Goal: Entertainment & Leisure: Consume media (video, audio)

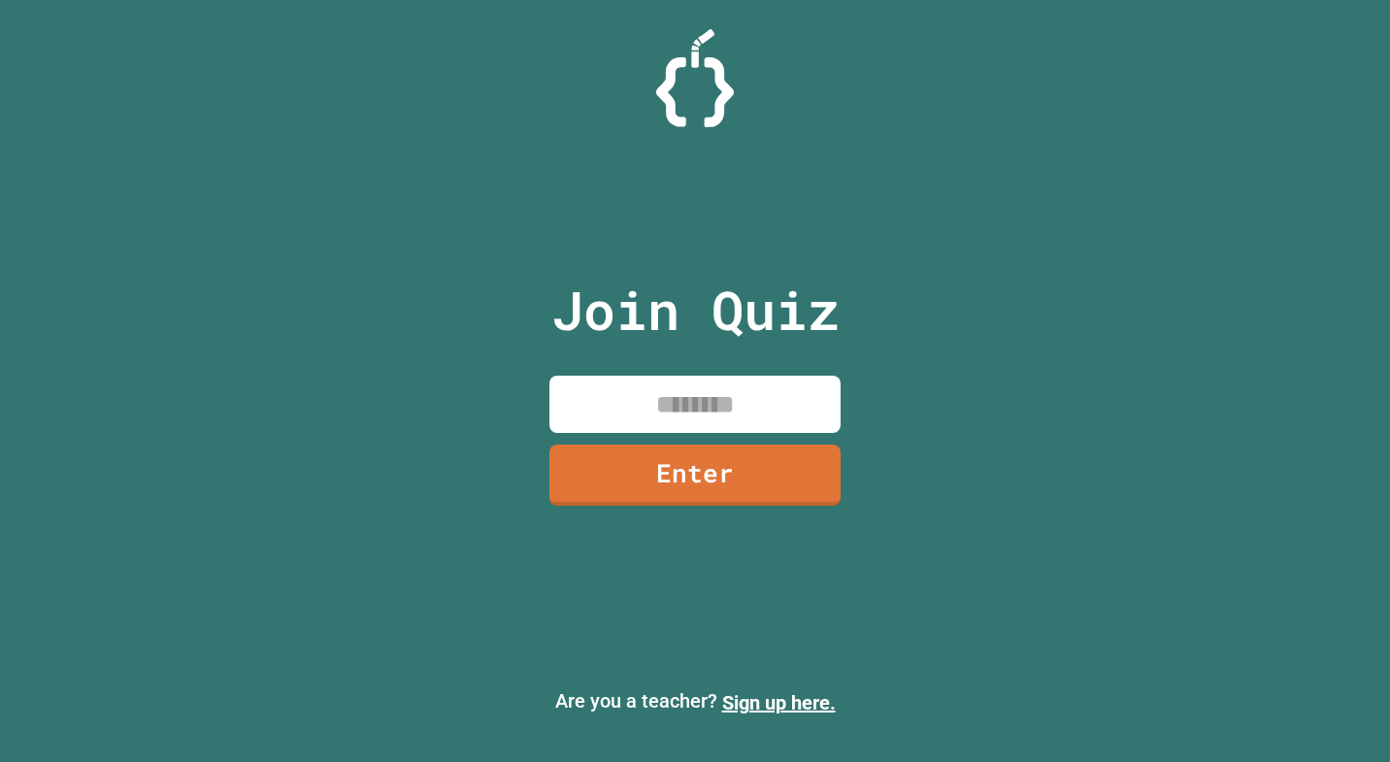
click at [632, 406] on input at bounding box center [694, 404] width 291 height 57
type input "********"
click at [677, 467] on link "Enter" at bounding box center [695, 474] width 294 height 64
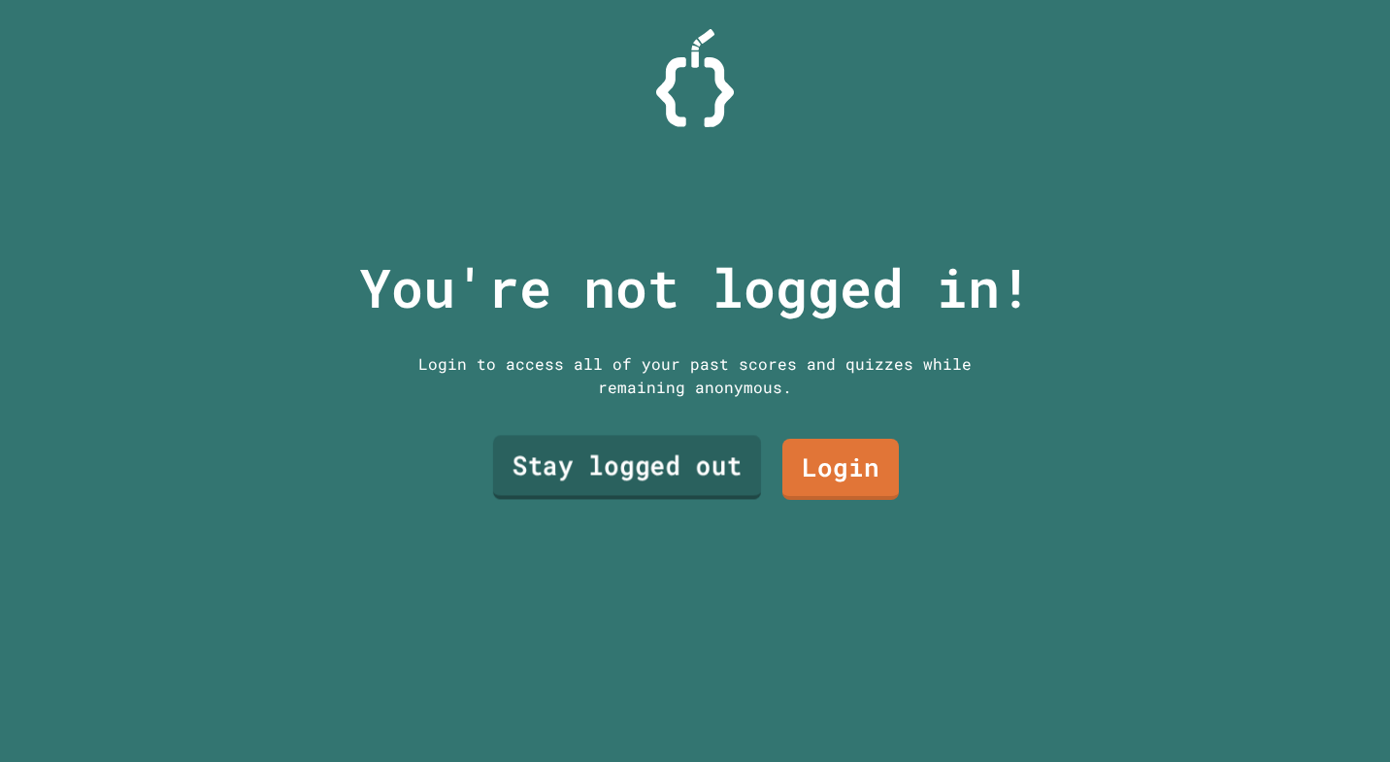
click at [681, 481] on link "Stay logged out" at bounding box center [627, 468] width 268 height 64
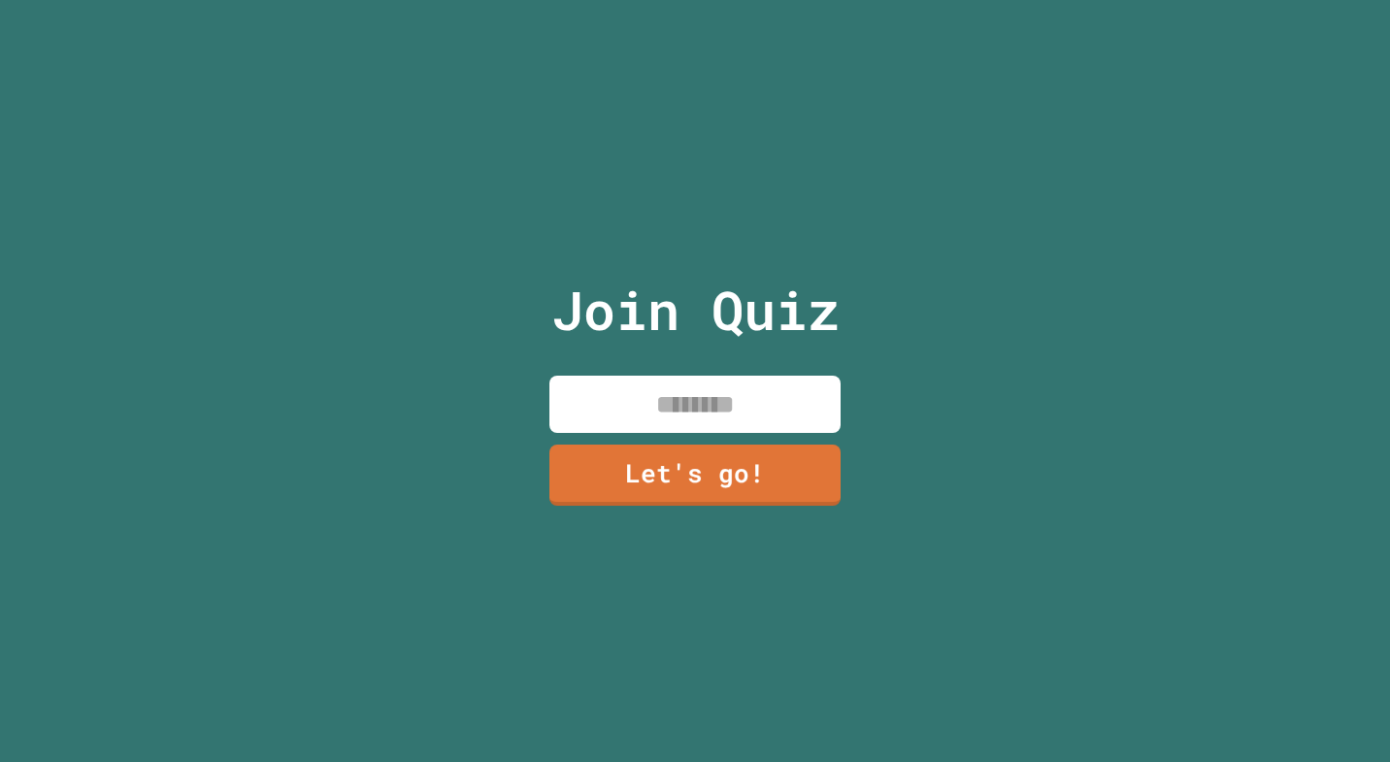
click at [671, 408] on input at bounding box center [694, 404] width 291 height 57
type input "*"
type input "*******"
click at [671, 479] on link "Let's go!" at bounding box center [696, 474] width 296 height 64
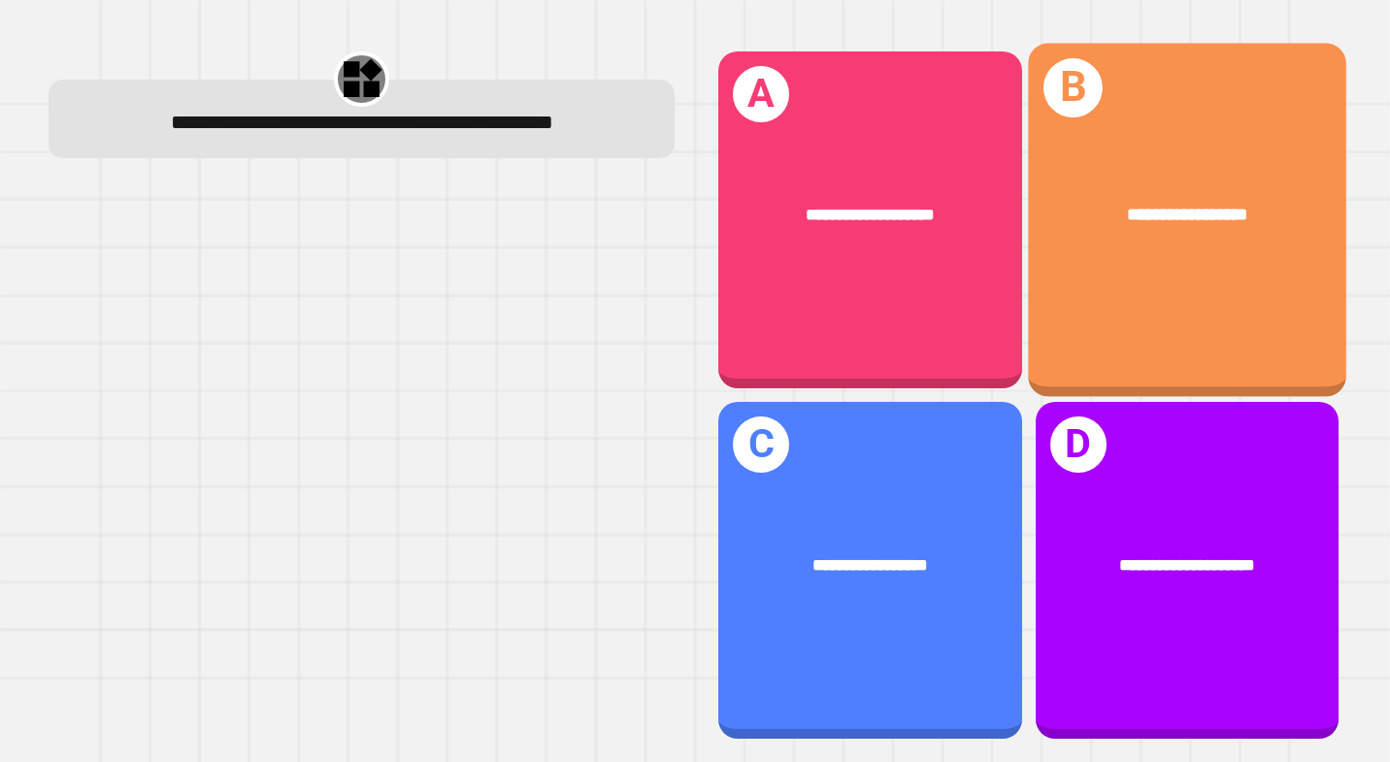
click at [1186, 264] on div "**********" at bounding box center [1187, 219] width 318 height 353
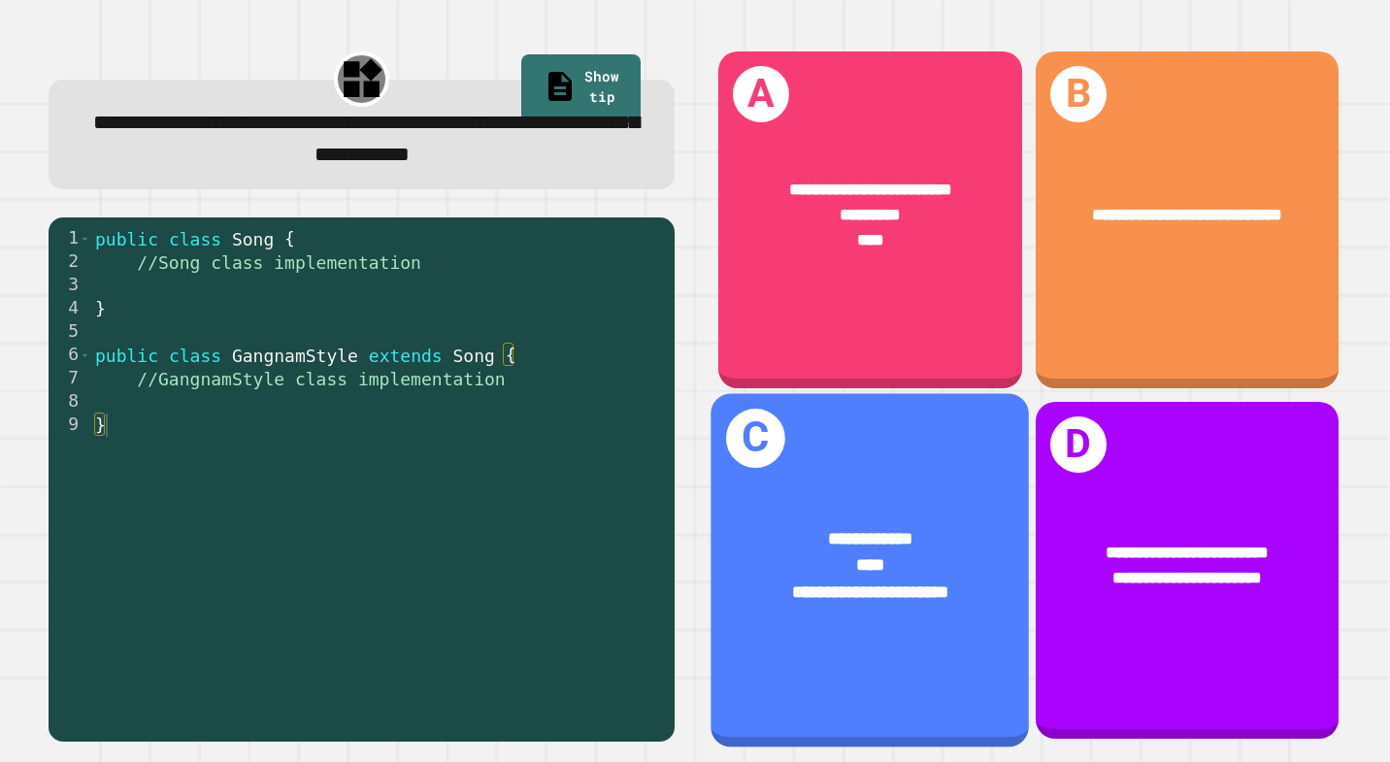
click at [919, 617] on div "**********" at bounding box center [871, 564] width 318 height 150
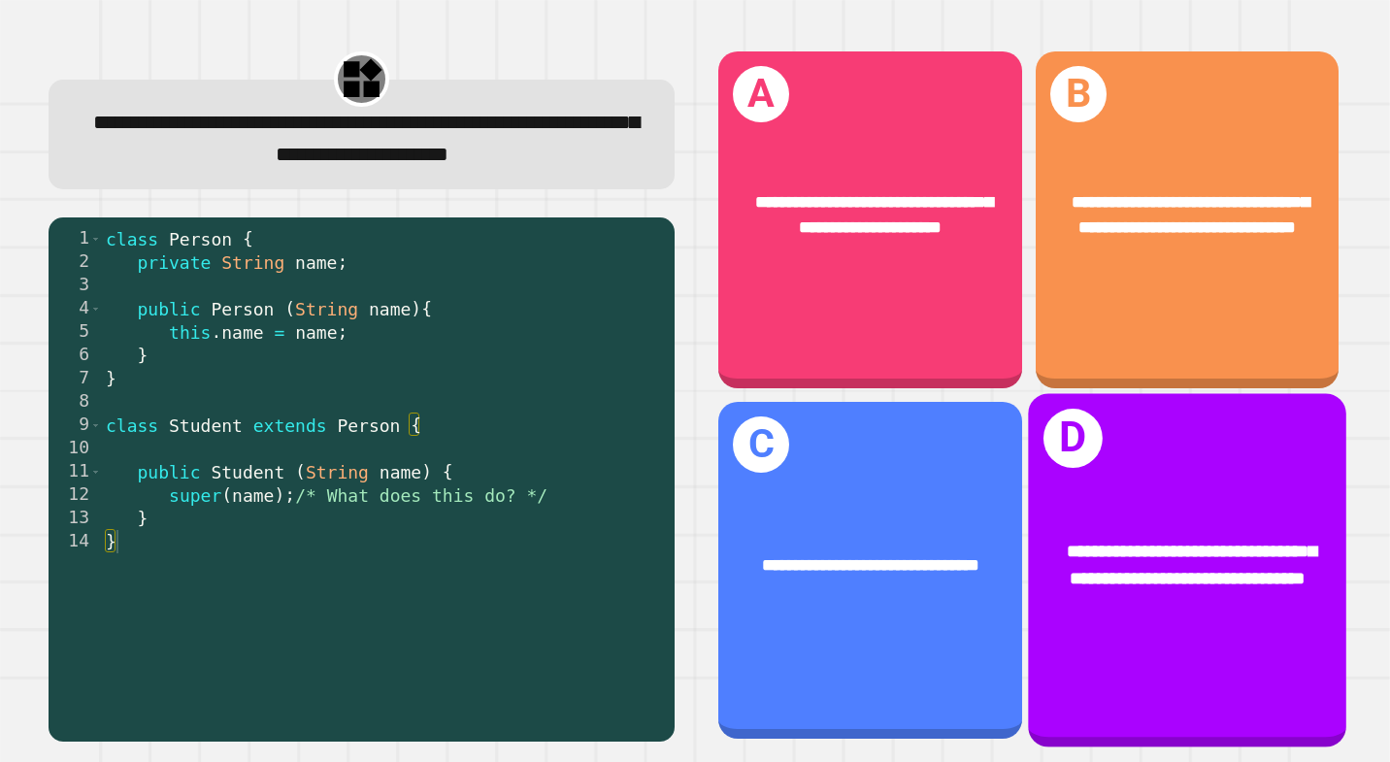
click at [1196, 551] on div "**********" at bounding box center [1187, 565] width 247 height 53
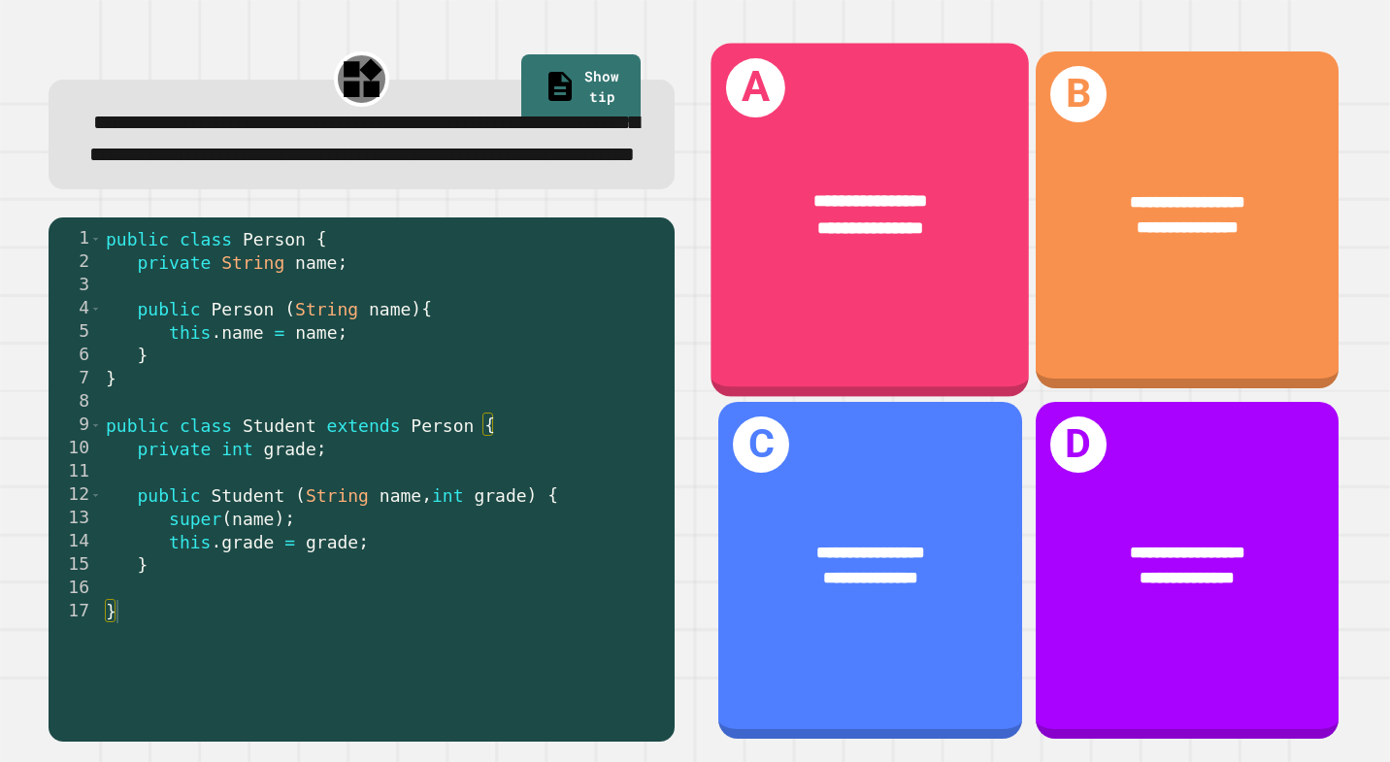
click at [904, 261] on div "**********" at bounding box center [871, 214] width 318 height 124
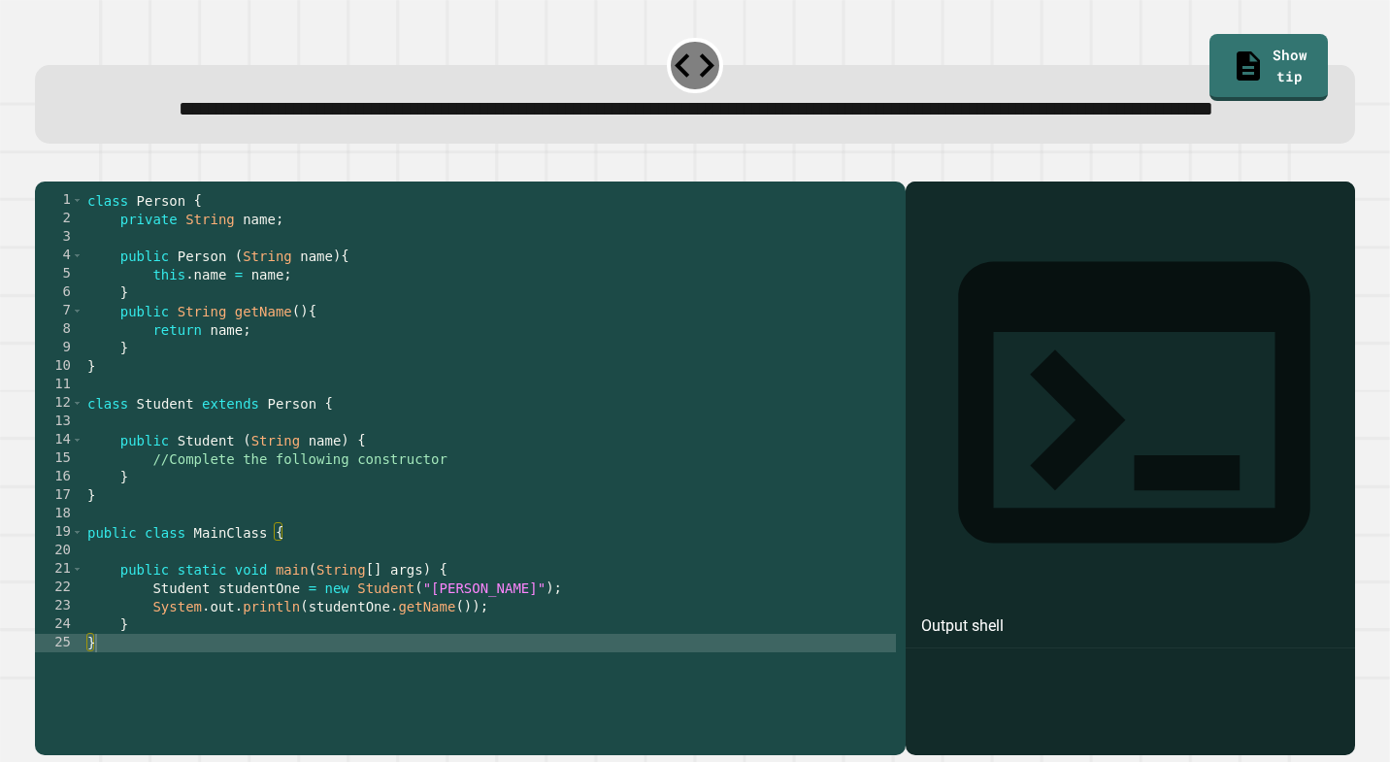
click at [344, 468] on div "class Person { private String name ; public Person ( String name ) { this . nam…" at bounding box center [489, 449] width 813 height 516
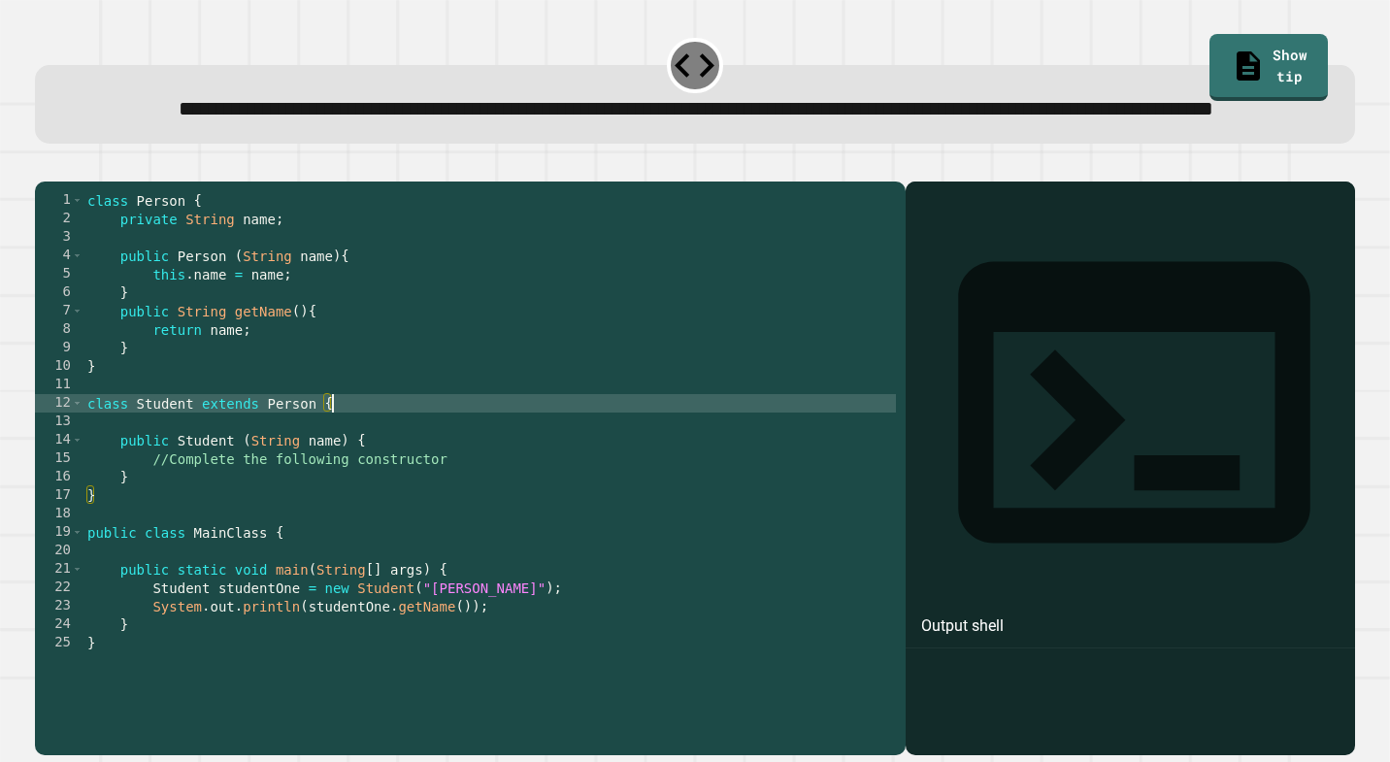
click at [450, 524] on div "class Person { private String name ; public Person ( String name ) { this . nam…" at bounding box center [489, 449] width 813 height 516
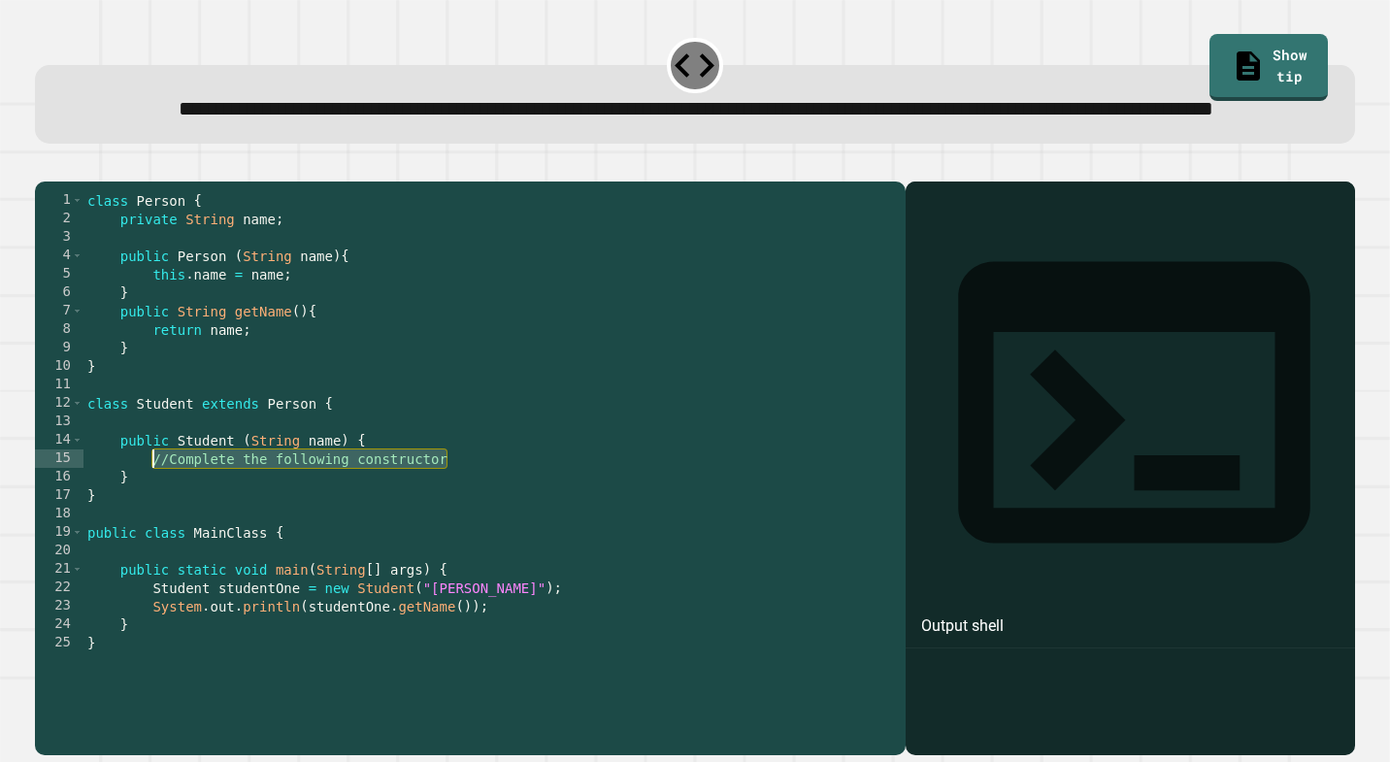
drag, startPoint x: 450, startPoint y: 528, endPoint x: 153, endPoint y: 518, distance: 297.2
click at [153, 518] on div "class Person { private String name ; public Person ( String name ) { this . nam…" at bounding box center [489, 449] width 813 height 516
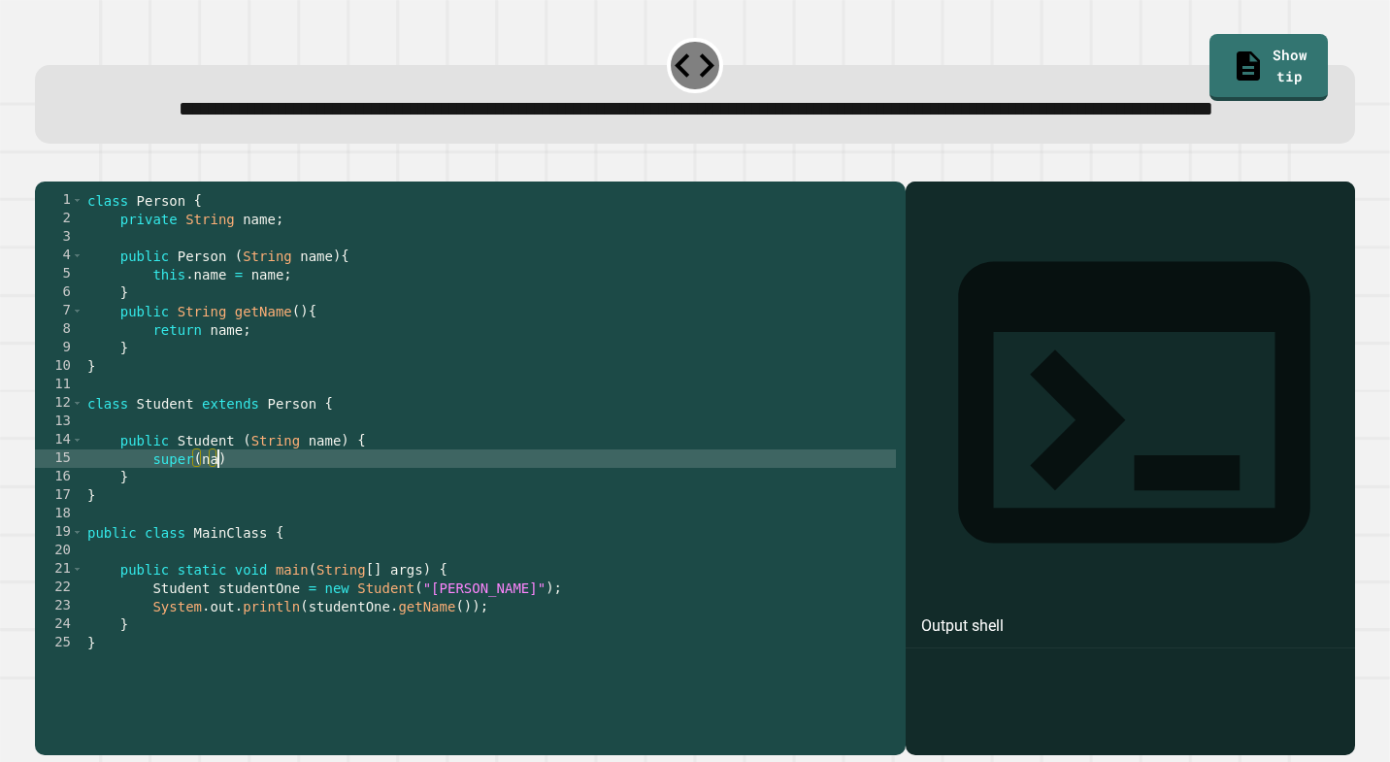
scroll to position [0, 9]
click at [283, 528] on div "class Person { private String name ; public Person ( String name ) { this . nam…" at bounding box center [489, 449] width 813 height 516
type textarea "**********"
click at [45, 165] on icon "button" at bounding box center [45, 165] width 0 height 0
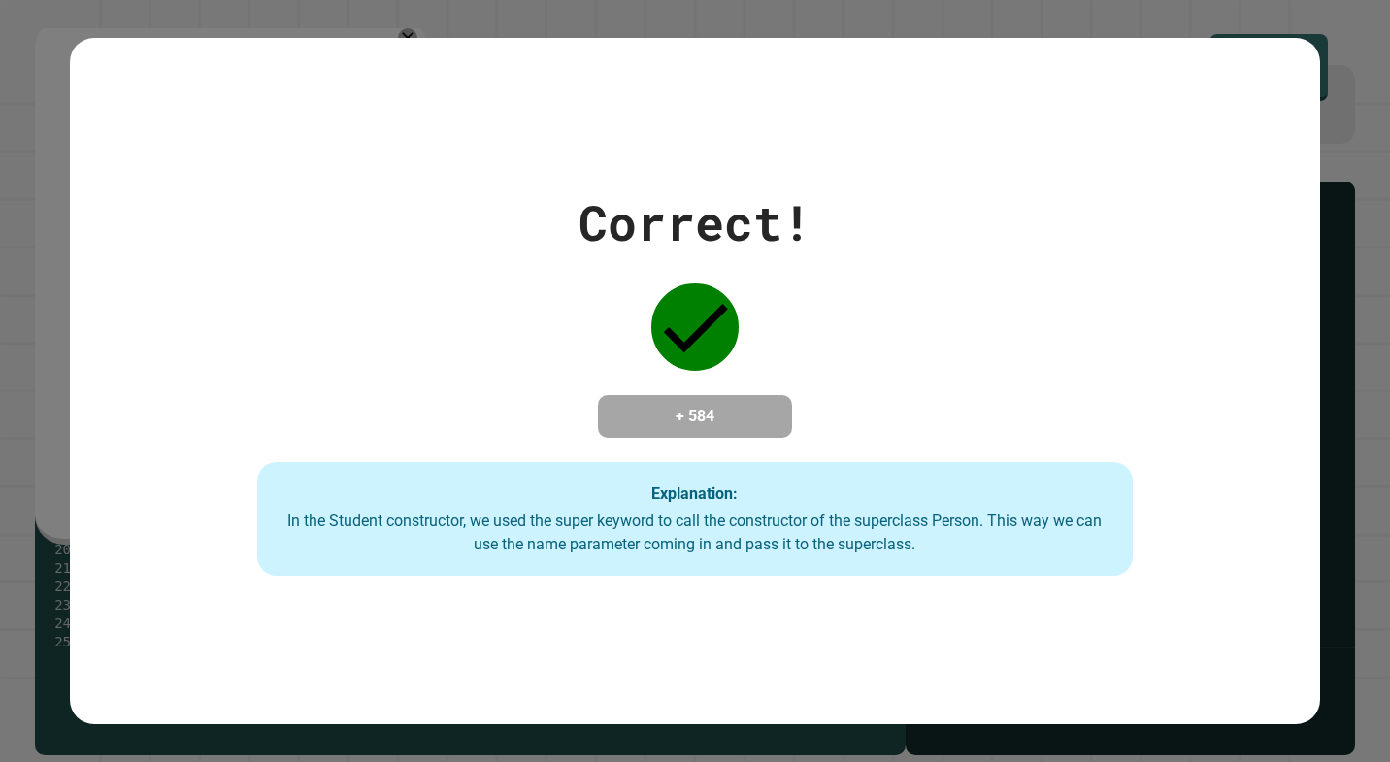
click at [954, 238] on div "Correct! + 584 Explanation: In the Student constructor, we used the super keywo…" at bounding box center [695, 381] width 1251 height 390
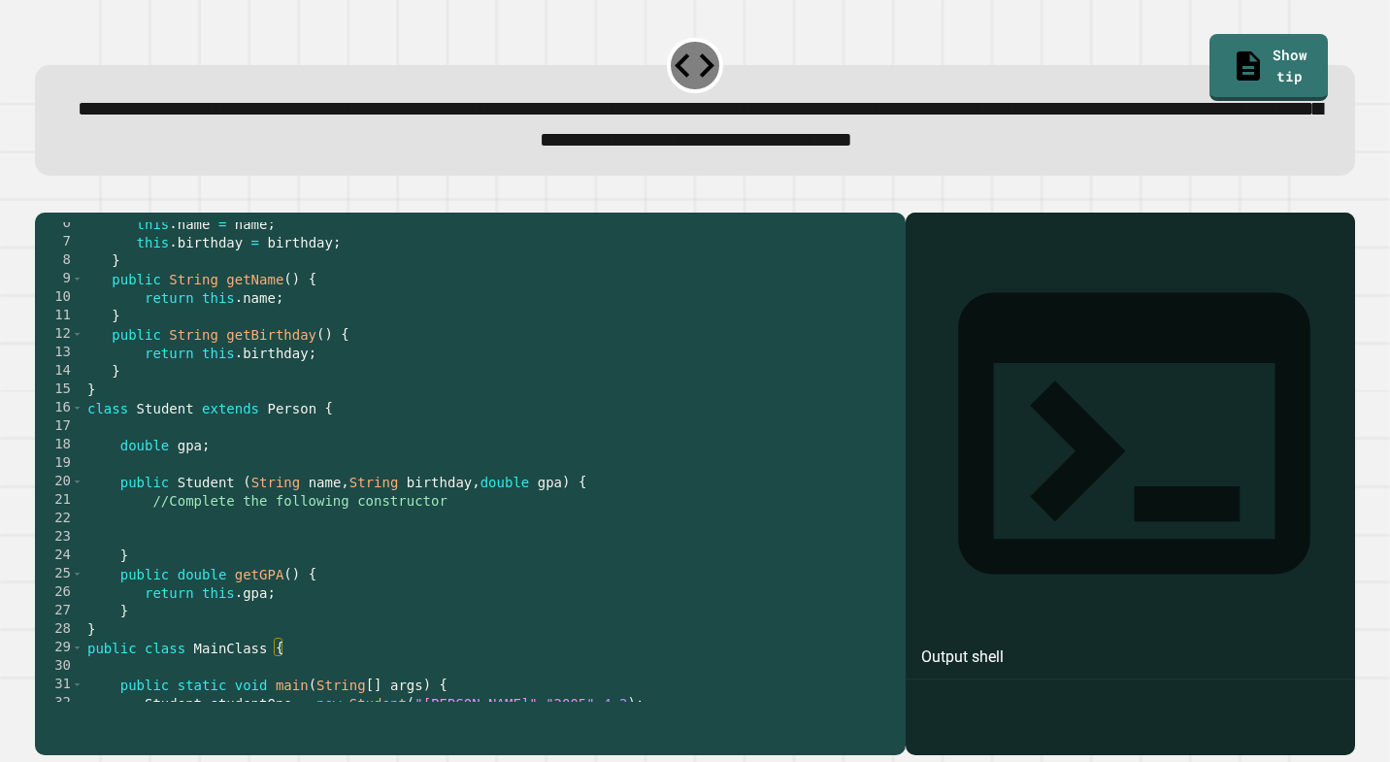
scroll to position [103, 0]
click at [461, 535] on div "this . name = name ; this . birthday = birthday ; } public String getName ( ) {…" at bounding box center [489, 470] width 813 height 516
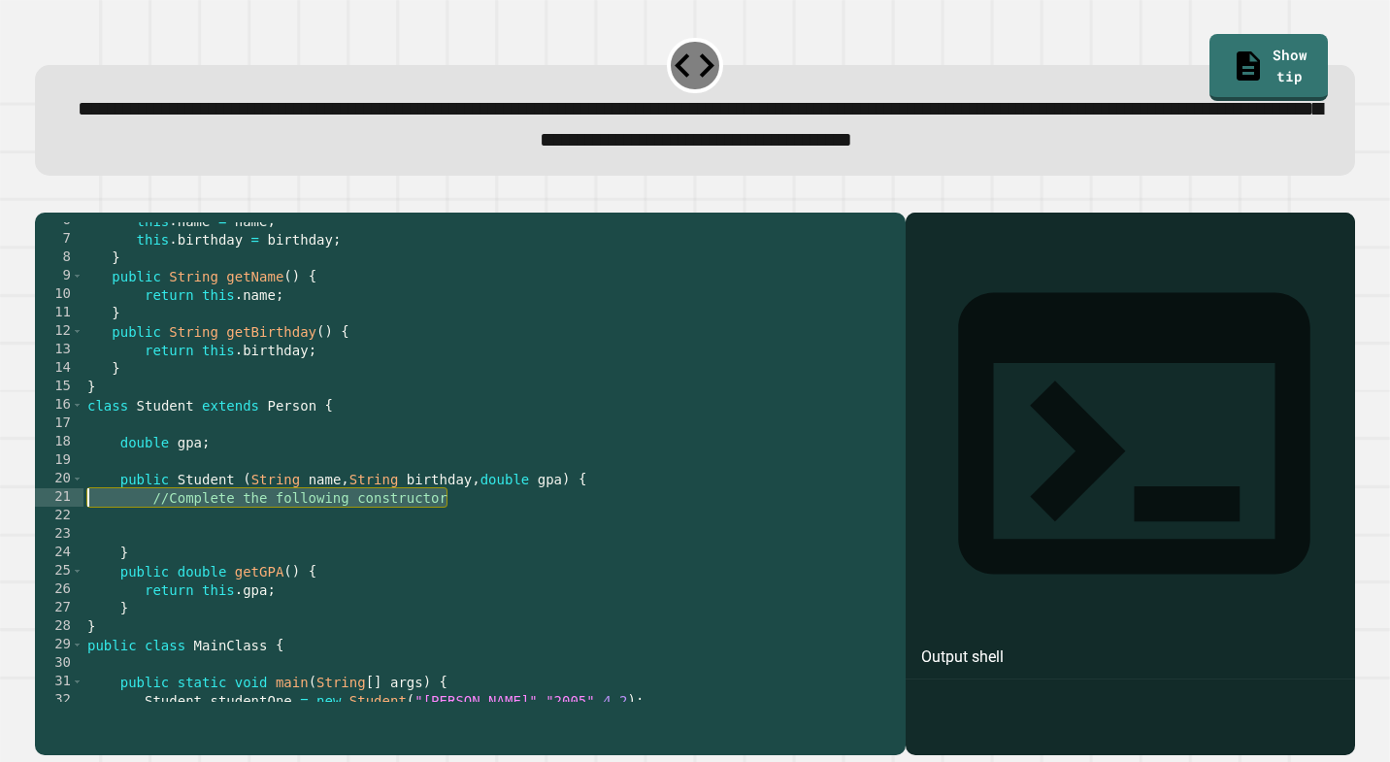
drag, startPoint x: 461, startPoint y: 535, endPoint x: 160, endPoint y: 533, distance: 301.0
click at [160, 533] on div "this . name = name ; this . birthday = birthday ; } public String getName ( ) {…" at bounding box center [489, 470] width 813 height 516
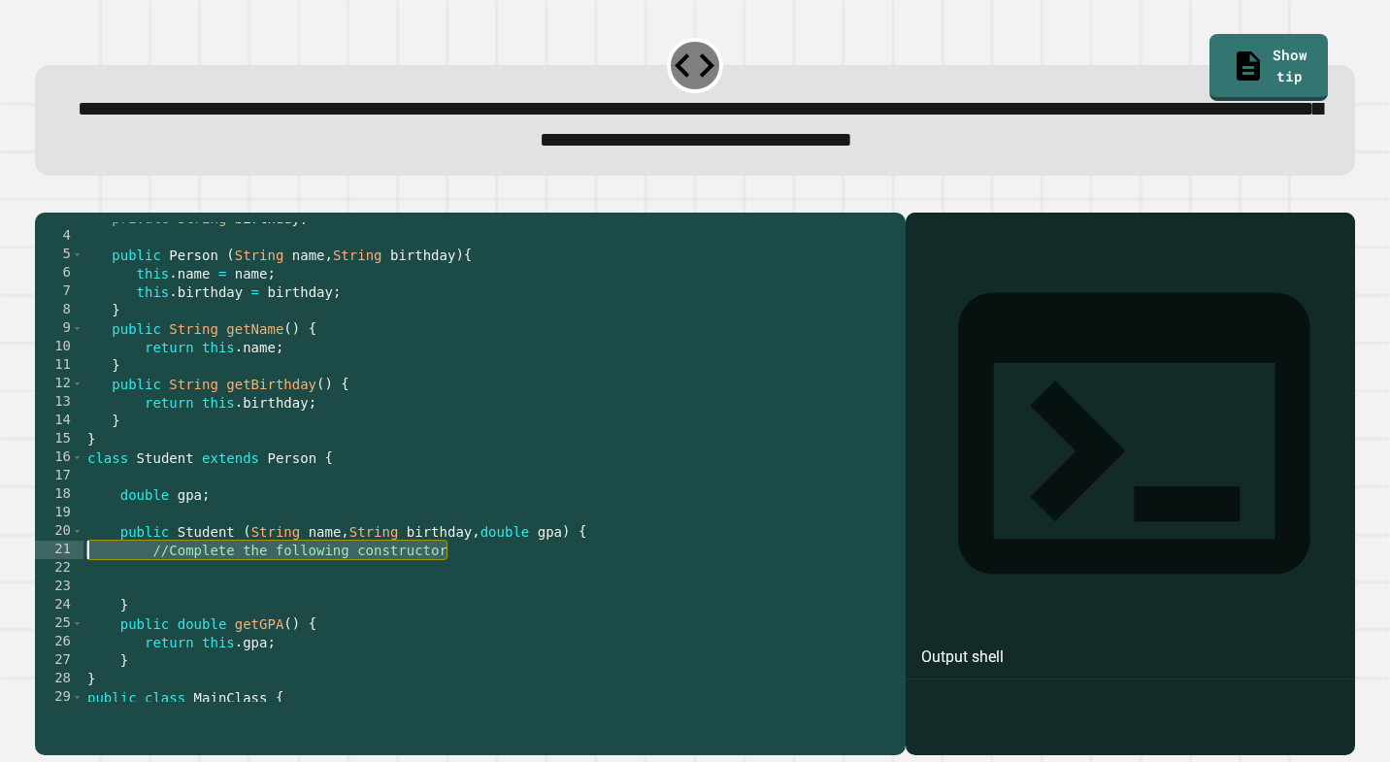
scroll to position [50, 0]
click at [205, 624] on div "private String birthday ; public Person ( String name , String birthday ) { thi…" at bounding box center [489, 467] width 813 height 516
drag, startPoint x: 444, startPoint y: 583, endPoint x: 153, endPoint y: 586, distance: 290.3
click at [153, 586] on div "private String birthday ; public Person ( String name , String birthday ) { thi…" at bounding box center [489, 467] width 813 height 516
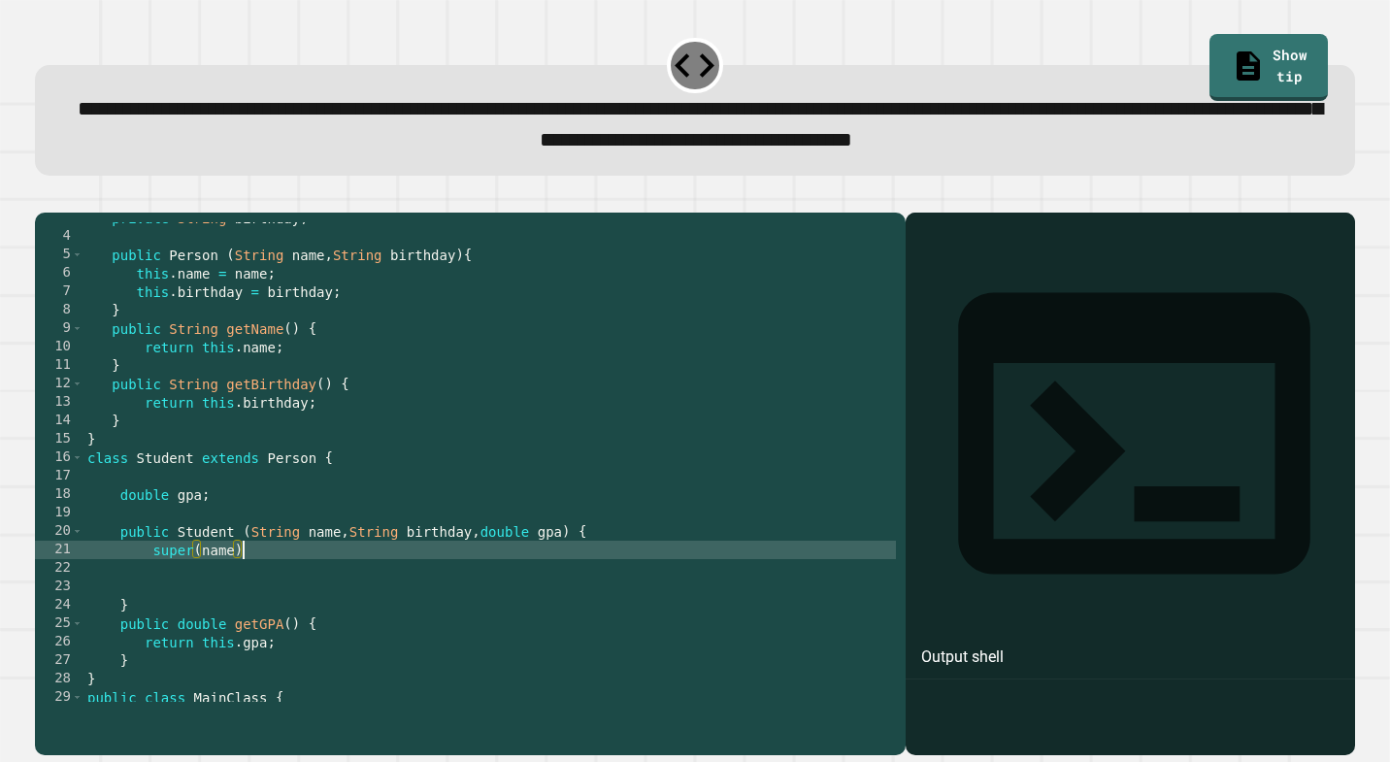
type textarea "**********"
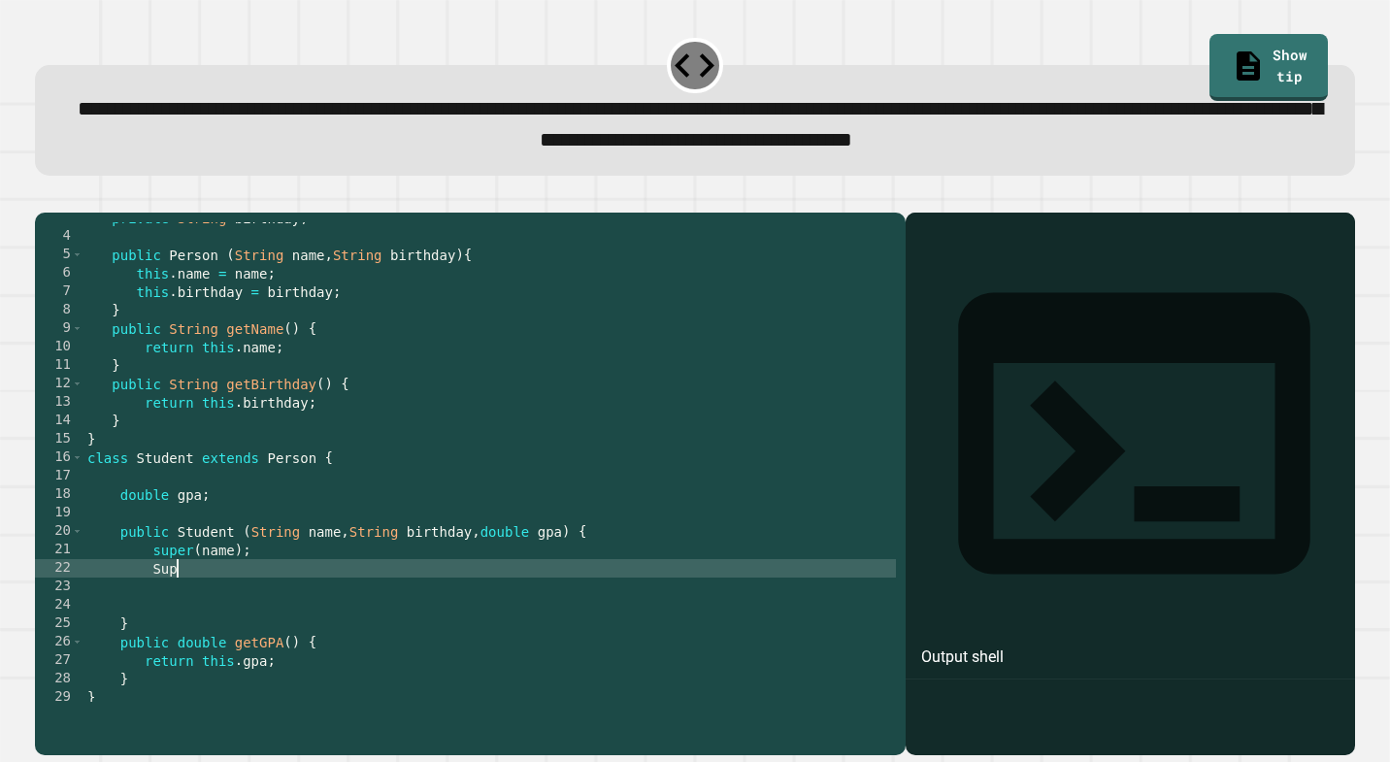
type textarea "*"
type textarea "**********"
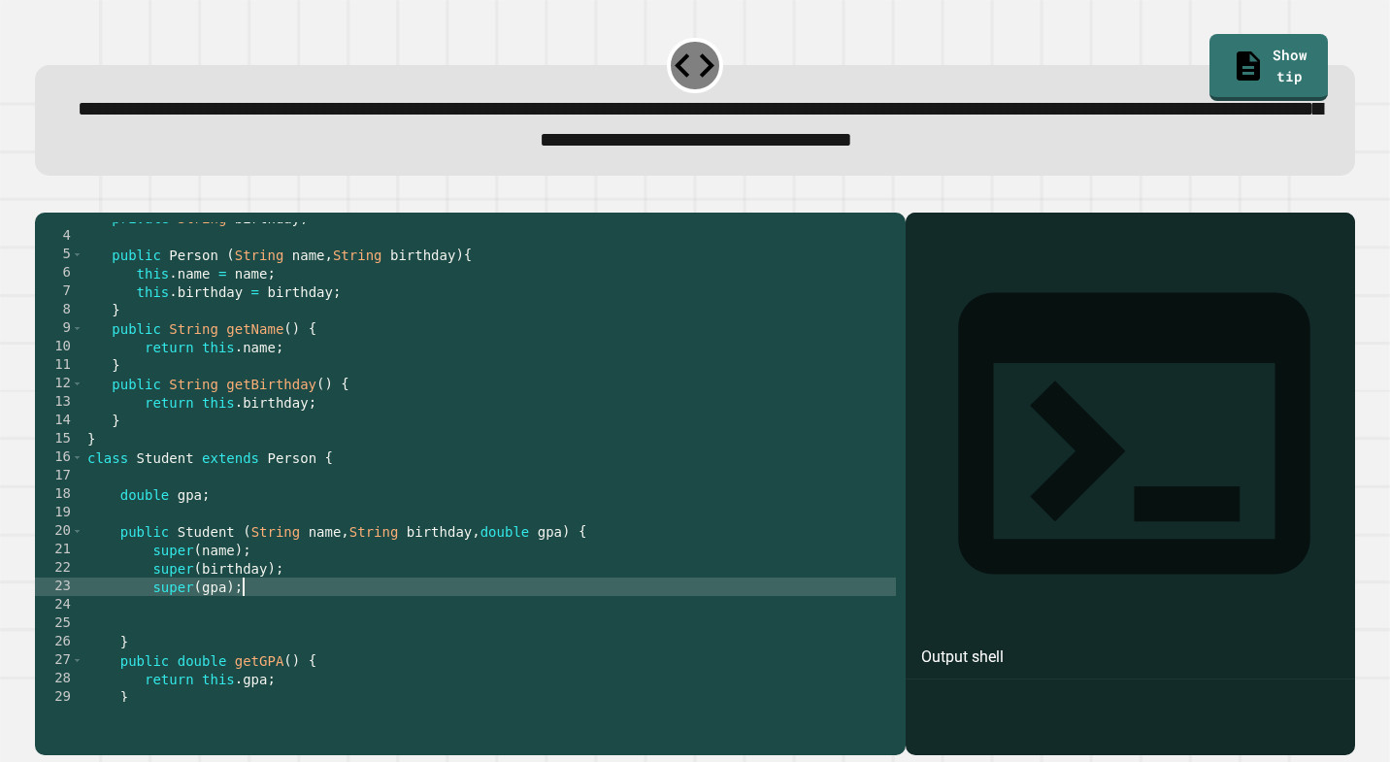
scroll to position [0, 10]
drag, startPoint x: 65, startPoint y: 218, endPoint x: 65, endPoint y: 230, distance: 11.6
click at [45, 197] on icon "button" at bounding box center [45, 197] width 0 height 0
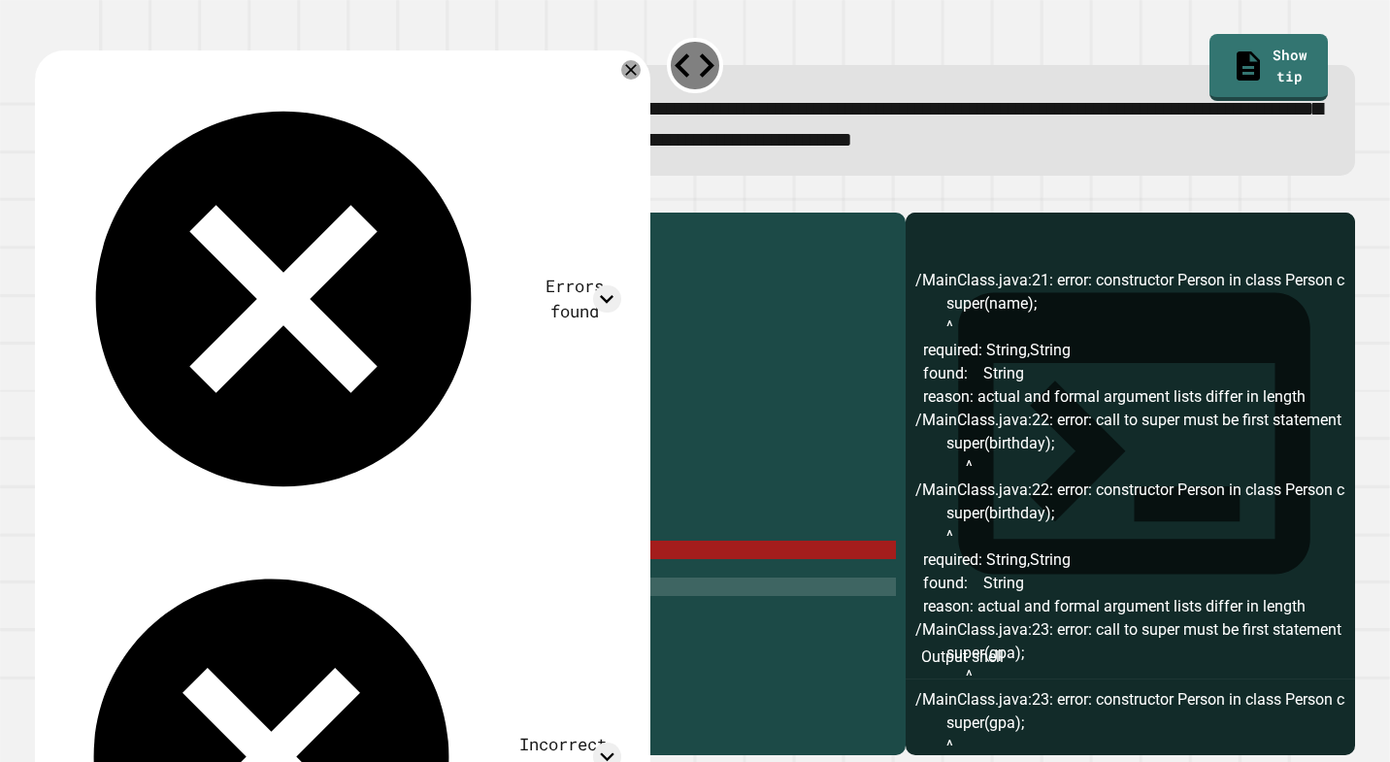
click at [280, 581] on div "private String birthday ; public Person ( String name , String birthday ) { thi…" at bounding box center [489, 467] width 813 height 516
click at [200, 581] on div "private String birthday ; public Person ( String name , String birthday ) { thi…" at bounding box center [489, 467] width 813 height 516
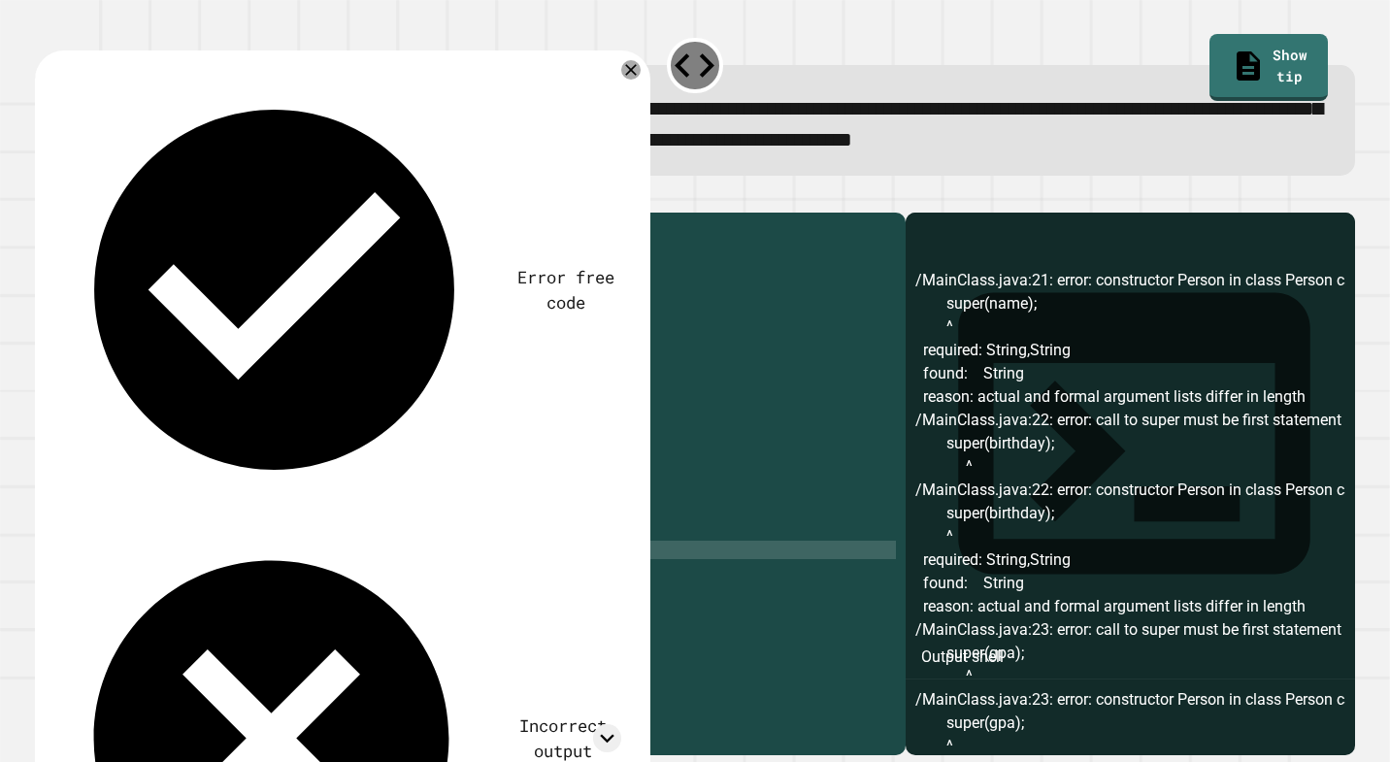
scroll to position [0, 14]
drag, startPoint x: 276, startPoint y: 603, endPoint x: 155, endPoint y: 605, distance: 120.4
click at [155, 605] on div "private String birthday ; public Person ( String name , String birthday ) { thi…" at bounding box center [489, 467] width 813 height 516
click at [231, 621] on div "private String birthday ; public Person ( String name , String birthday ) { thi…" at bounding box center [489, 467] width 813 height 516
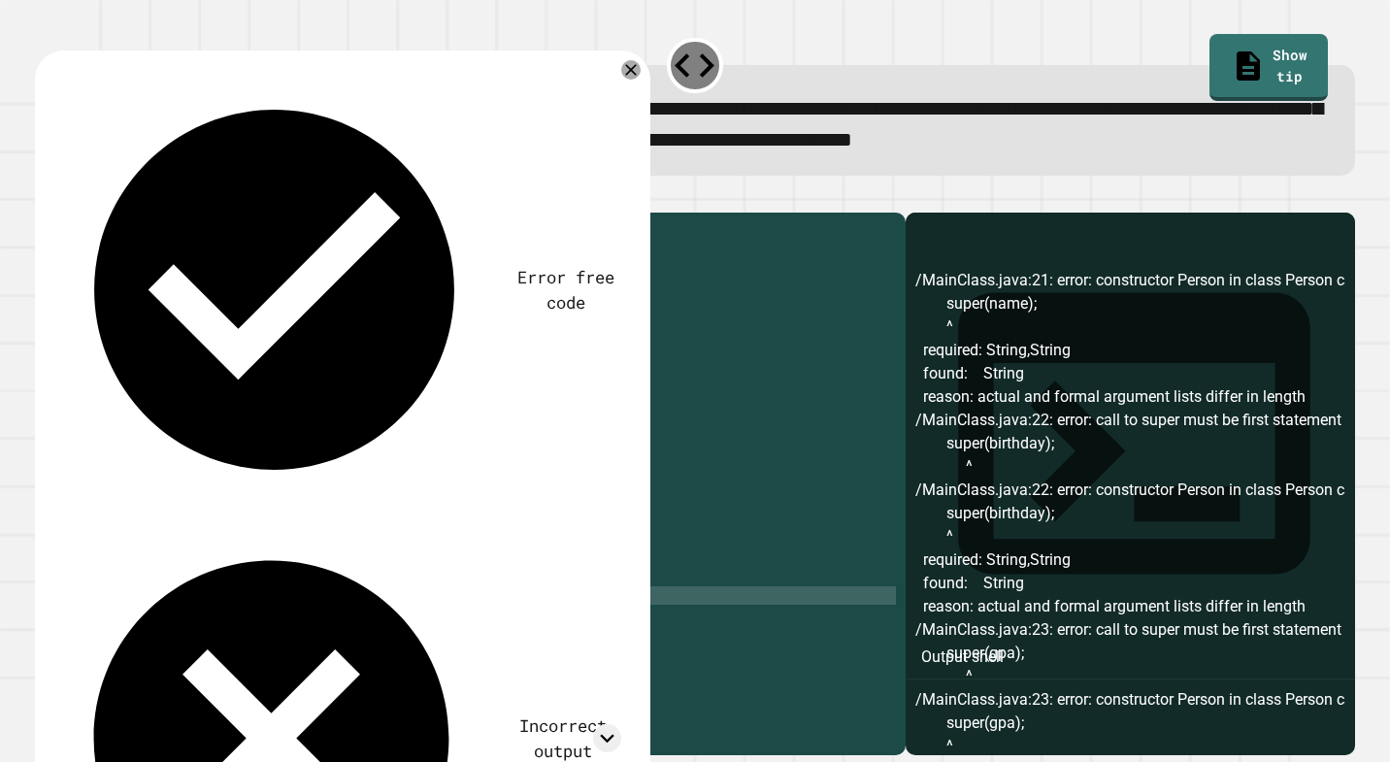
scroll to position [54, 0]
click at [45, 197] on icon "button" at bounding box center [45, 197] width 0 height 0
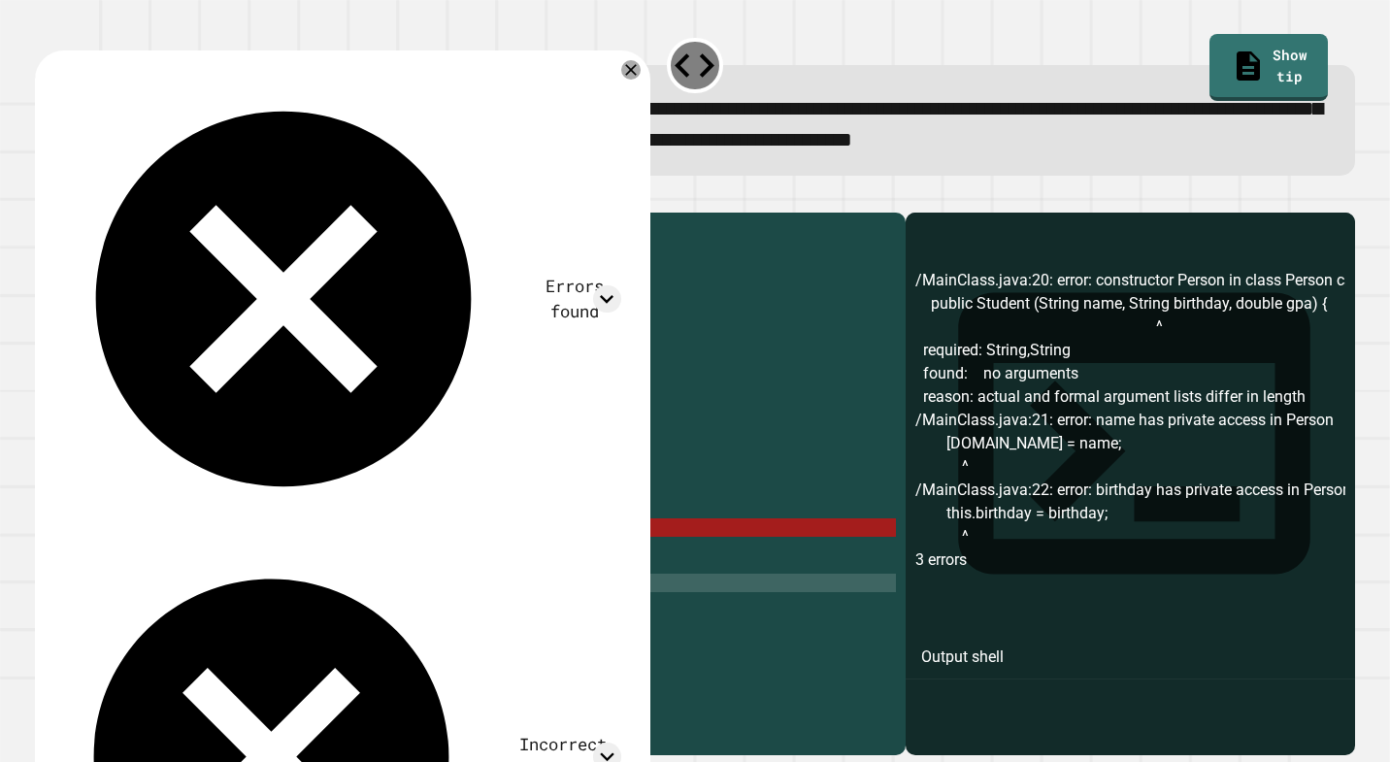
click at [190, 583] on div "private String birthday ; public Person ( String name , String birthday ) { thi…" at bounding box center [489, 463] width 813 height 516
click at [361, 601] on div "private String birthday ; public Person ( String name , String birthday ) { thi…" at bounding box center [489, 463] width 813 height 516
click at [191, 578] on div "private String birthday ; public Person ( String name , String birthday ) { thi…" at bounding box center [489, 463] width 813 height 516
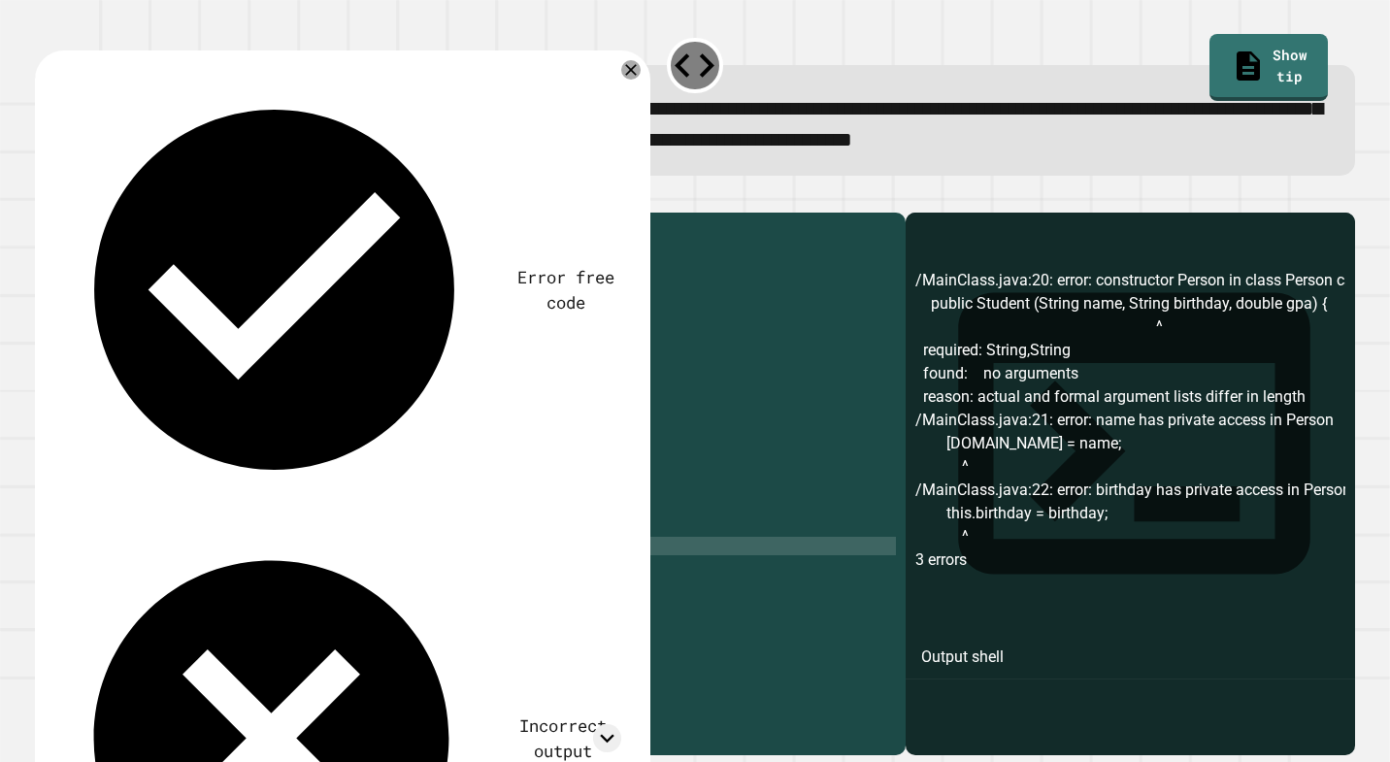
scroll to position [0, 11]
click at [192, 598] on div "private String birthday ; public Person ( String name , String birthday ) { thi…" at bounding box center [489, 463] width 813 height 516
click at [62, 210] on icon "button" at bounding box center [57, 209] width 11 height 14
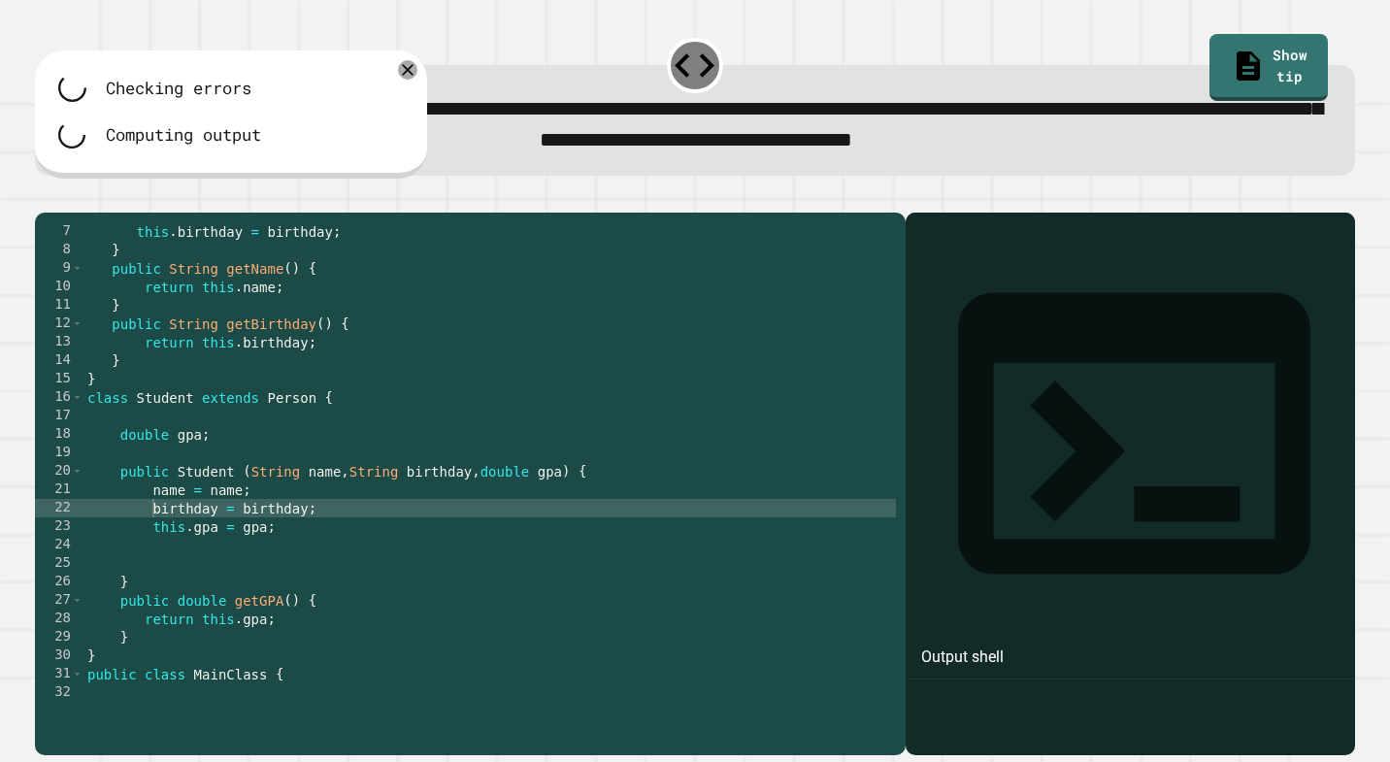
scroll to position [113, 0]
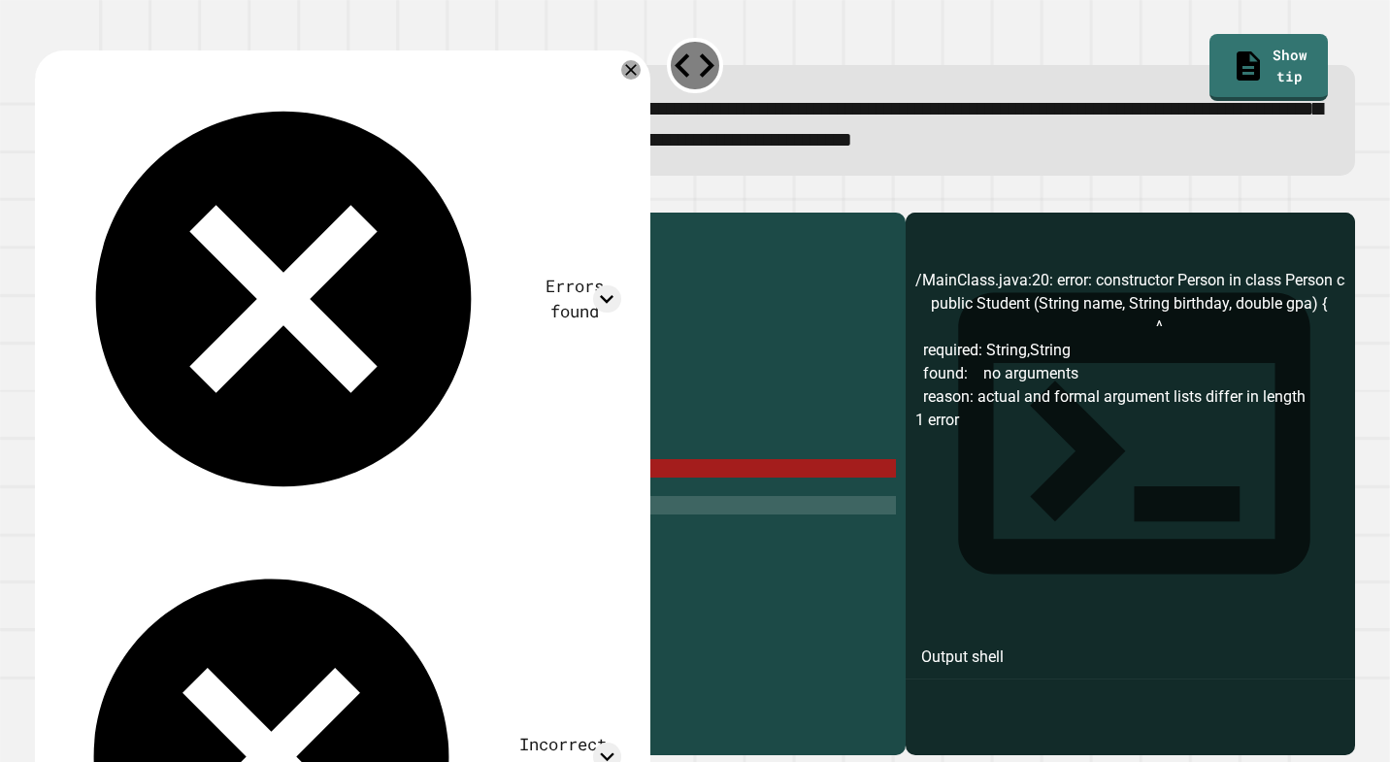
click at [282, 522] on div "this . birthday = birthday ; } public String getName ( ) { return this . name ;…" at bounding box center [489, 477] width 813 height 516
click at [354, 494] on div "this . birthday = birthday ; } public String getName ( ) { return this . name ;…" at bounding box center [489, 477] width 813 height 516
click at [439, 505] on div "this . birthday = birthday ; } public String getName ( ) { return this . name ;…" at bounding box center [489, 477] width 813 height 516
click at [217, 555] on div "this . birthday = birthday ; } public String getName ( ) { return this . name ;…" at bounding box center [489, 477] width 813 height 516
click at [150, 524] on div "this . birthday = birthday ; } public String getName ( ) { return this . name ;…" at bounding box center [489, 477] width 813 height 516
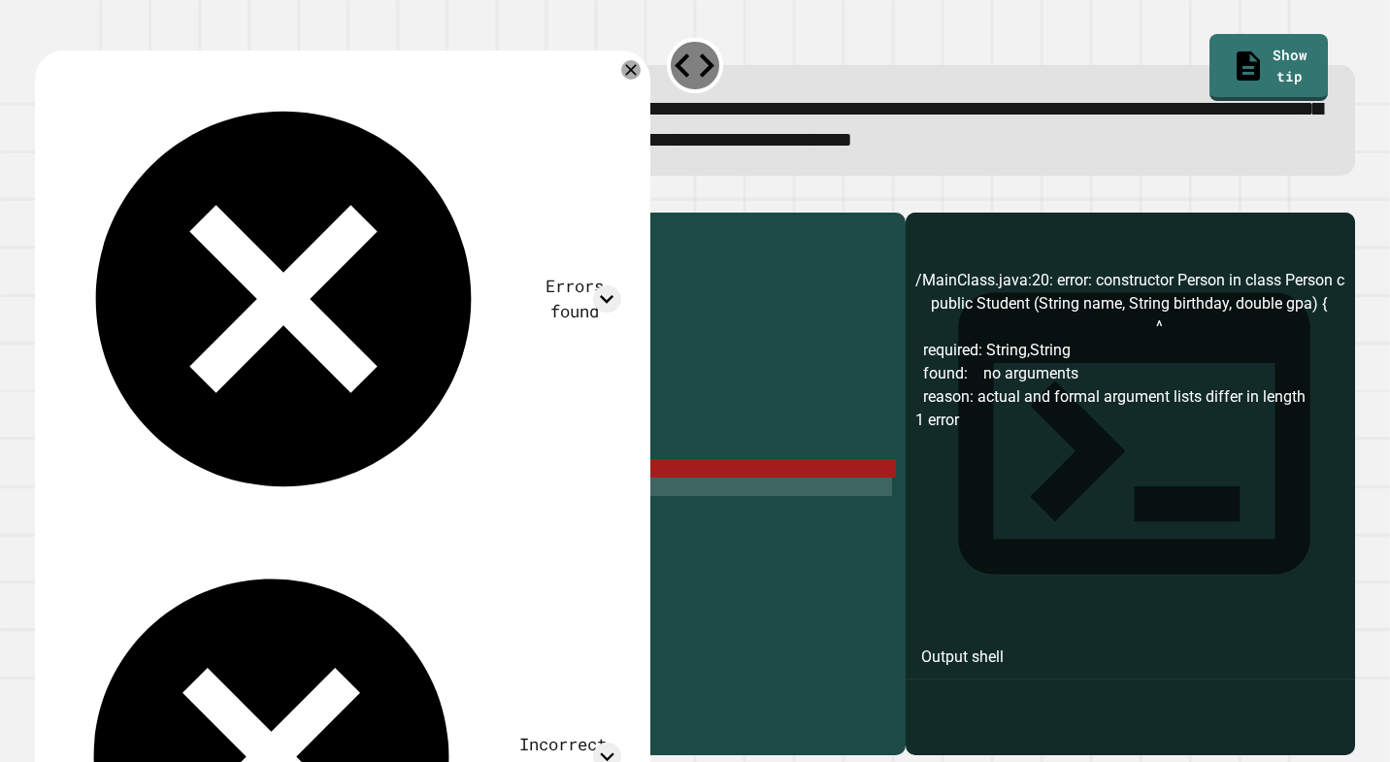
drag, startPoint x: 317, startPoint y: 538, endPoint x: 143, endPoint y: 520, distance: 175.6
click at [143, 520] on div "this . birthday = birthday ; } public String getName ( ) { return this . name ;…" at bounding box center [489, 477] width 813 height 516
type textarea "**********"
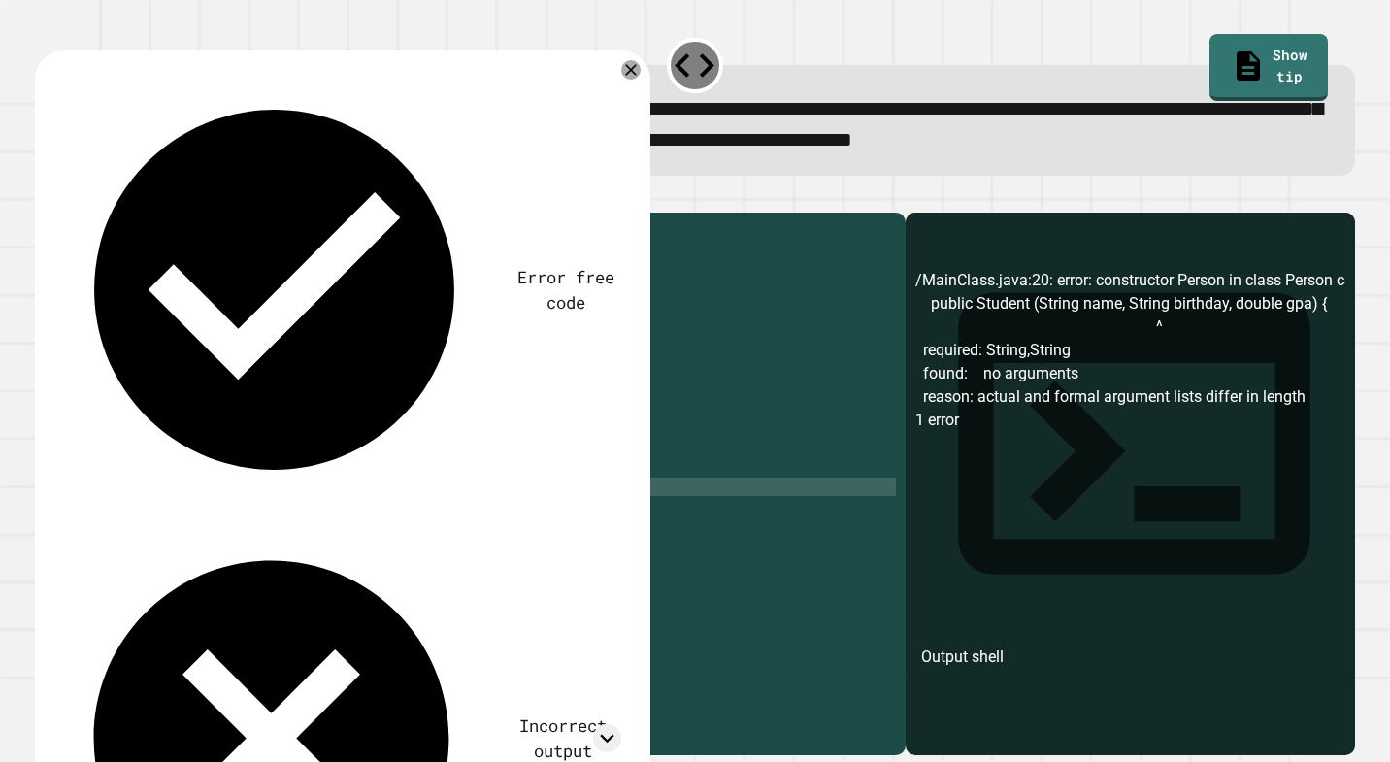
scroll to position [0, 0]
type textarea "**********"
click at [45, 197] on icon "button" at bounding box center [45, 197] width 0 height 0
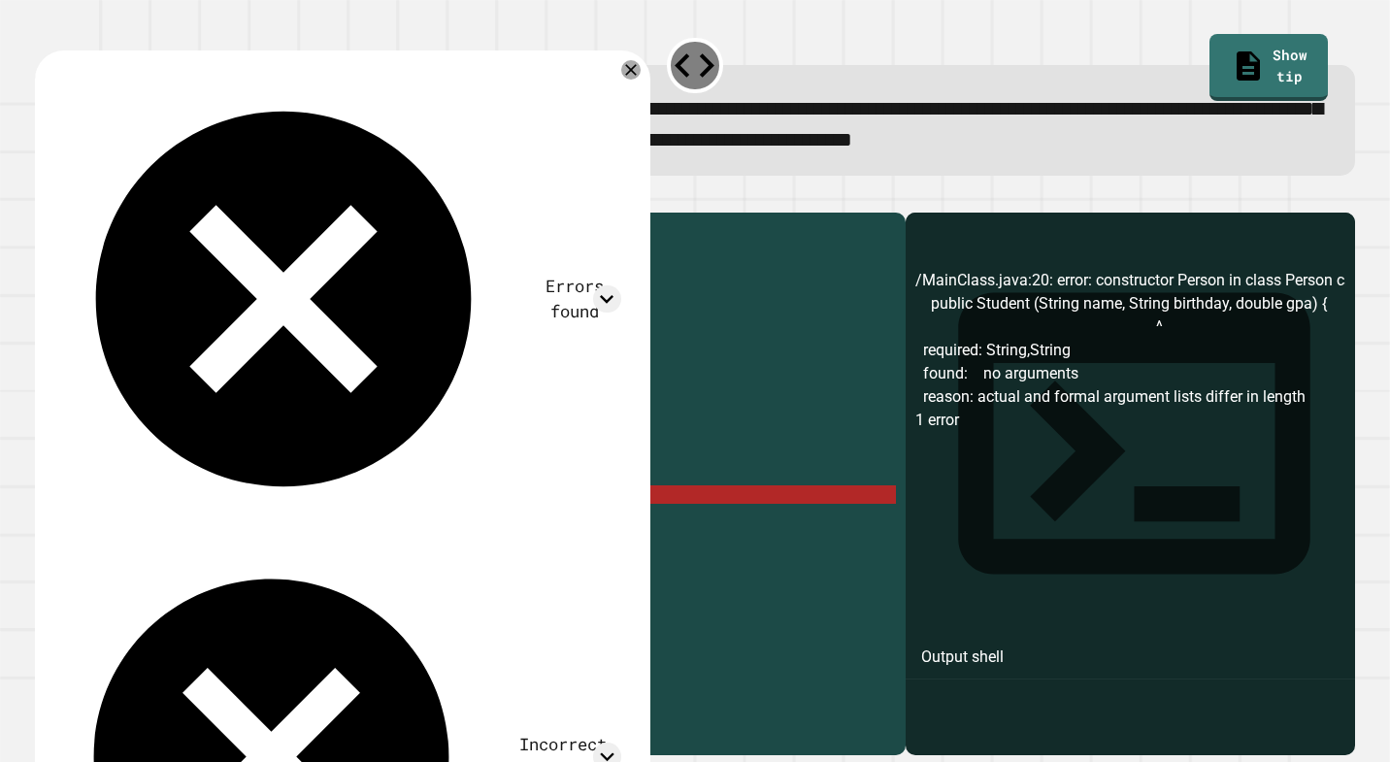
scroll to position [86, 0]
click at [629, 76] on icon at bounding box center [631, 70] width 14 height 14
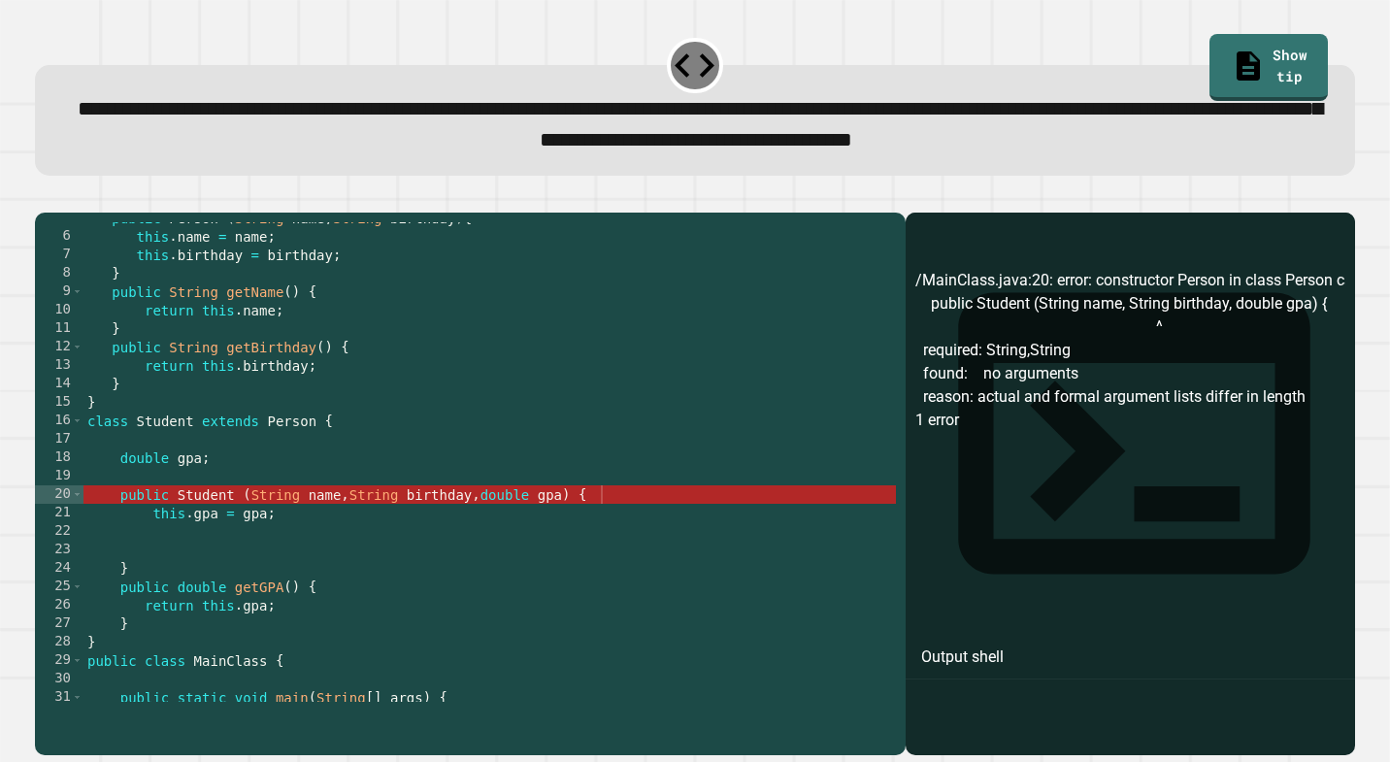
click at [274, 529] on div "public Person ( String name , String birthday ) { this . name = name ; this . b…" at bounding box center [489, 467] width 813 height 516
click at [448, 544] on div "public Person ( String name , String birthday ) { this . name = name ; this . b…" at bounding box center [489, 467] width 813 height 516
click at [643, 531] on div "public Person ( String name , String birthday ) { this . name = name ; this . b…" at bounding box center [489, 467] width 813 height 516
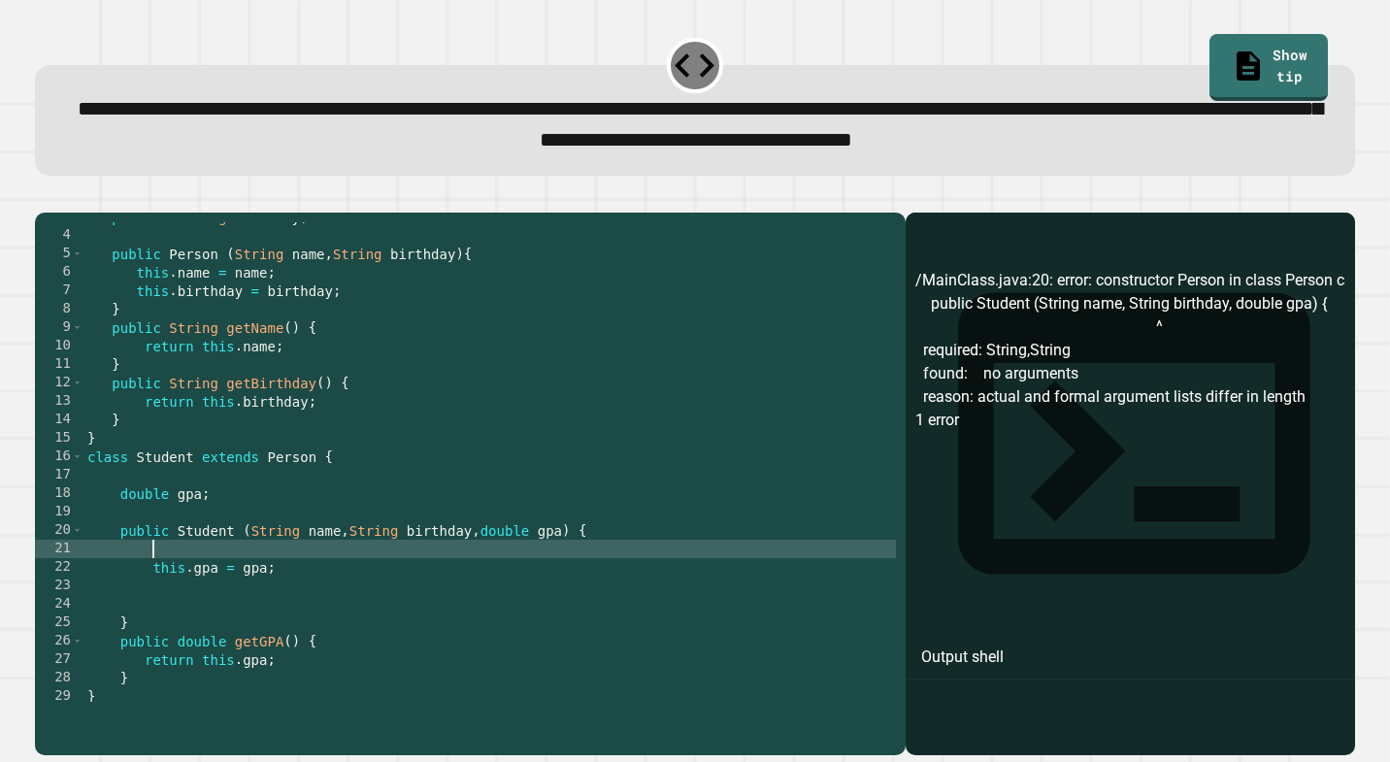
scroll to position [51, 0]
type textarea "**********"
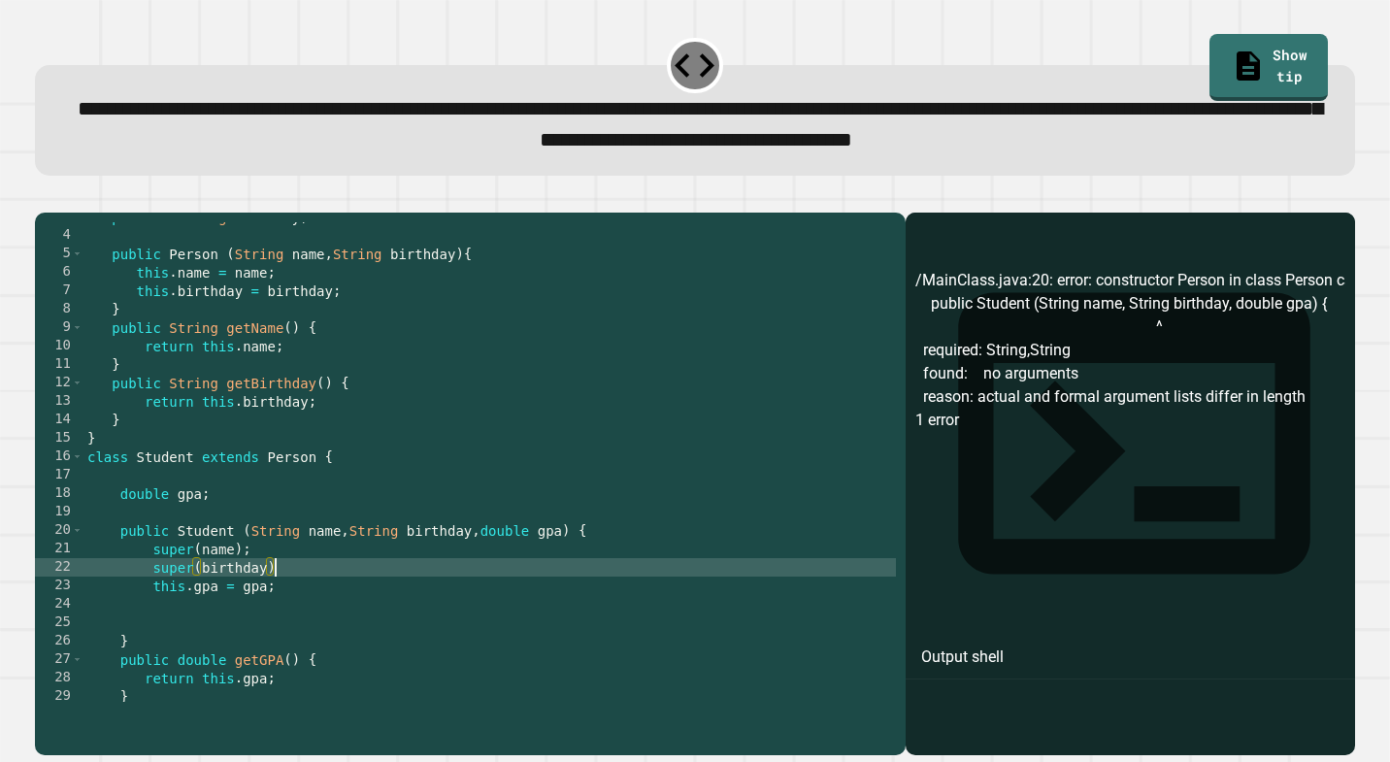
scroll to position [0, 13]
click at [45, 197] on button "button" at bounding box center [45, 197] width 0 height 0
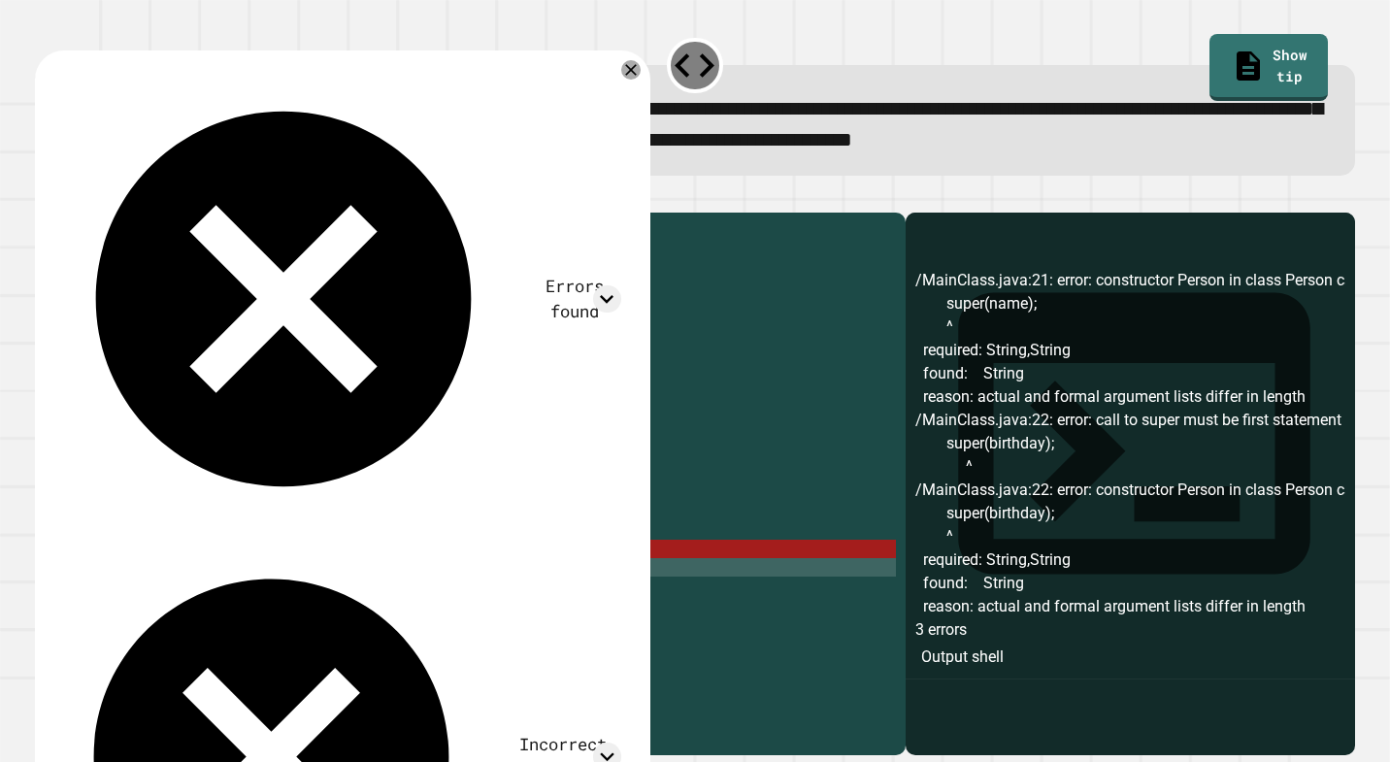
click at [288, 611] on div "private String birthday ; public Person ( String name , String birthday ) { thi…" at bounding box center [489, 466] width 813 height 516
click at [296, 601] on div "private String birthday ; public Person ( String name , String birthday ) { thi…" at bounding box center [489, 466] width 813 height 516
click at [196, 585] on div "private String birthday ; public Person ( String name , String birthday ) { thi…" at bounding box center [489, 466] width 813 height 516
drag, startPoint x: 258, startPoint y: 582, endPoint x: 153, endPoint y: 584, distance: 104.9
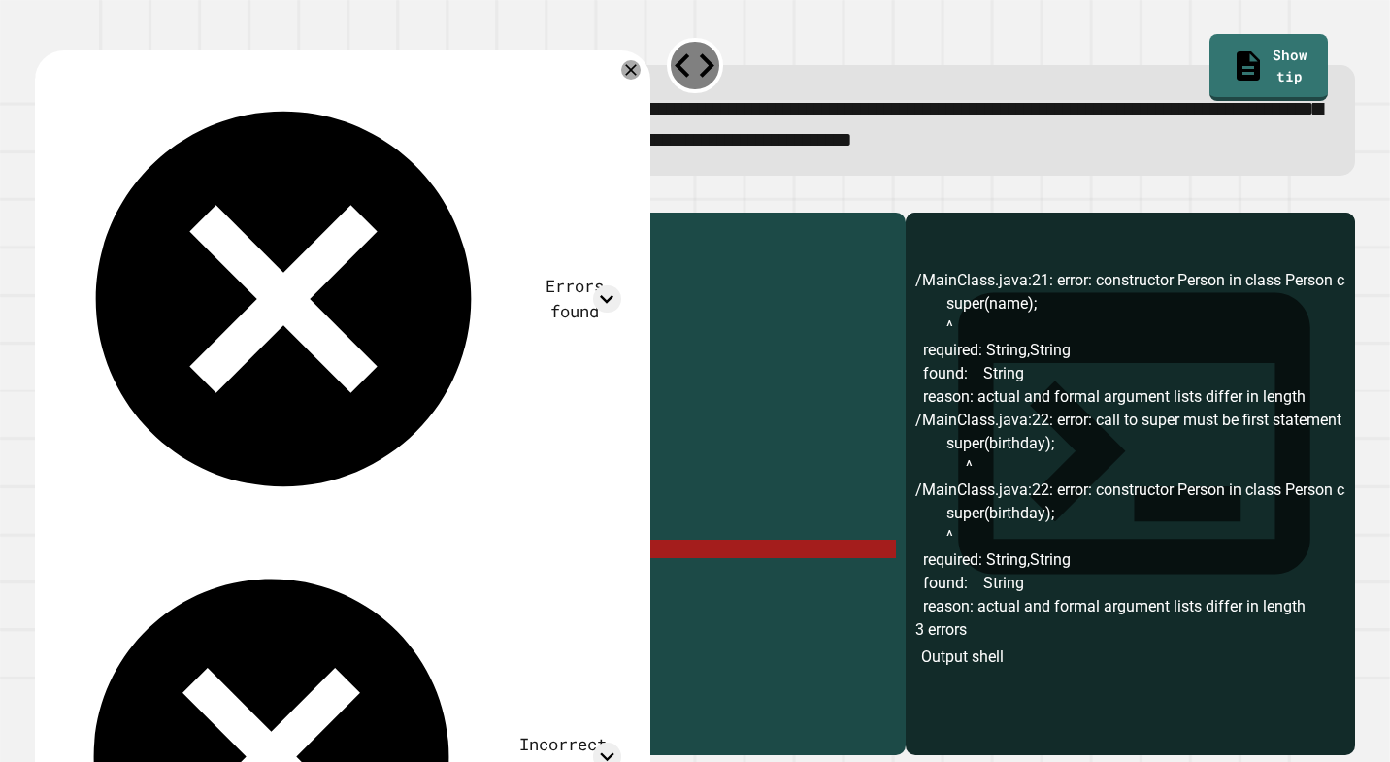
click at [153, 584] on div "private String birthday ; public Person ( String name , String birthday ) { thi…" at bounding box center [489, 466] width 813 height 516
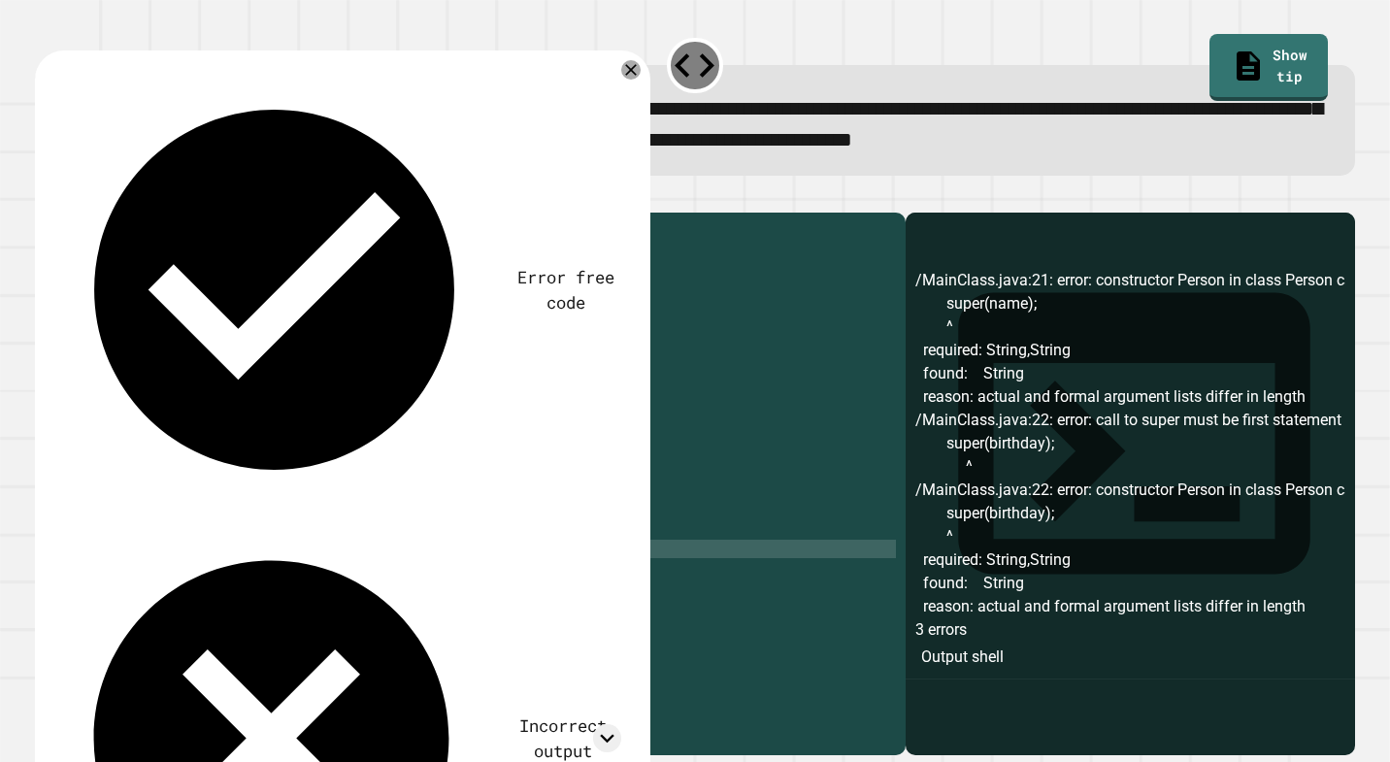
scroll to position [0, 6]
type textarea "*"
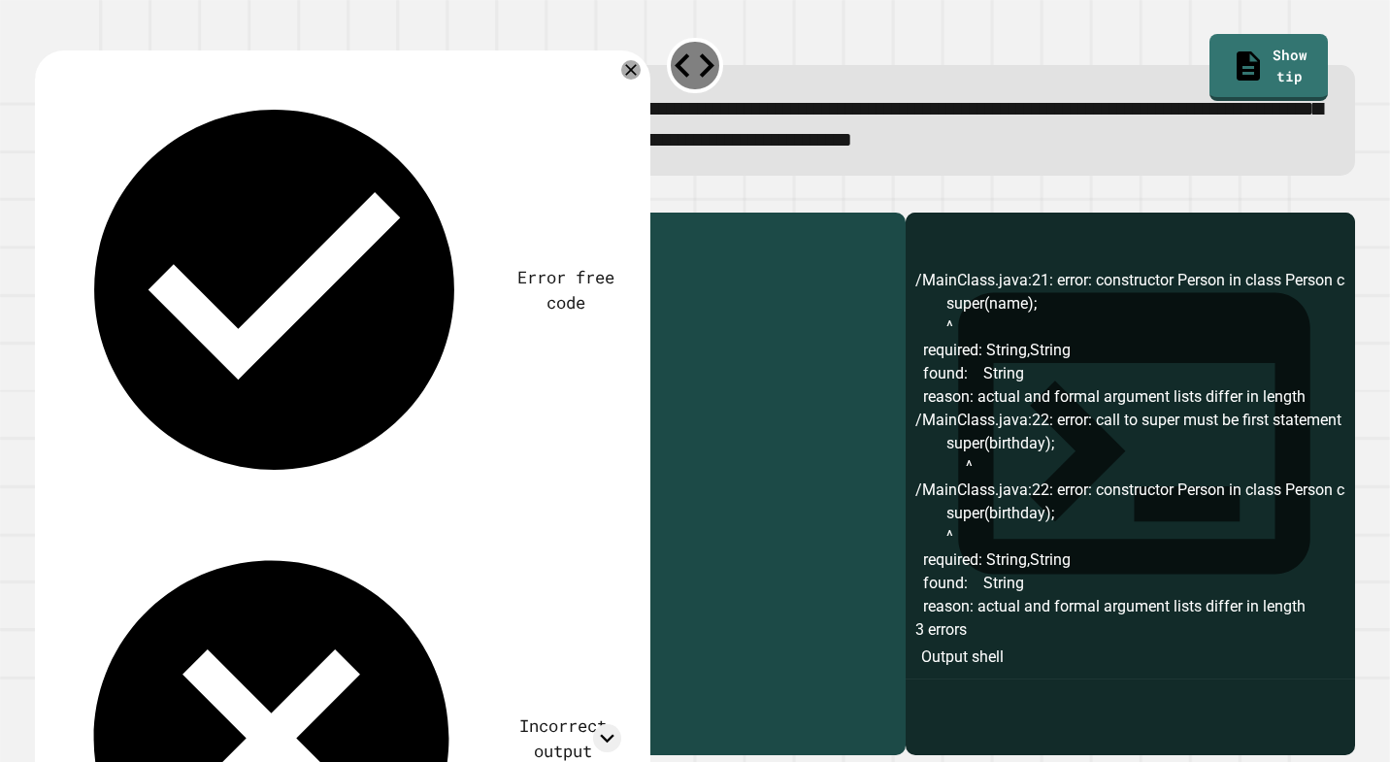
drag, startPoint x: 283, startPoint y: 602, endPoint x: 151, endPoint y: 608, distance: 131.2
click at [151, 608] on div "private String birthday ; public Person ( String name , String birthday ) { thi…" at bounding box center [489, 466] width 813 height 516
click at [45, 197] on button "button" at bounding box center [45, 197] width 0 height 0
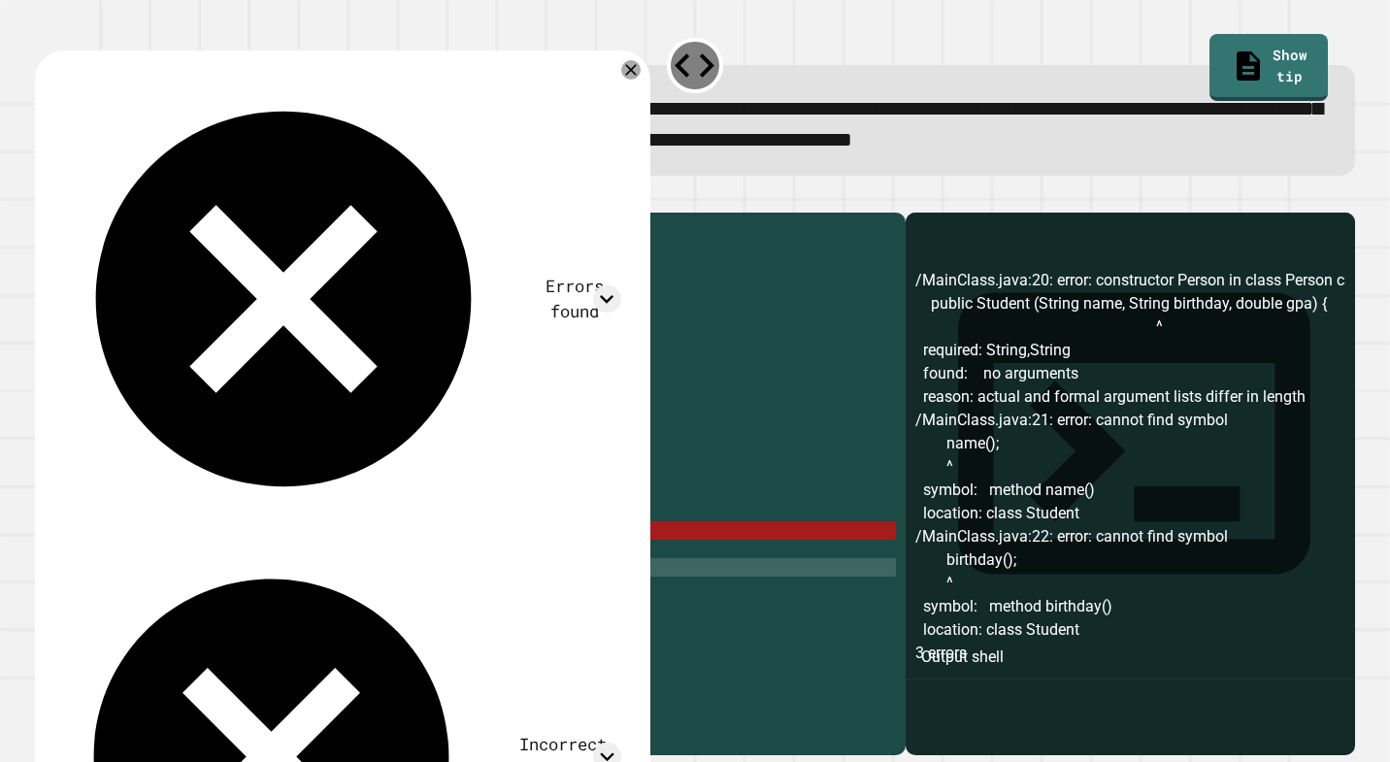
click at [215, 582] on div "private String birthday ; public Person ( String name , String birthday ) { thi…" at bounding box center [489, 466] width 813 height 516
click at [151, 583] on div "private String birthday ; public Person ( String name , String birthday ) { thi…" at bounding box center [489, 466] width 813 height 516
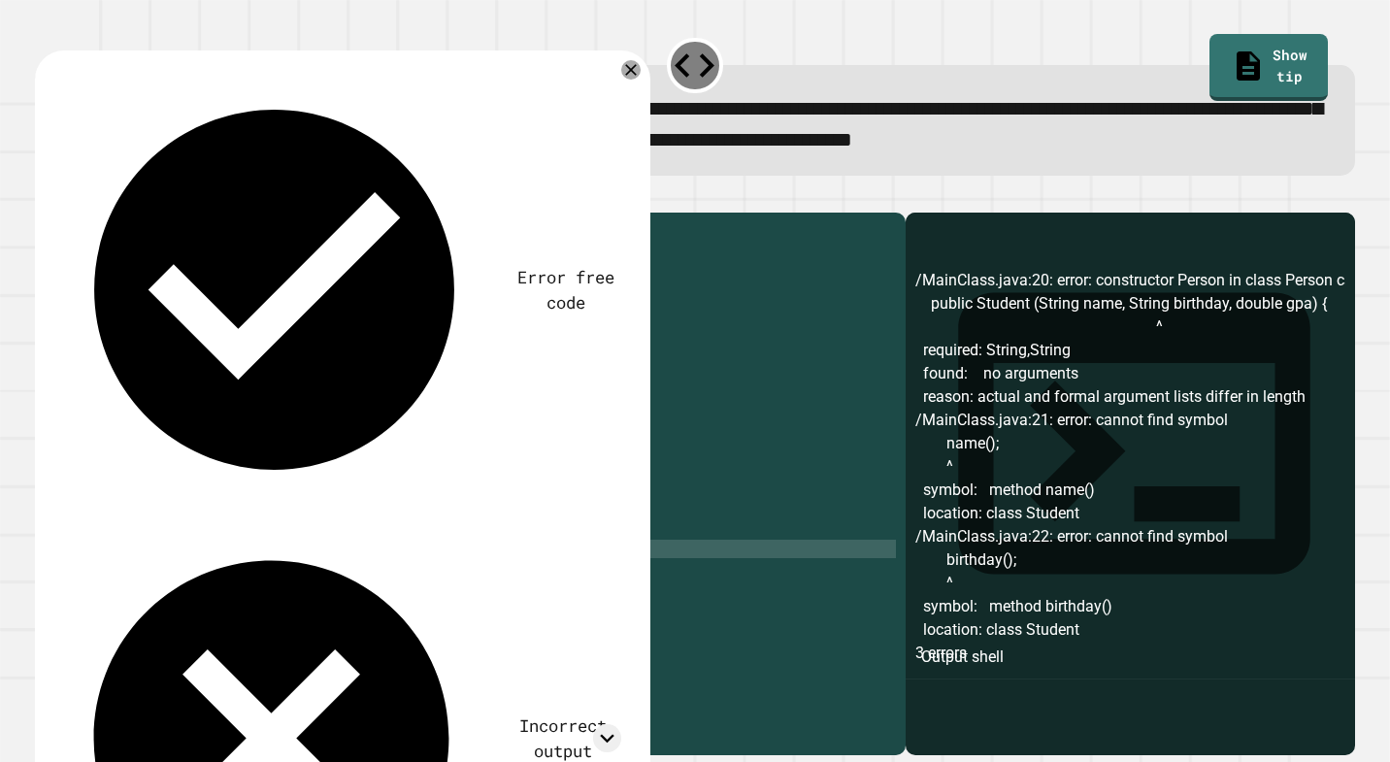
scroll to position [0, 14]
drag, startPoint x: 236, startPoint y: 599, endPoint x: 155, endPoint y: 599, distance: 80.6
click at [155, 599] on div "private String birthday ; public Person ( String name , String birthday ) { thi…" at bounding box center [489, 466] width 813 height 516
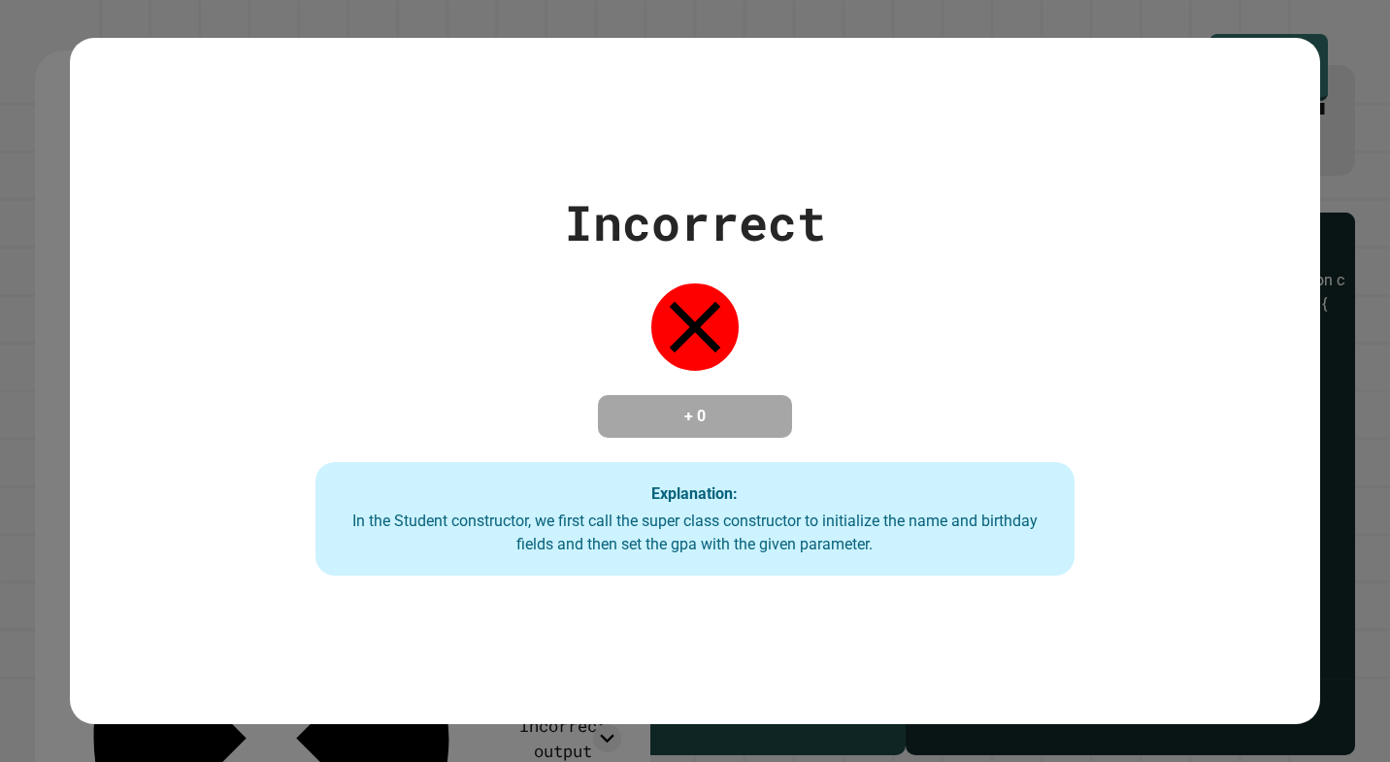
type textarea "**********"
click at [256, 459] on div "Incorrect + 0 Explanation: In the Student constructor, we first call the super …" at bounding box center [694, 381] width 1084 height 390
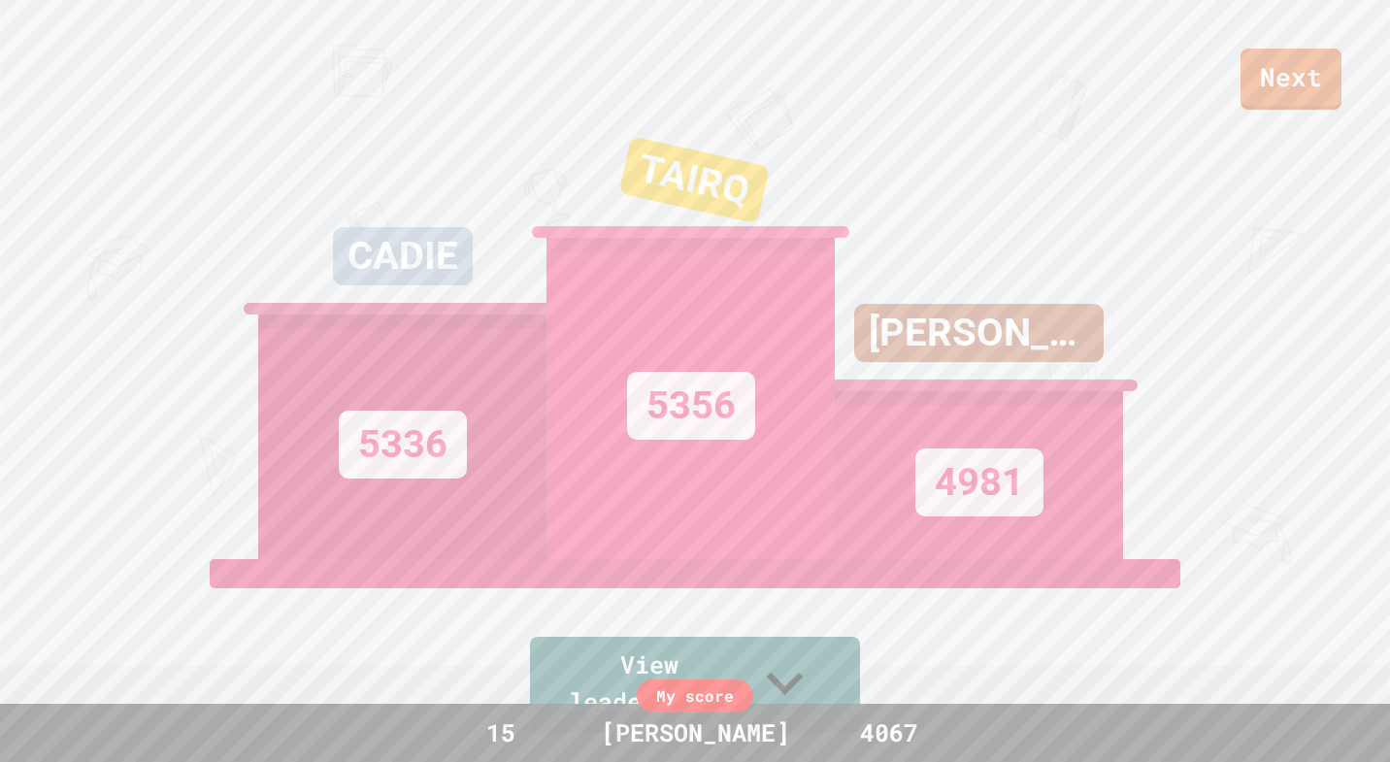
scroll to position [314, 0]
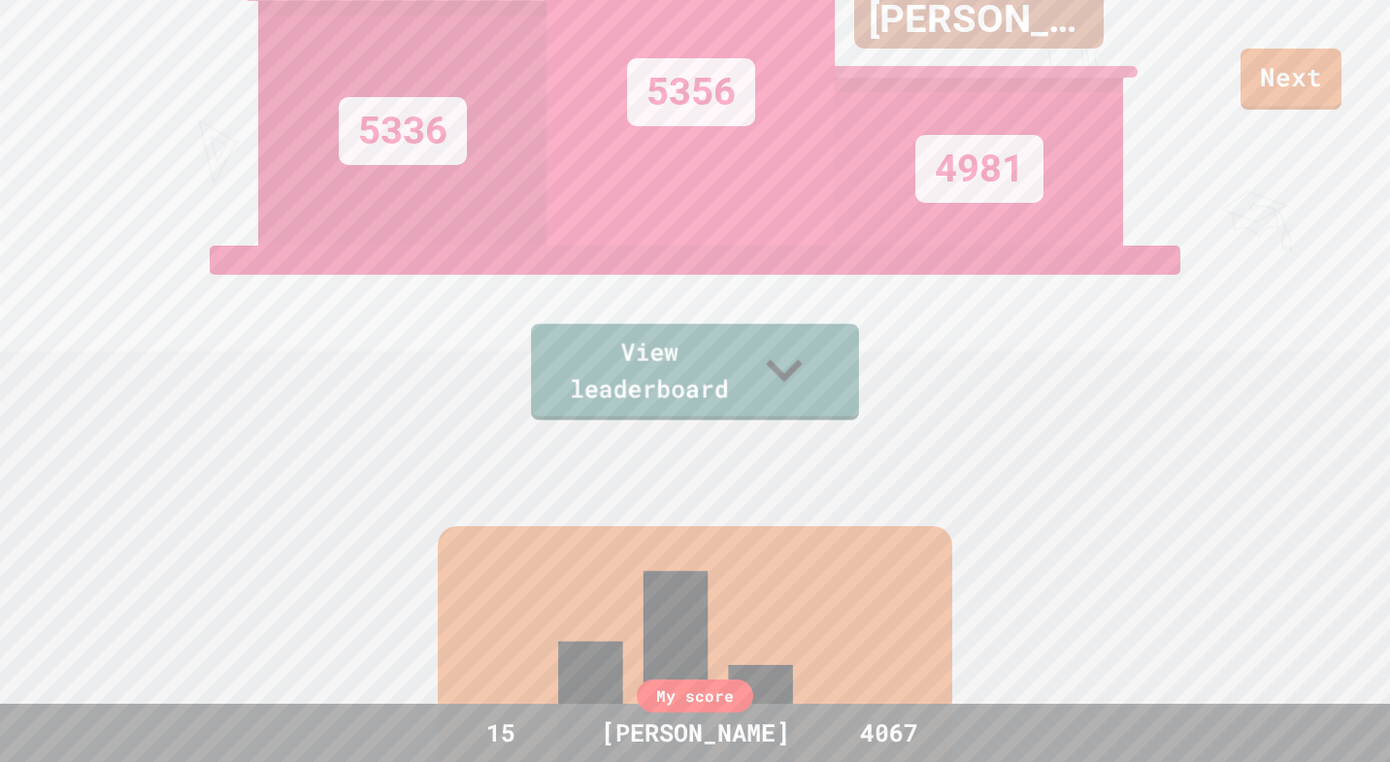
click at [688, 425] on div "Next CADIE 5336 TAIRQ 5356 [PERSON_NAME] (._.) 4981 View leaderboard" at bounding box center [695, 67] width 1390 height 762
click at [726, 415] on link "View leaderboard" at bounding box center [695, 367] width 295 height 101
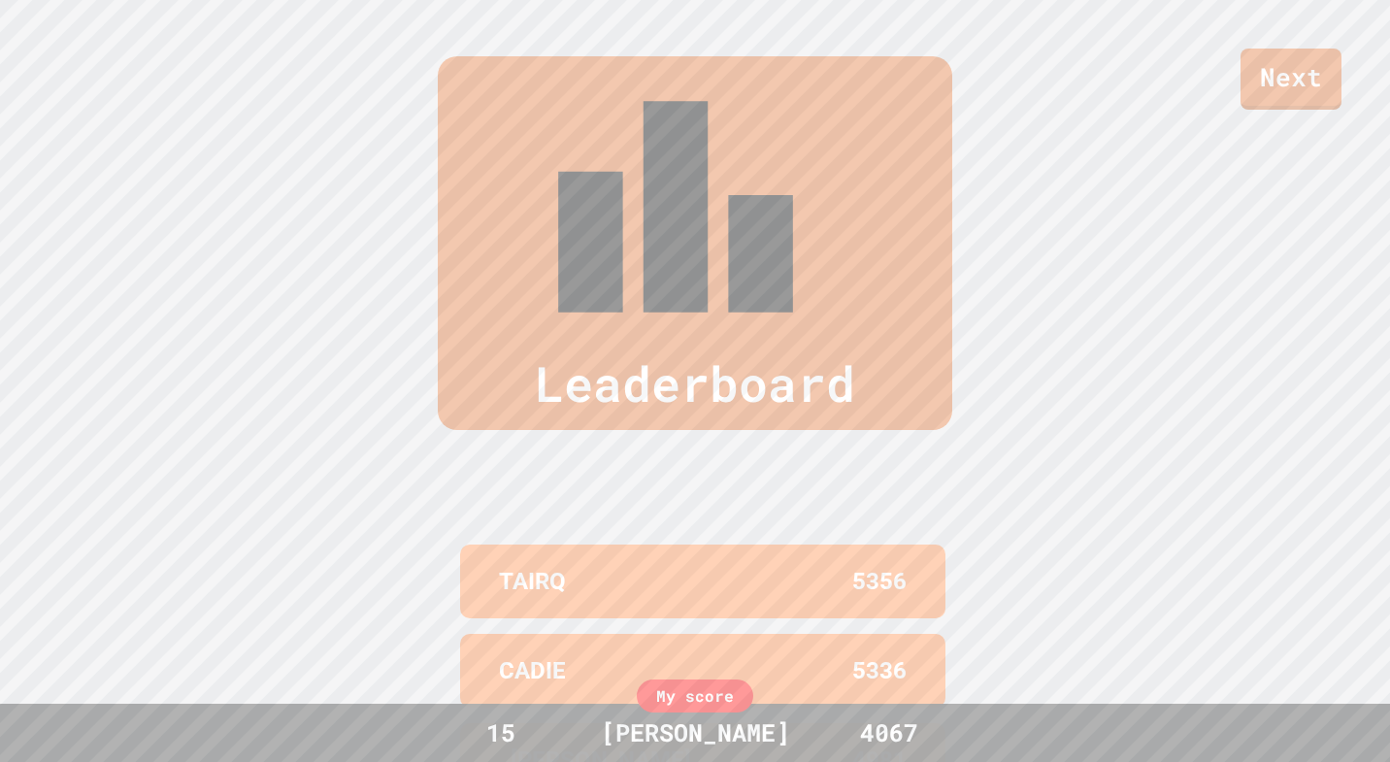
scroll to position [0, 0]
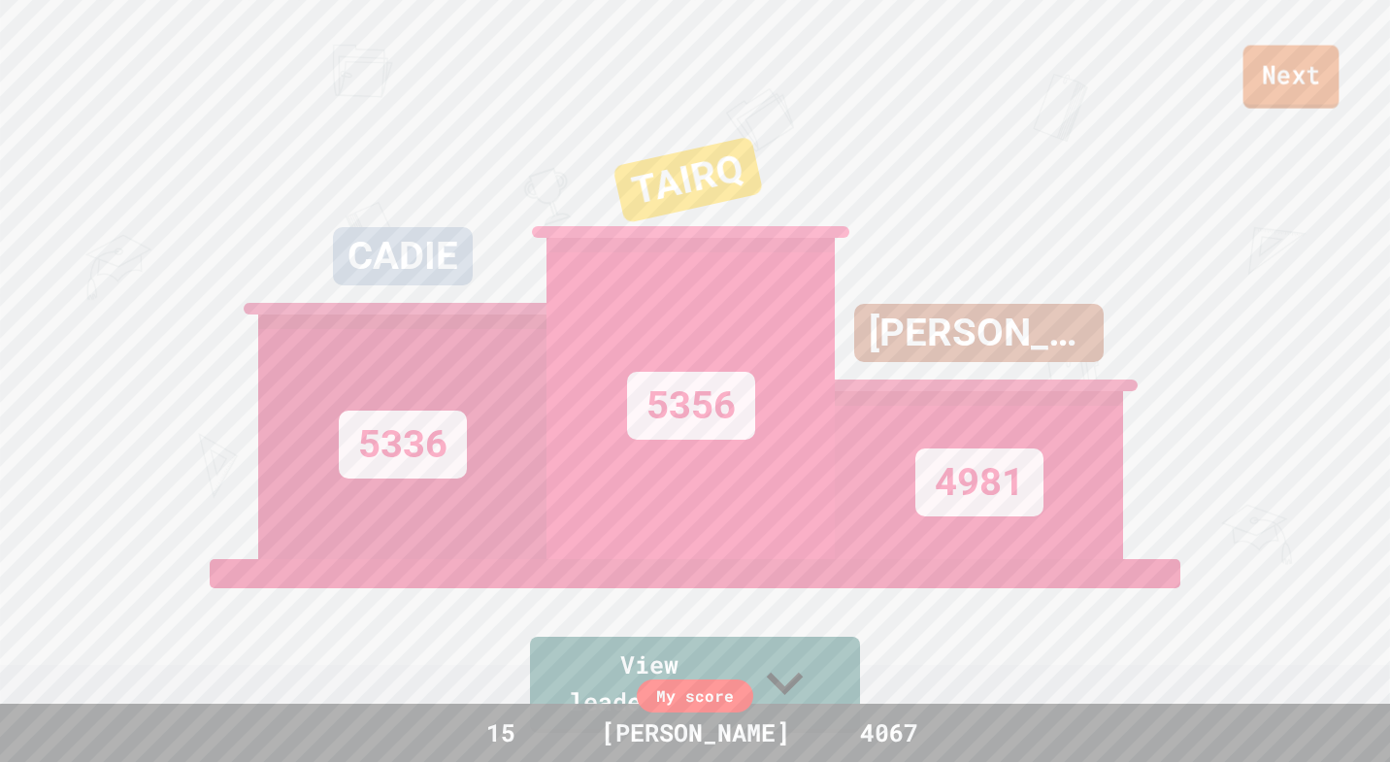
click at [1246, 104] on div "Next" at bounding box center [695, 55] width 1390 height 110
click at [1258, 85] on link "Next" at bounding box center [1292, 77] width 100 height 64
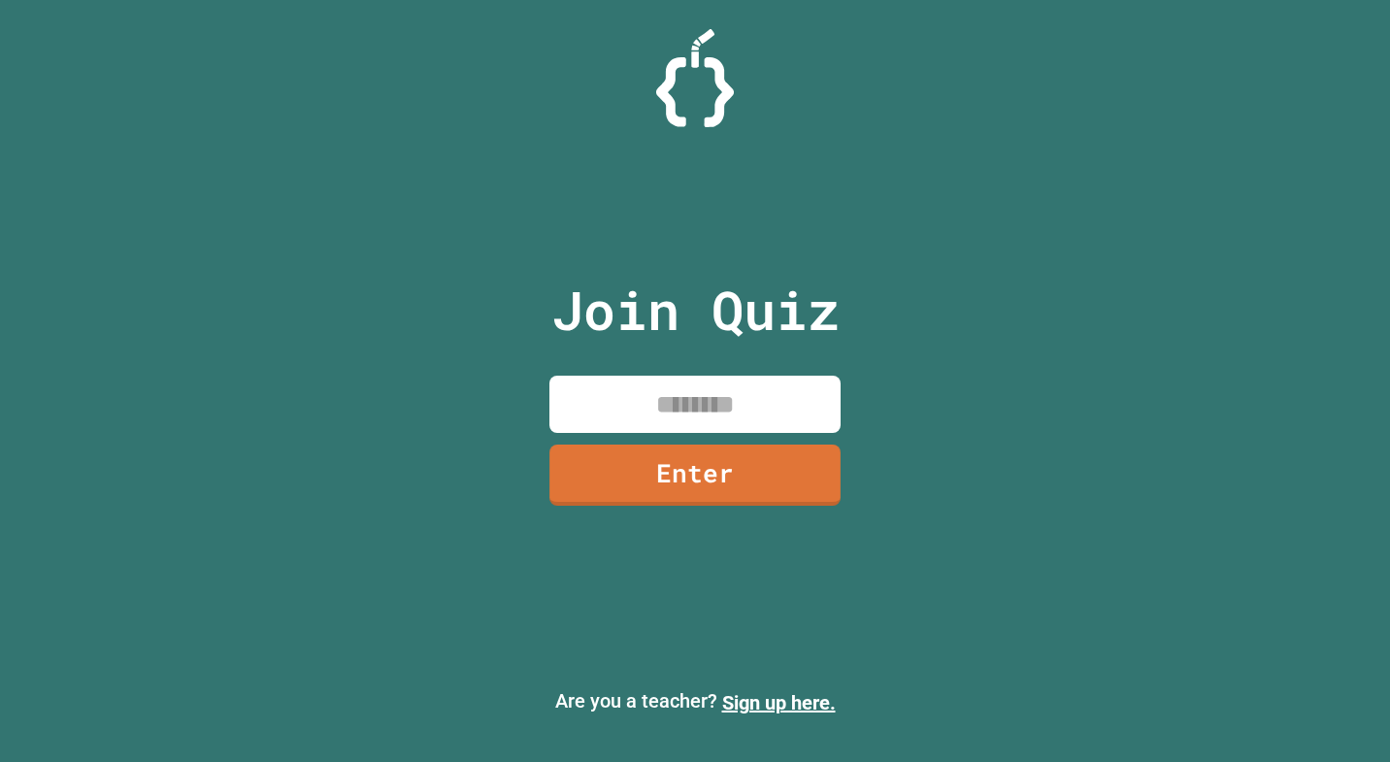
click at [686, 388] on input at bounding box center [694, 404] width 291 height 57
type input "********"
click at [714, 489] on link "Enter" at bounding box center [695, 473] width 277 height 64
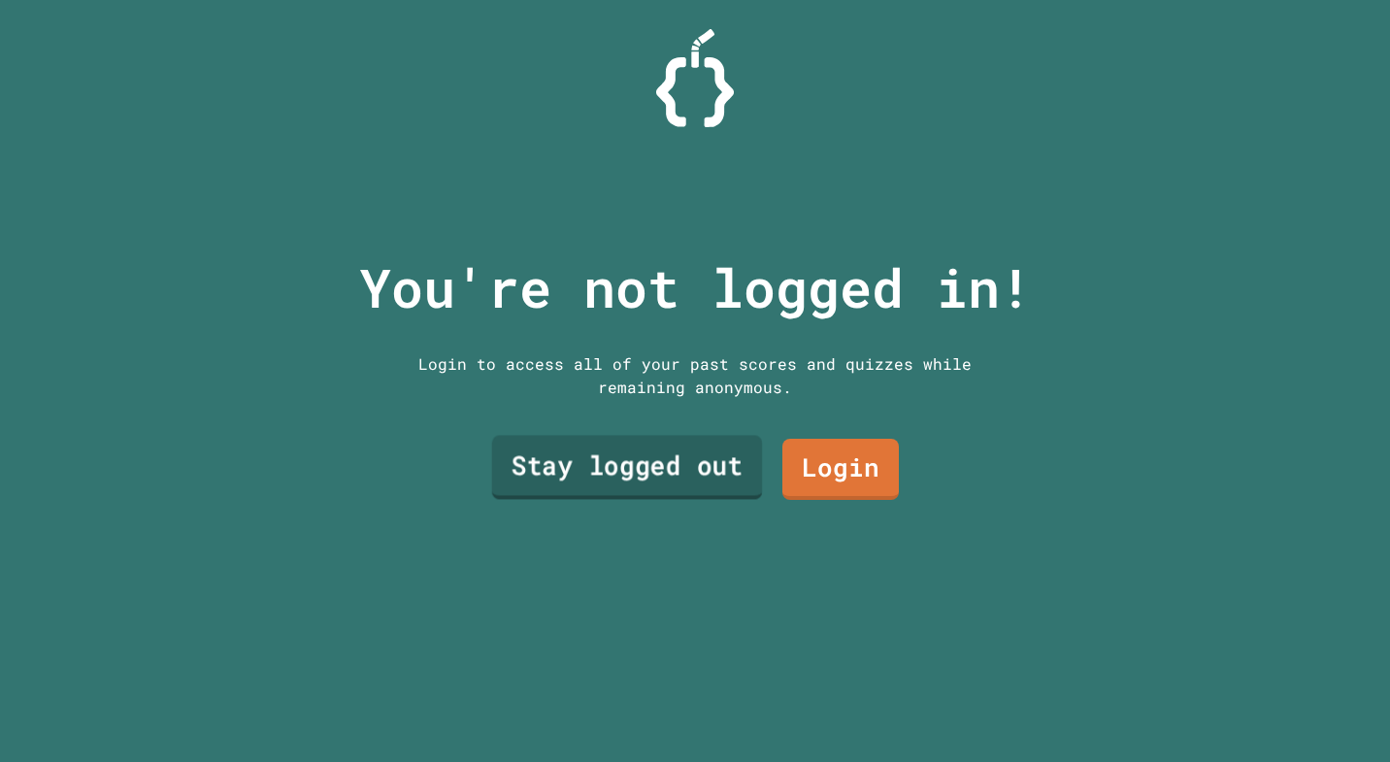
click at [695, 481] on link "Stay logged out" at bounding box center [627, 468] width 271 height 64
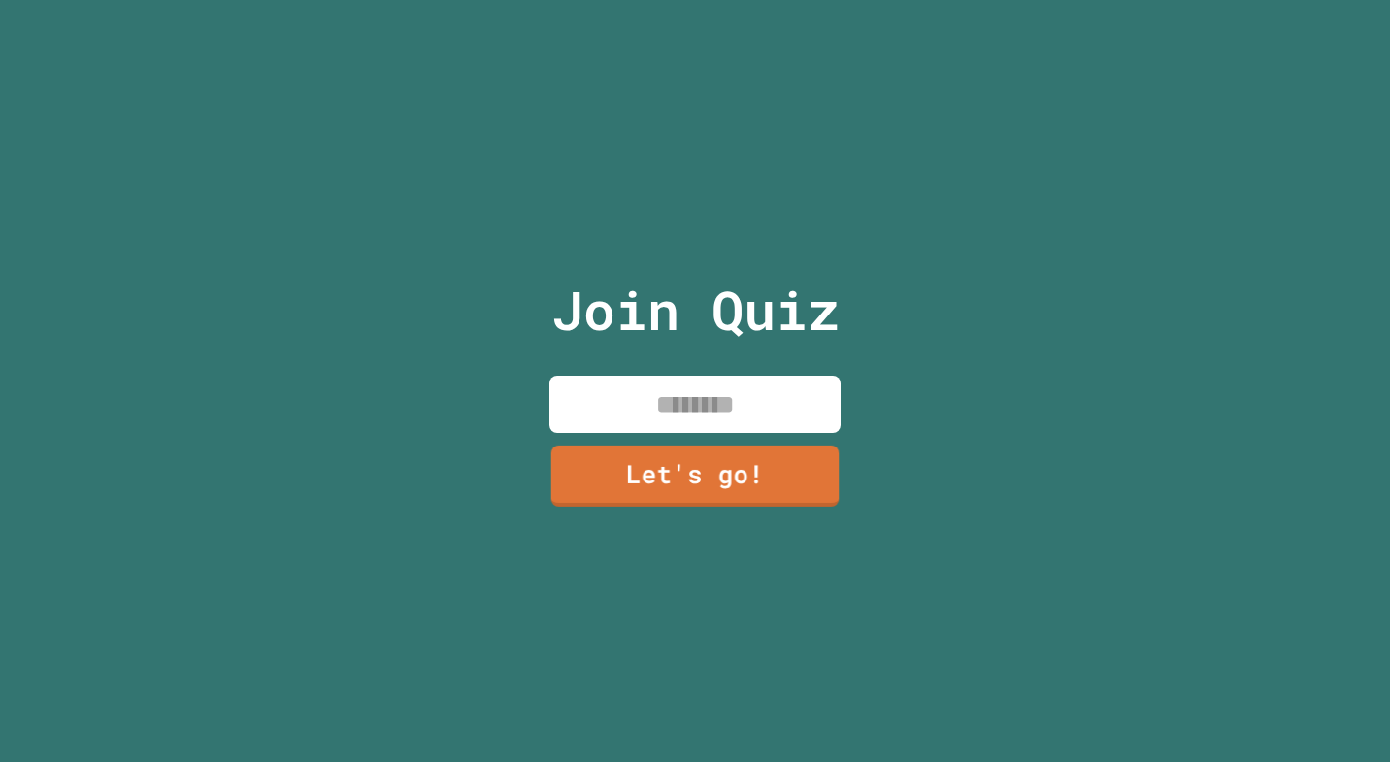
click at [683, 415] on input at bounding box center [694, 404] width 291 height 57
type input "*******"
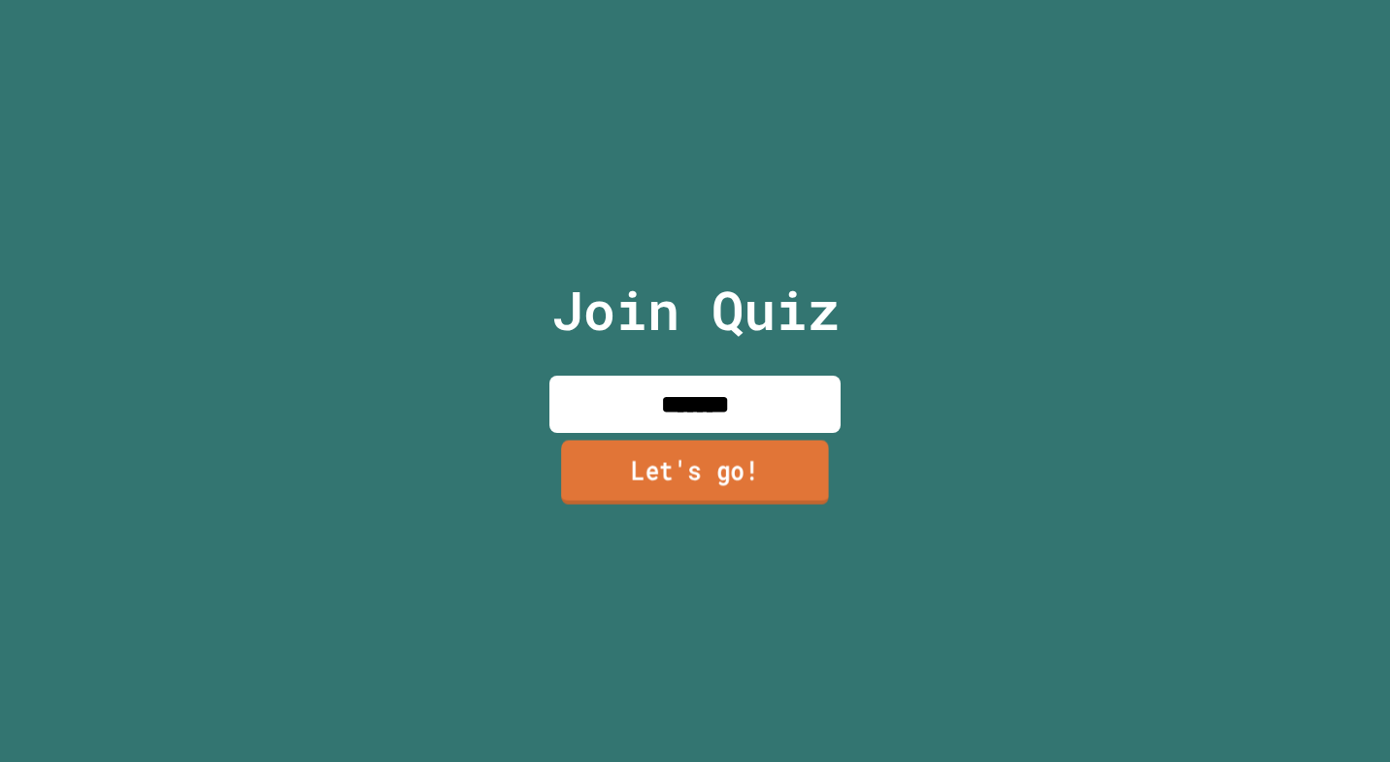
click at [733, 474] on link "Let's go!" at bounding box center [695, 472] width 268 height 64
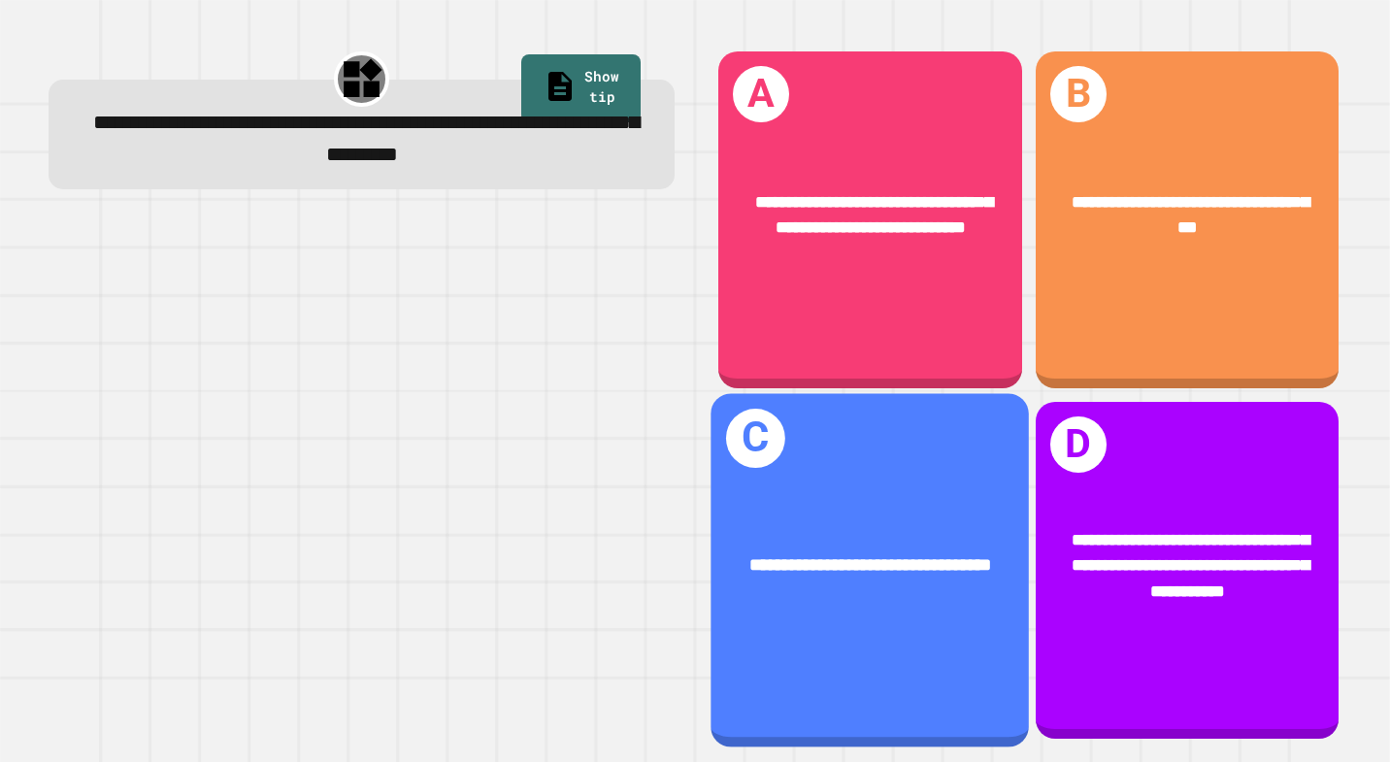
click at [859, 614] on div "**********" at bounding box center [871, 564] width 318 height 97
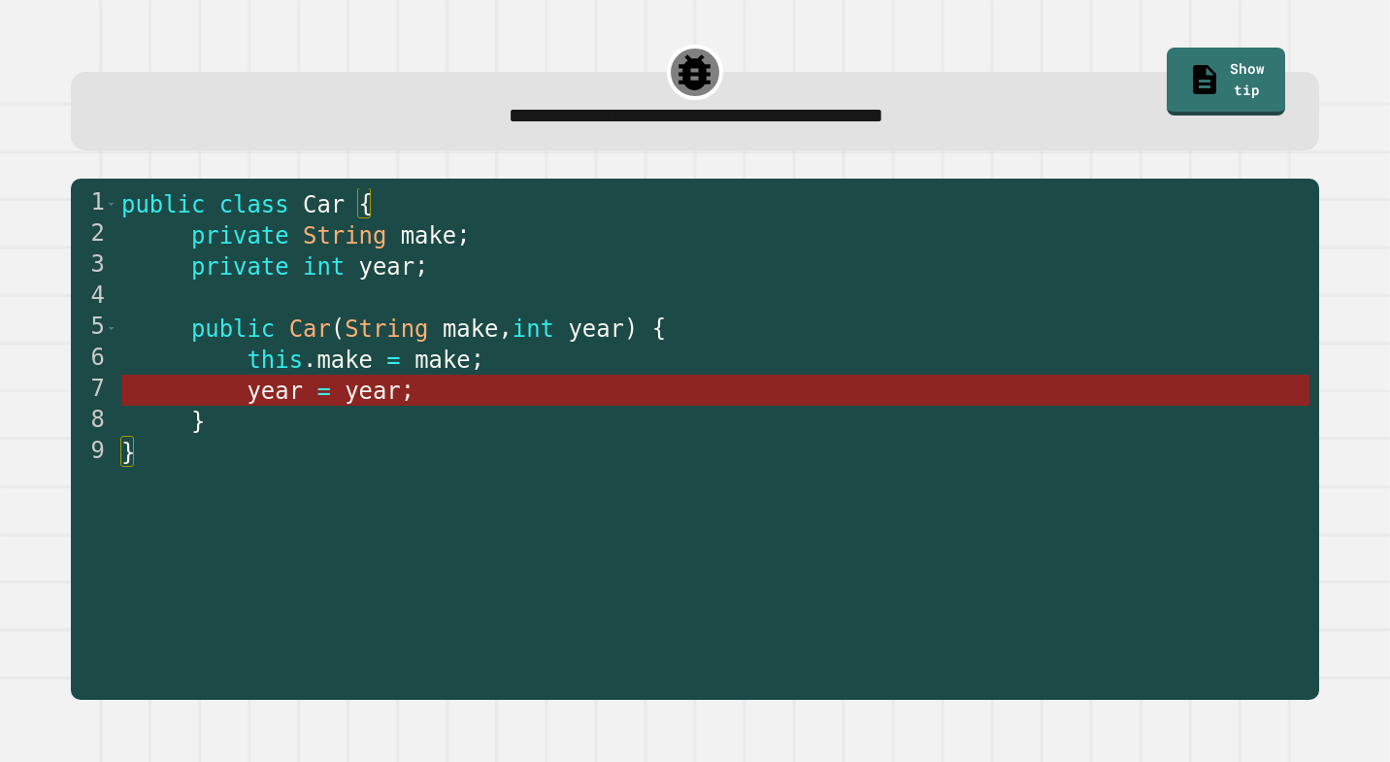
click at [398, 392] on span "year" at bounding box center [373, 391] width 56 height 27
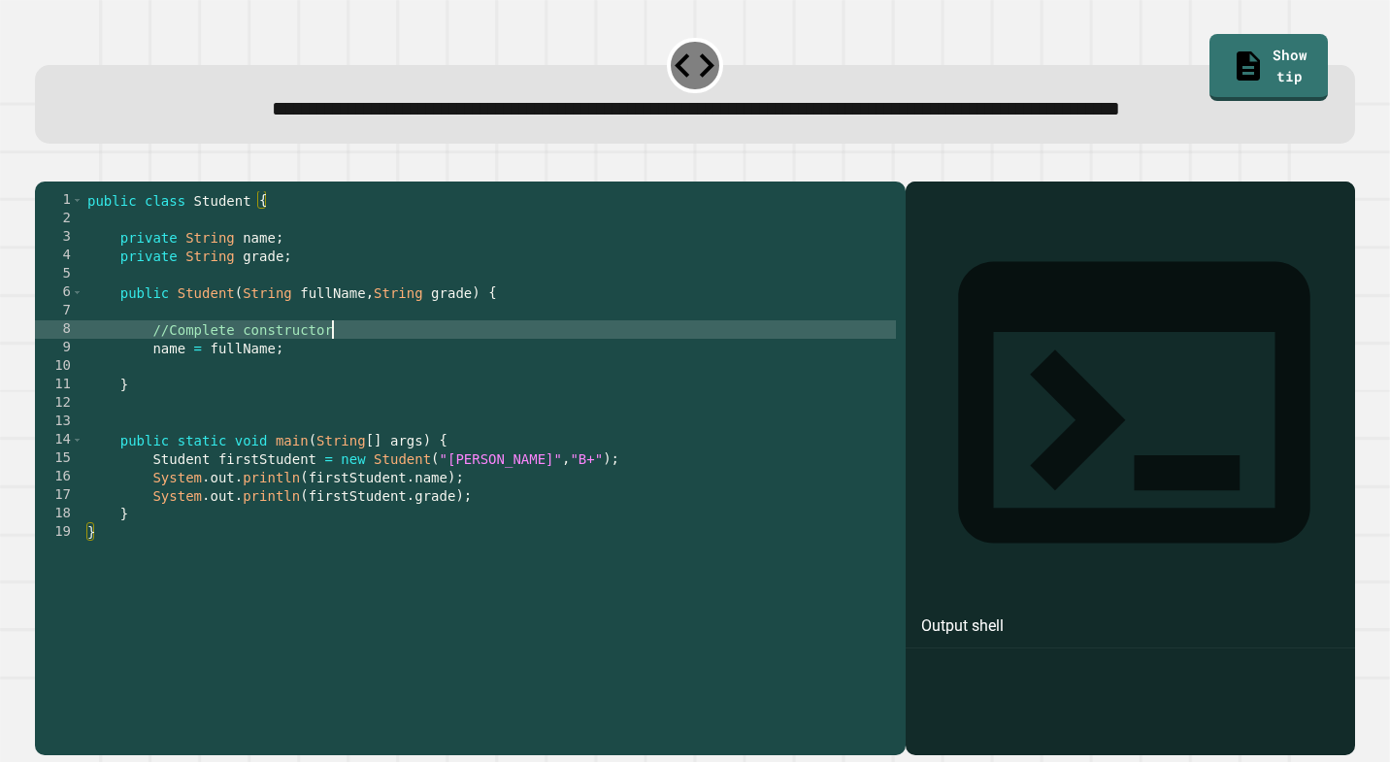
click at [346, 400] on div "public class Student { private String name ; private String grade ; public Stud…" at bounding box center [489, 449] width 813 height 516
click at [313, 411] on div "public class Student { private String name ; private String grade ; public Stud…" at bounding box center [489, 449] width 813 height 516
click at [354, 397] on div "public class Student { private String name ; private String grade ; public Stud…" at bounding box center [489, 449] width 813 height 516
type textarea "*"
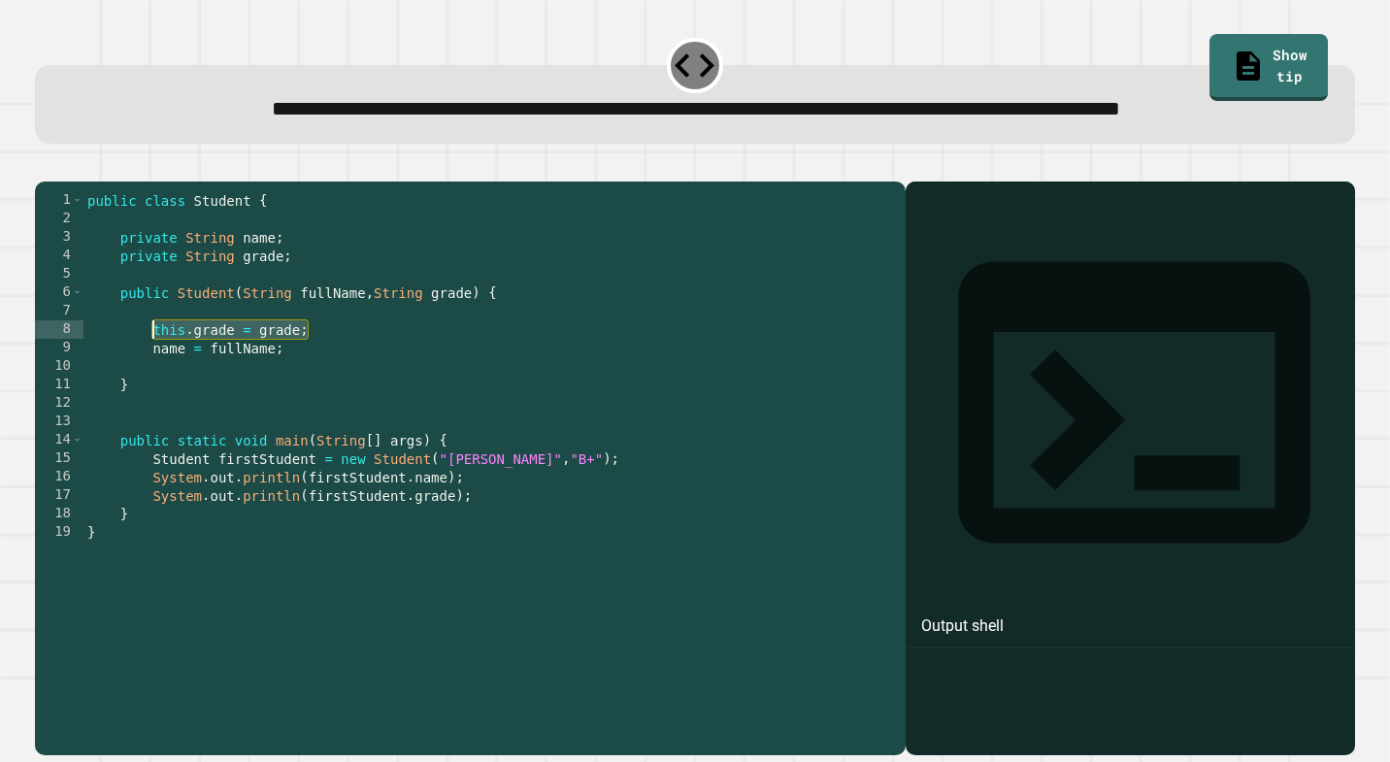
drag, startPoint x: 327, startPoint y: 394, endPoint x: 150, endPoint y: 397, distance: 176.7
click at [150, 397] on div "public class Student { private String name ; private String grade ; public Stud…" at bounding box center [489, 449] width 813 height 516
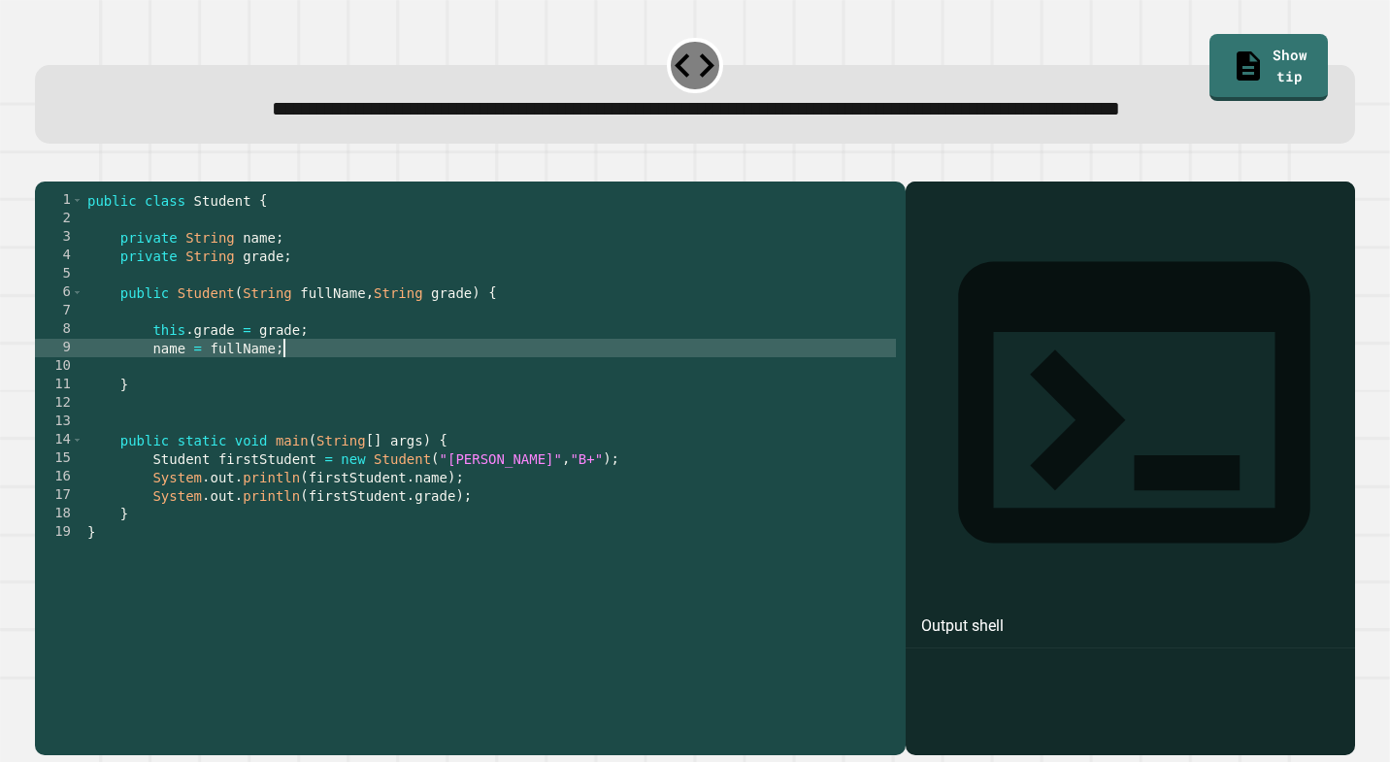
click at [290, 414] on div "public class Student { private String name ; private String grade ; public Stud…" at bounding box center [489, 449] width 813 height 516
type textarea "**********"
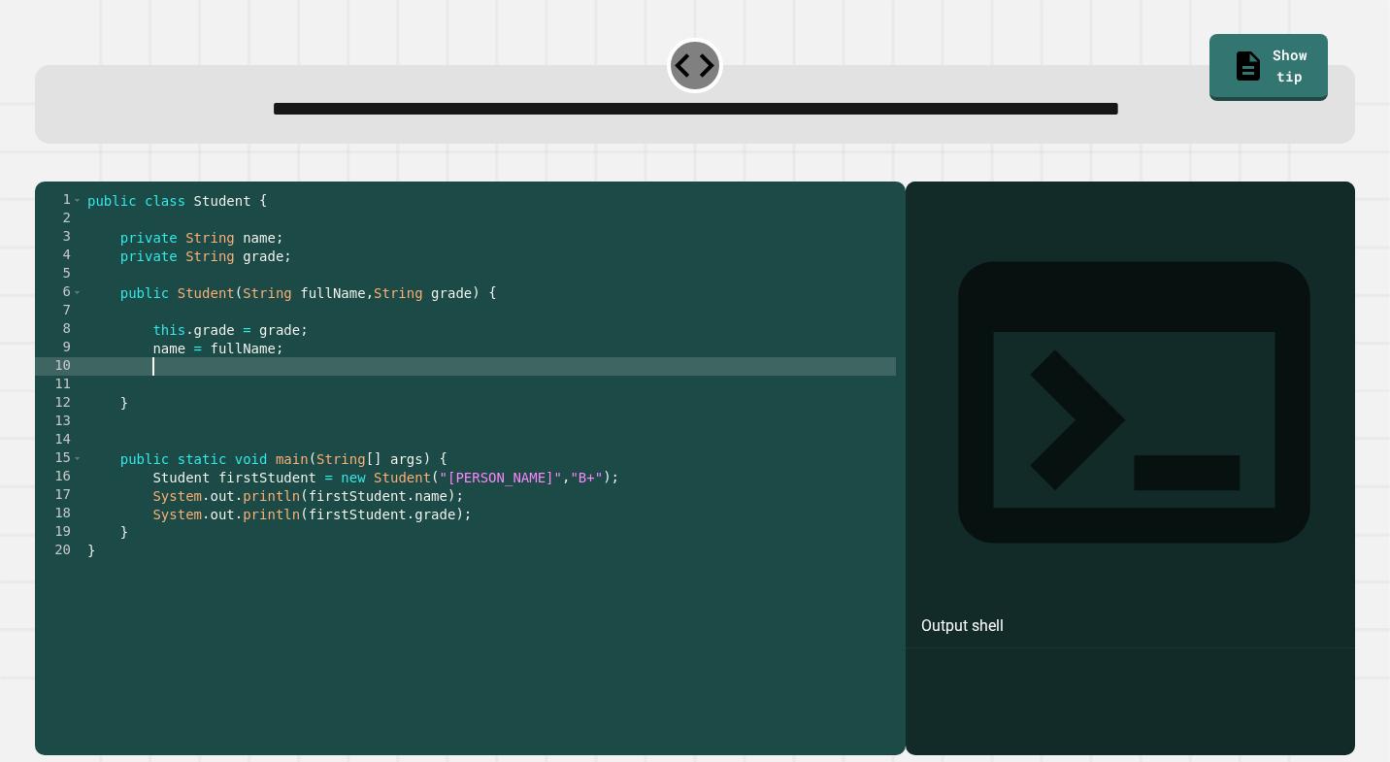
scroll to position [0, 4]
paste textarea "**********"
type textarea "**********"
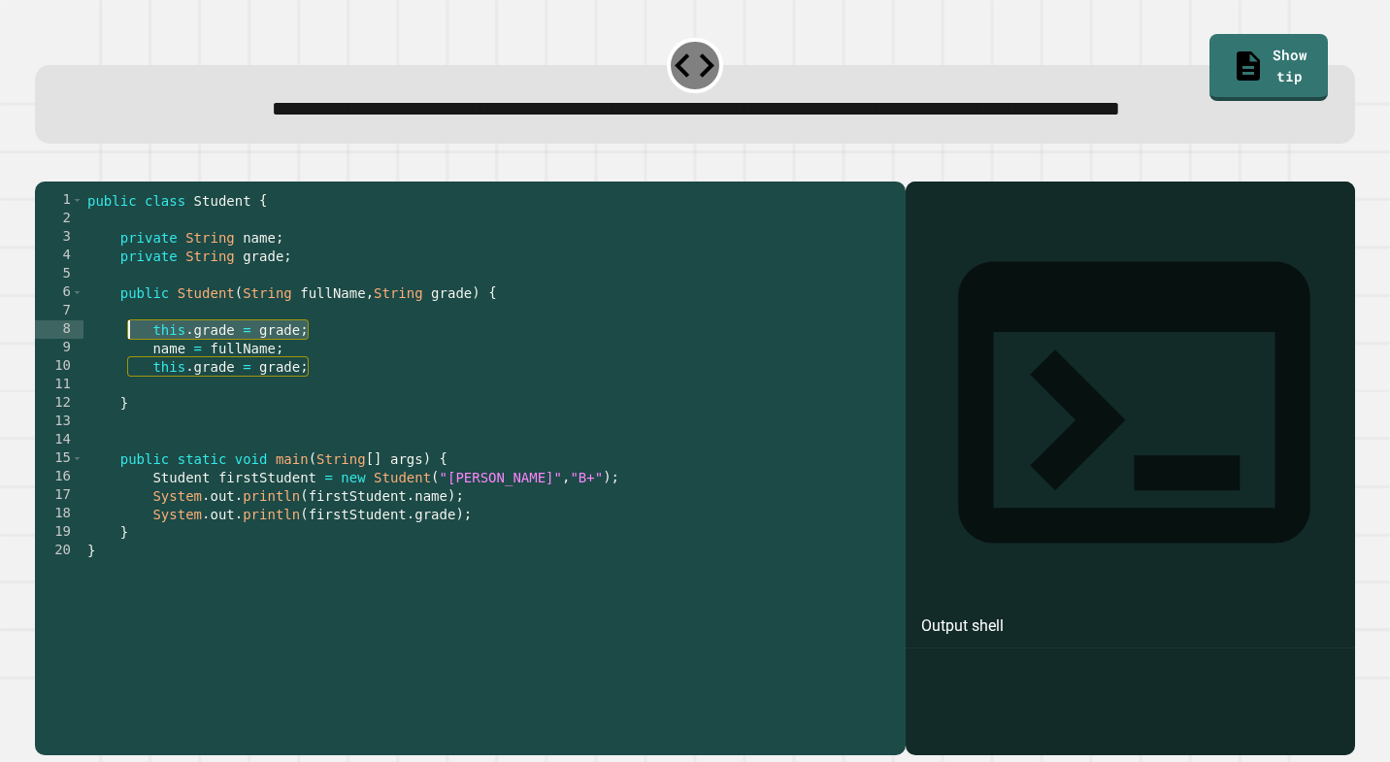
drag, startPoint x: 317, startPoint y: 389, endPoint x: 130, endPoint y: 389, distance: 187.4
click at [130, 389] on div "public class Student { private String name ; private String grade ; public Stud…" at bounding box center [489, 449] width 813 height 516
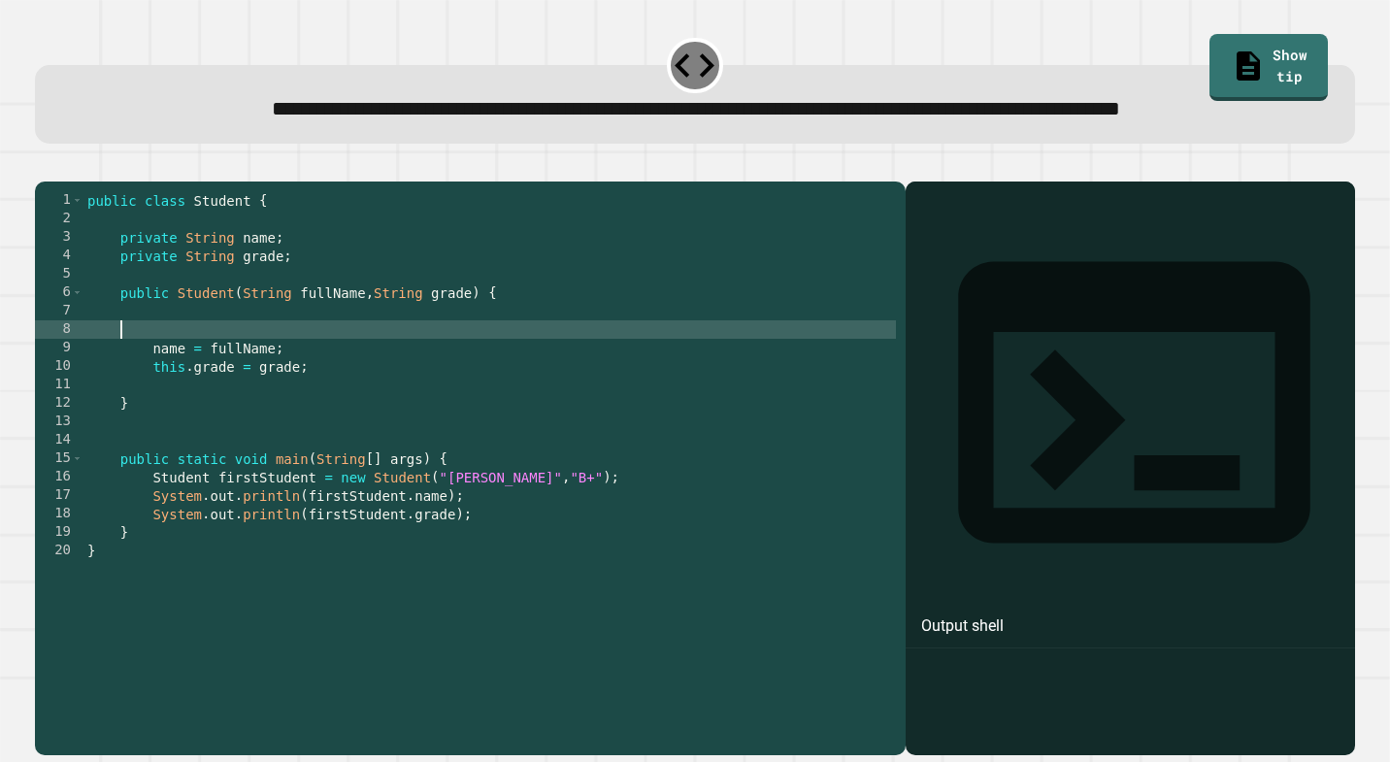
scroll to position [0, 0]
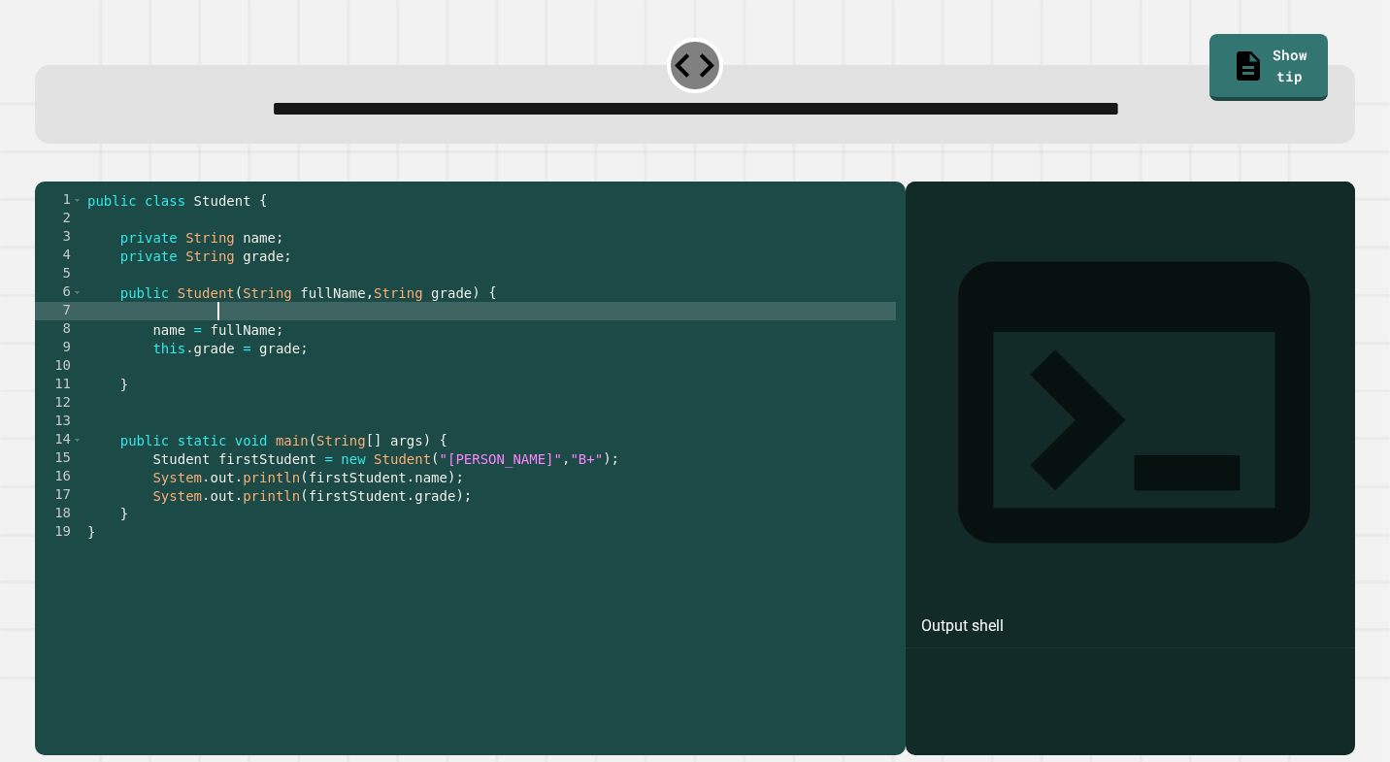
click at [45, 165] on button "button" at bounding box center [45, 165] width 0 height 0
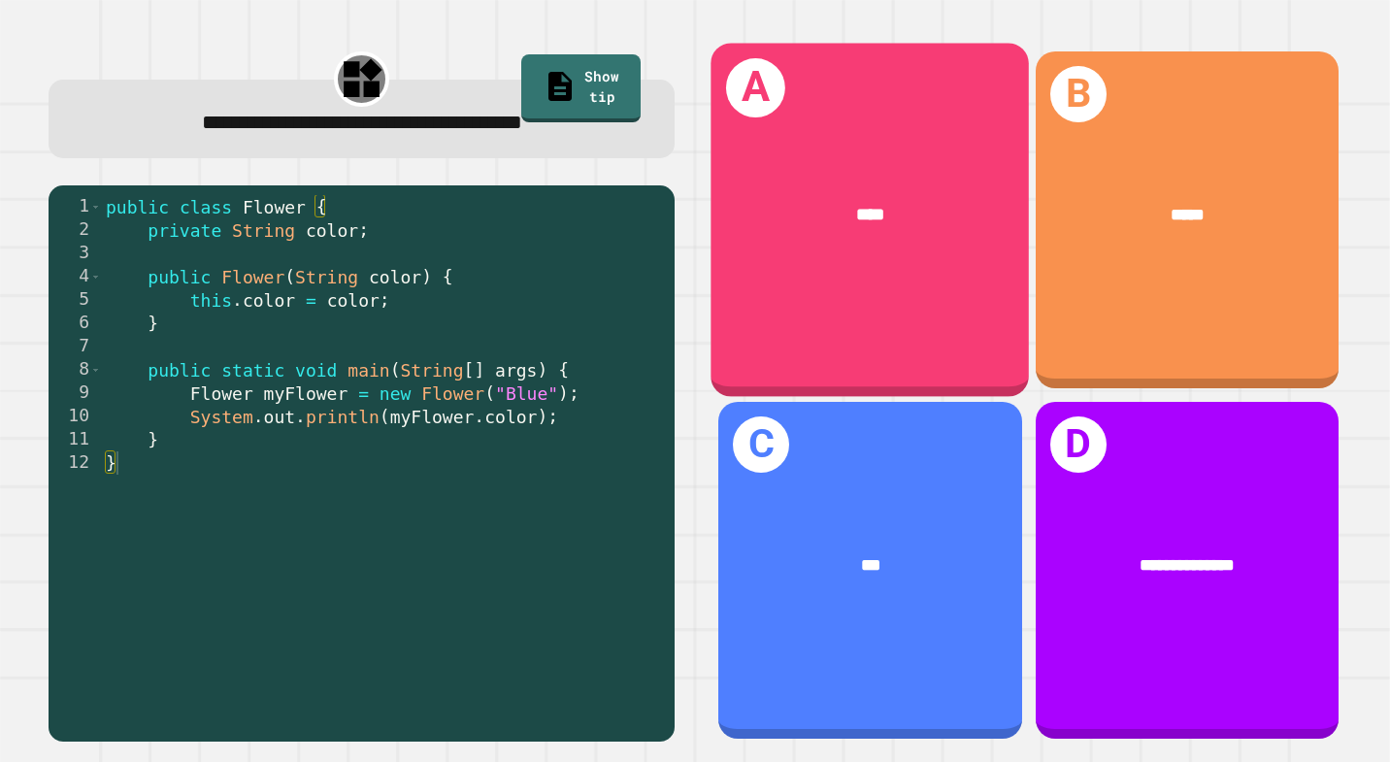
click at [932, 189] on div "****" at bounding box center [871, 214] width 318 height 97
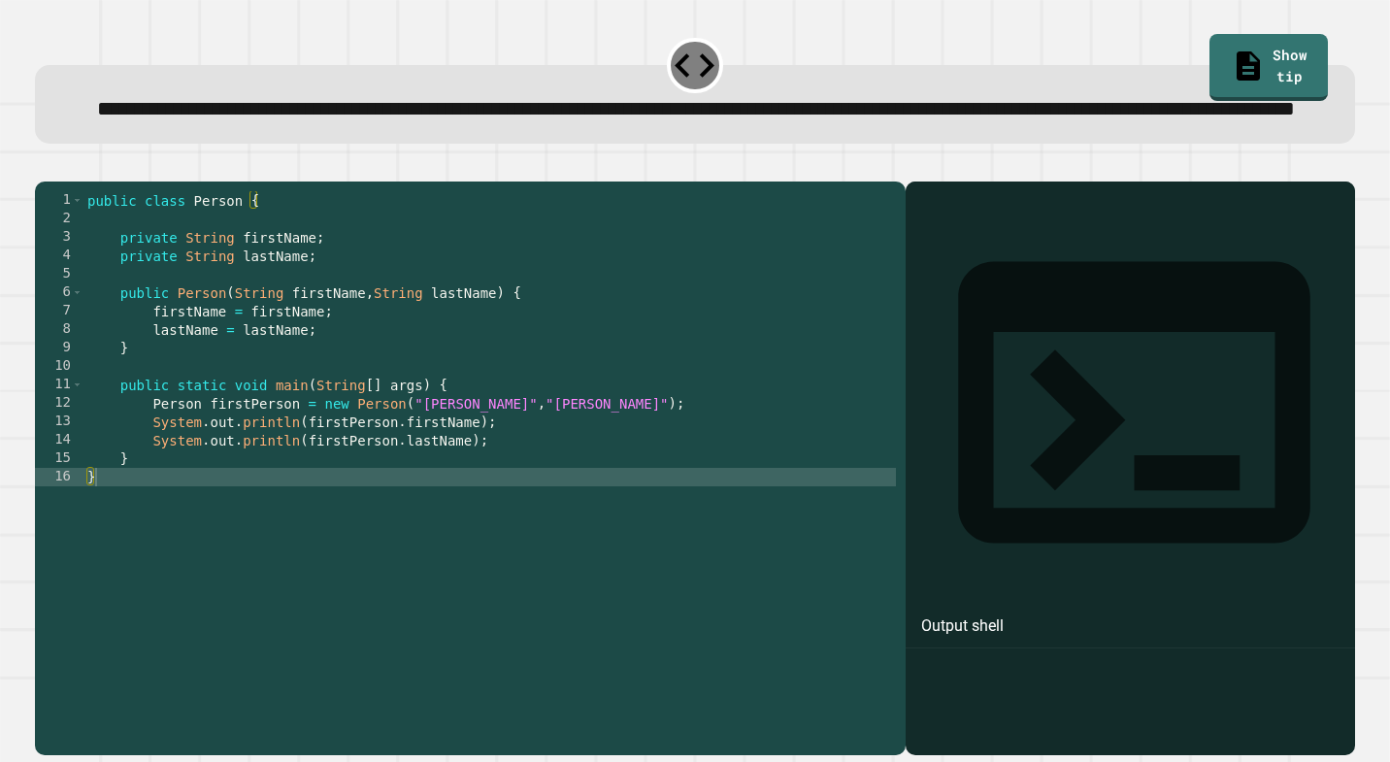
click at [370, 370] on div "public class Person { private String firstName ; private String lastName ; publ…" at bounding box center [489, 449] width 813 height 516
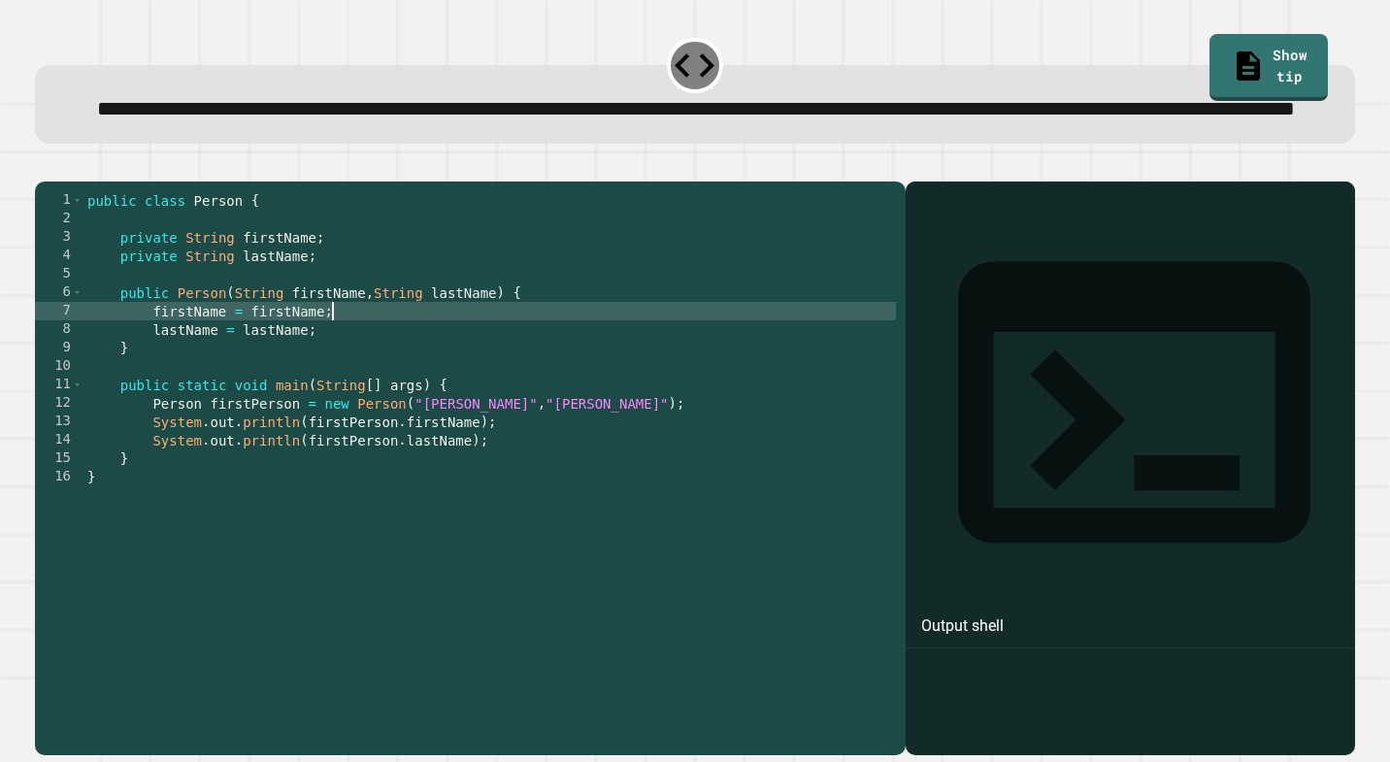
drag, startPoint x: 155, startPoint y: 378, endPoint x: 158, endPoint y: 398, distance: 20.6
click at [155, 378] on div "public class Person { private String firstName ; private String lastName ; publ…" at bounding box center [489, 449] width 813 height 516
click at [152, 397] on div "public class Person { private String firstName ; private String lastName ; publ…" at bounding box center [489, 449] width 813 height 516
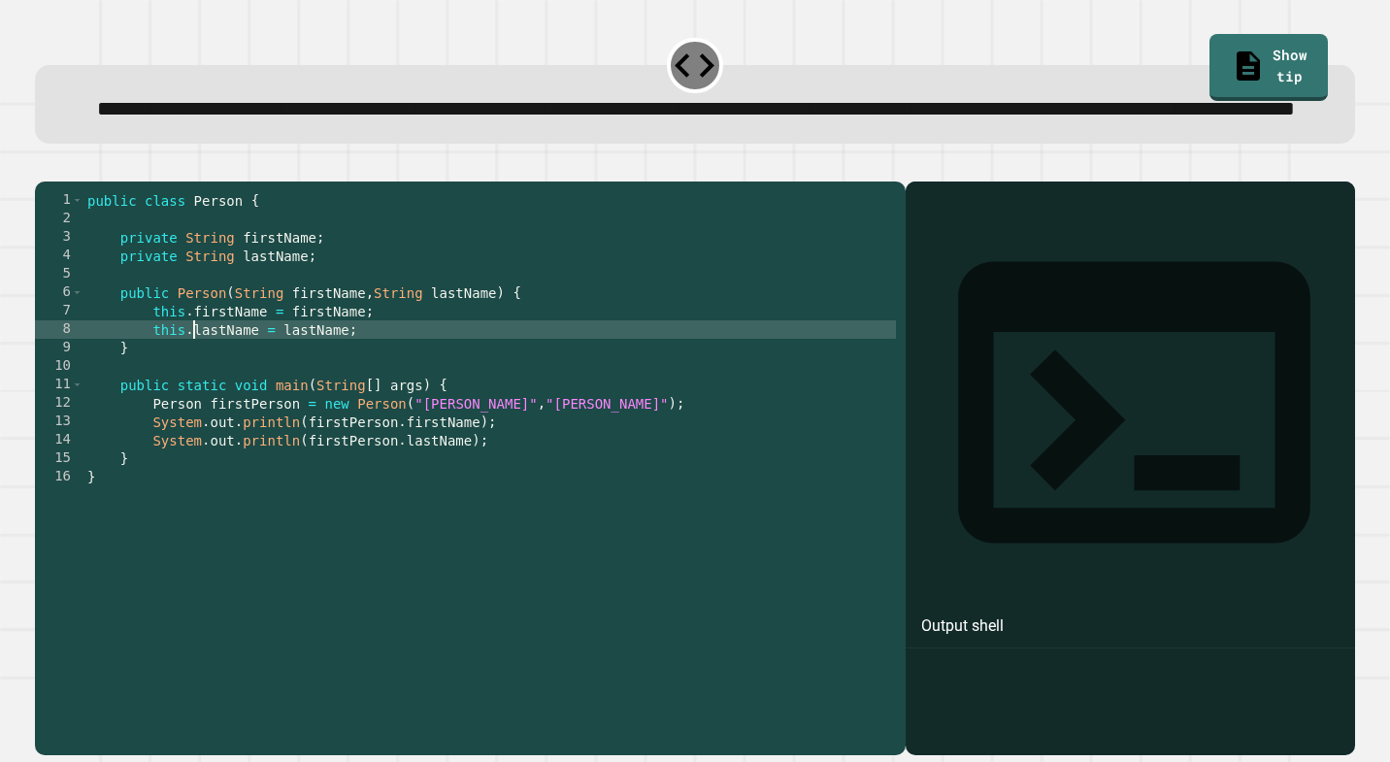
type textarea "**********"
click at [75, 182] on div at bounding box center [695, 169] width 1320 height 23
click at [45, 165] on icon "button" at bounding box center [45, 165] width 0 height 0
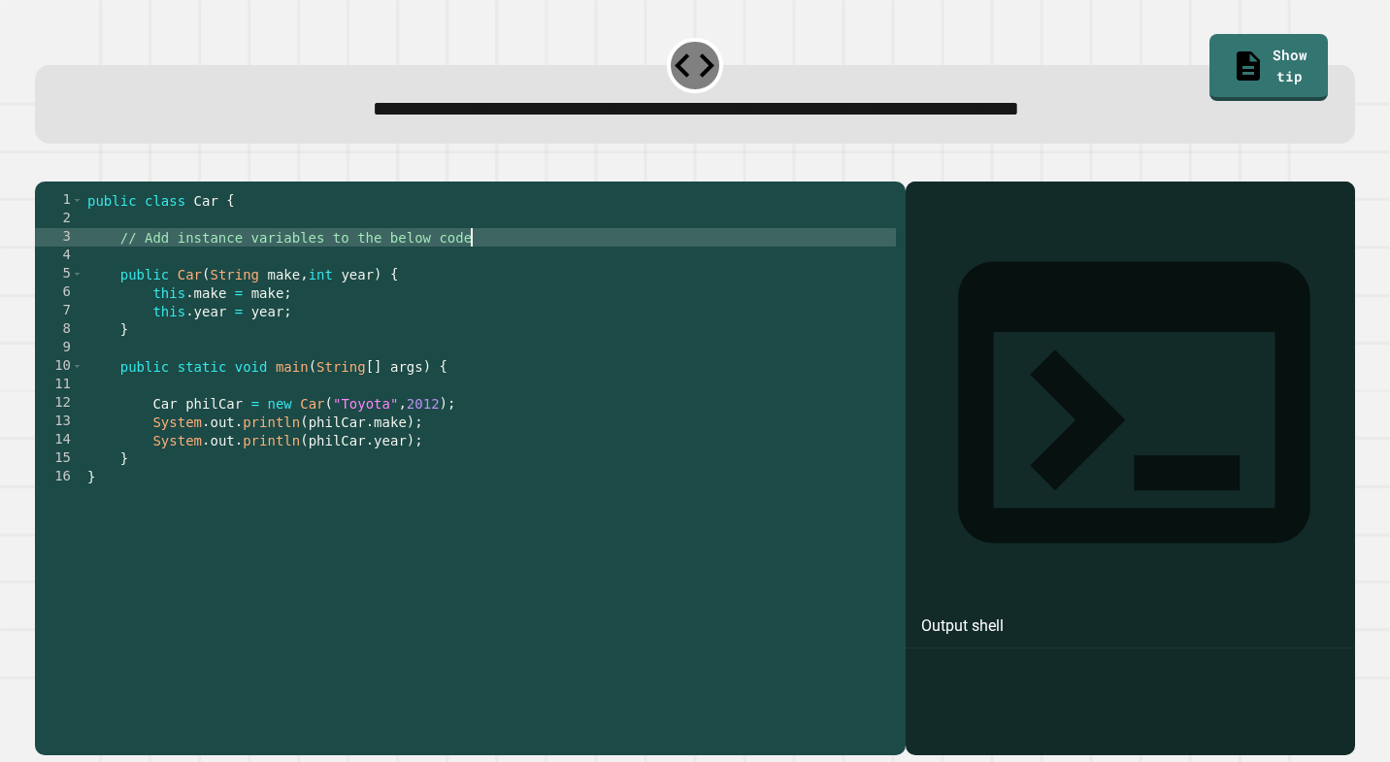
click at [487, 264] on div "public class Car { // Add instance variables to the below code public Car ( Str…" at bounding box center [489, 467] width 813 height 553
type textarea "**********"
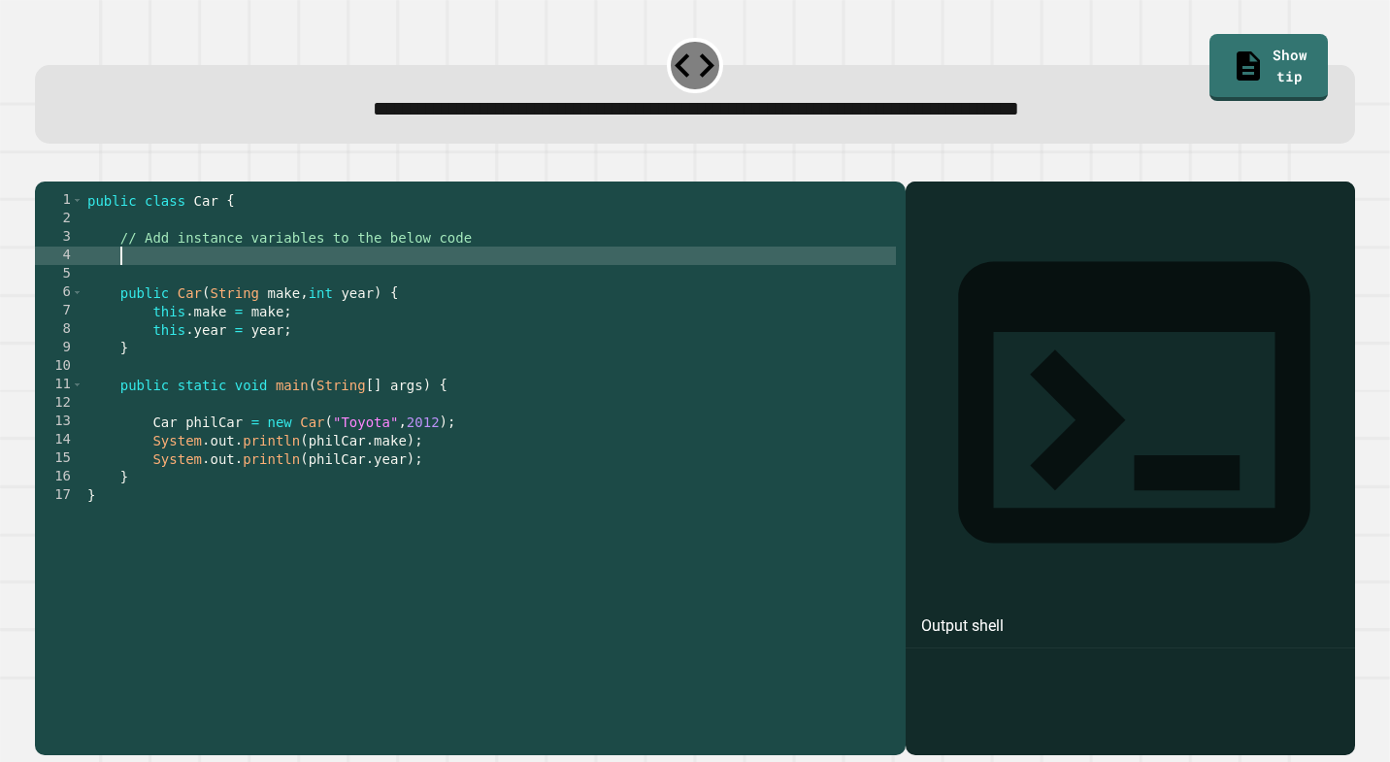
scroll to position [0, 1]
type textarea "*"
type textarea "**********"
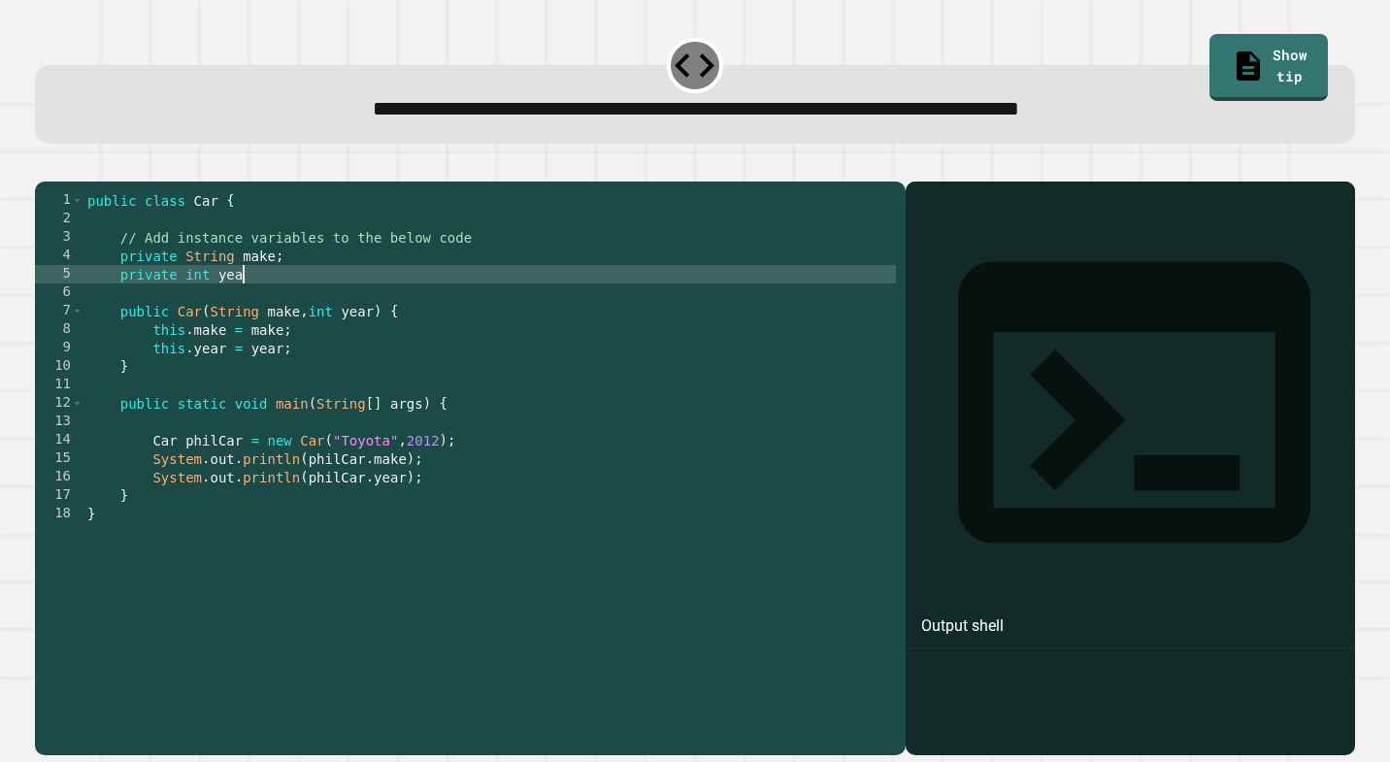
scroll to position [0, 11]
type textarea "**********"
click at [45, 165] on icon "button" at bounding box center [45, 165] width 0 height 0
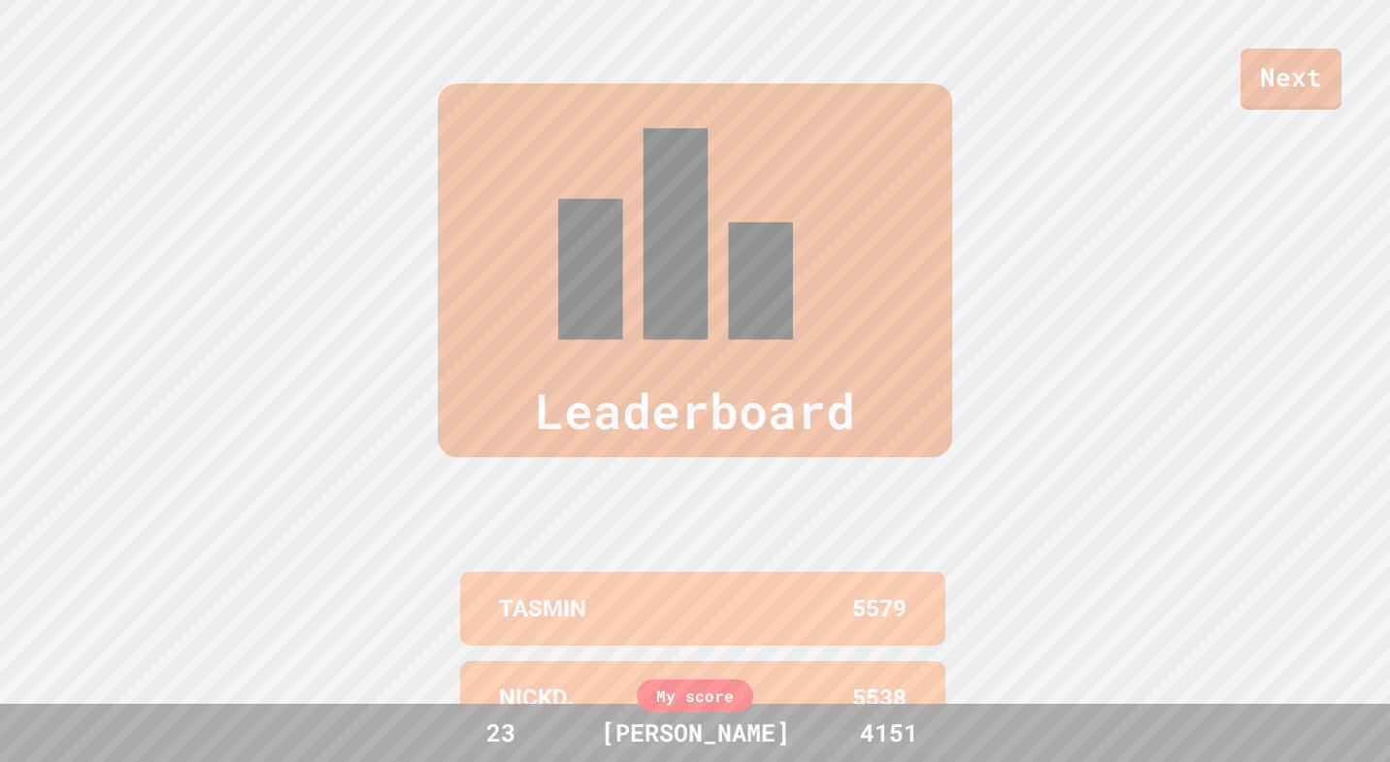
scroll to position [801, 0]
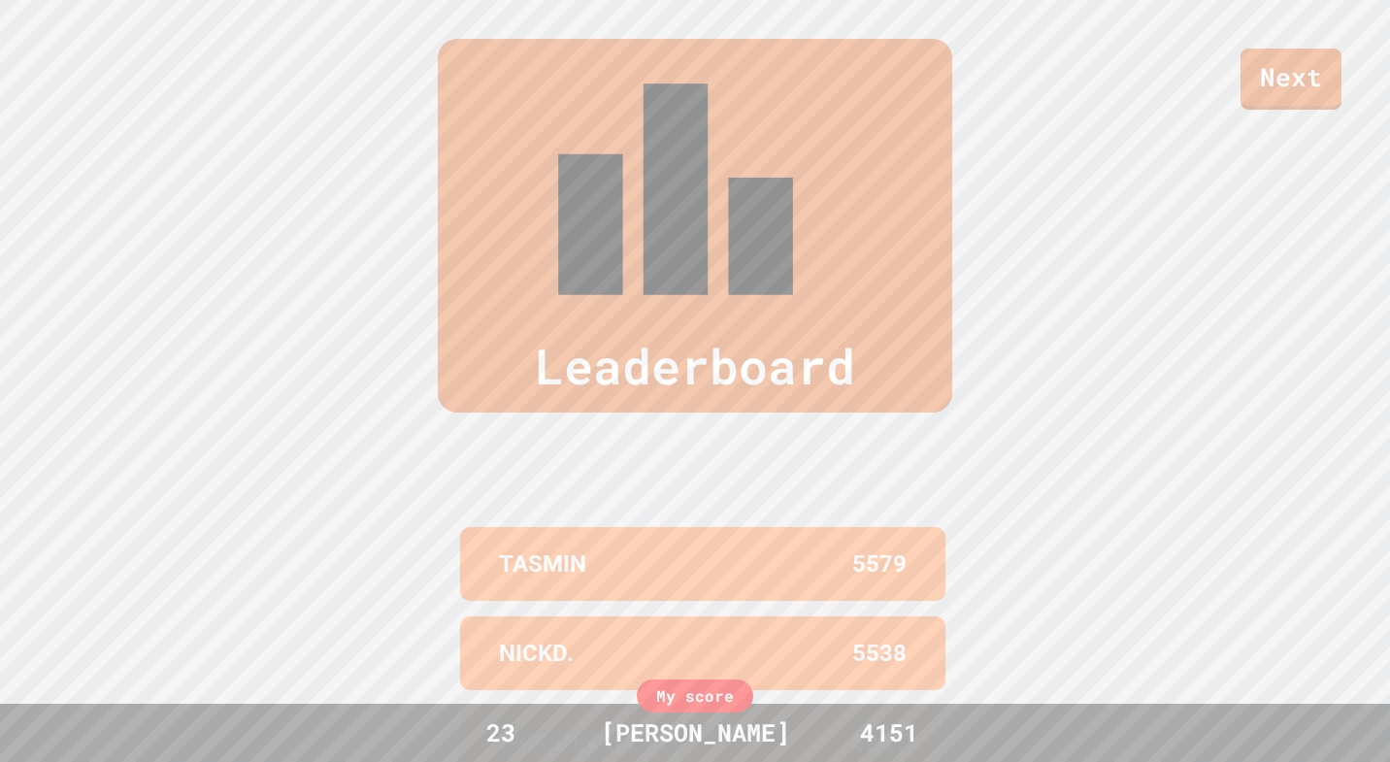
drag, startPoint x: 827, startPoint y: 637, endPoint x: 1005, endPoint y: 646, distance: 177.9
click at [999, 644] on div "Leaderboard TASMIN 5579 NICKD. 5538 [PERSON_NAME] 5361 CADIE 5296 TARIQ 5282 My…" at bounding box center [695, 502] width 1390 height 1082
drag, startPoint x: 854, startPoint y: 553, endPoint x: 965, endPoint y: 554, distance: 110.7
click at [961, 553] on div "Leaderboard TASMIN 5579 NICKD. 5538 [PERSON_NAME] 5361 CADIE 5296 TARIQ 5282 My…" at bounding box center [695, 502] width 1390 height 1082
click at [841, 616] on div "NICKD. 5538" at bounding box center [702, 653] width 485 height 74
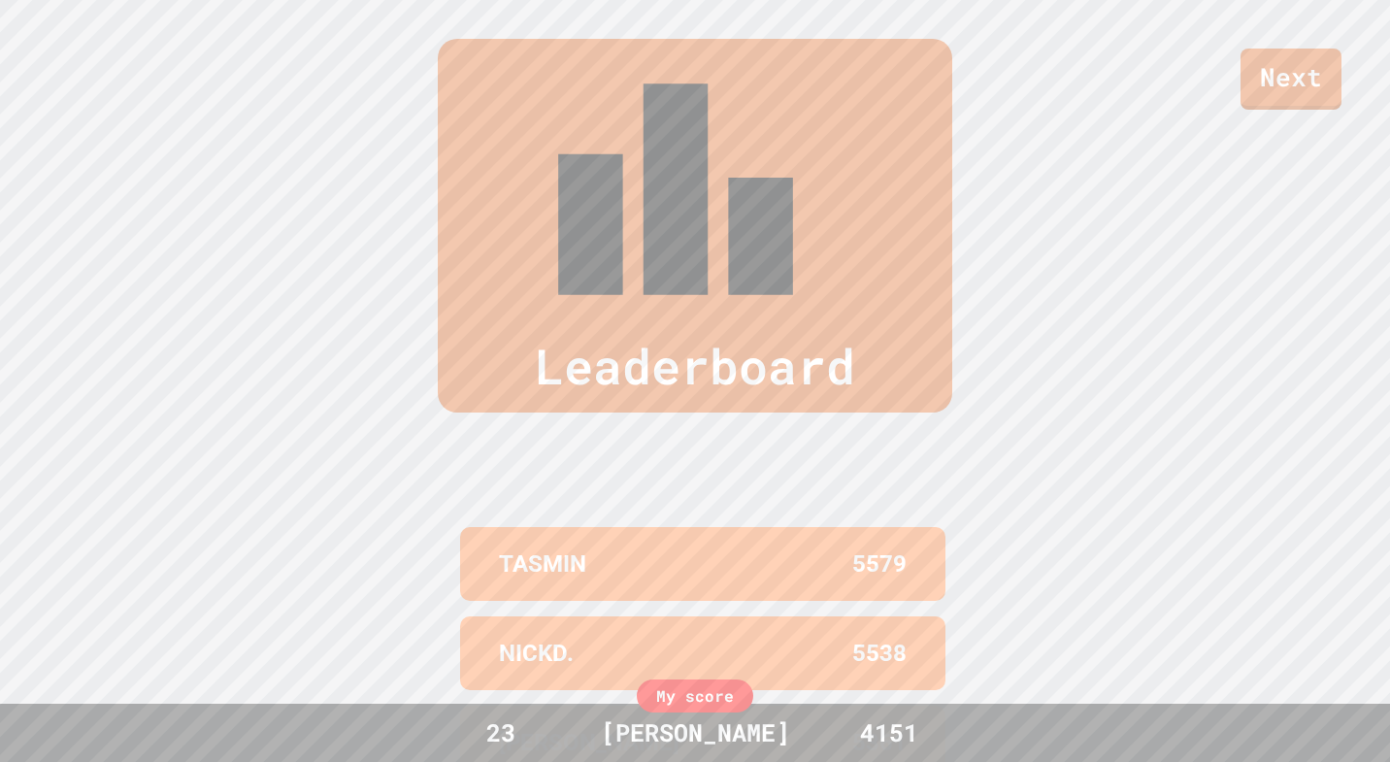
scroll to position [0, 0]
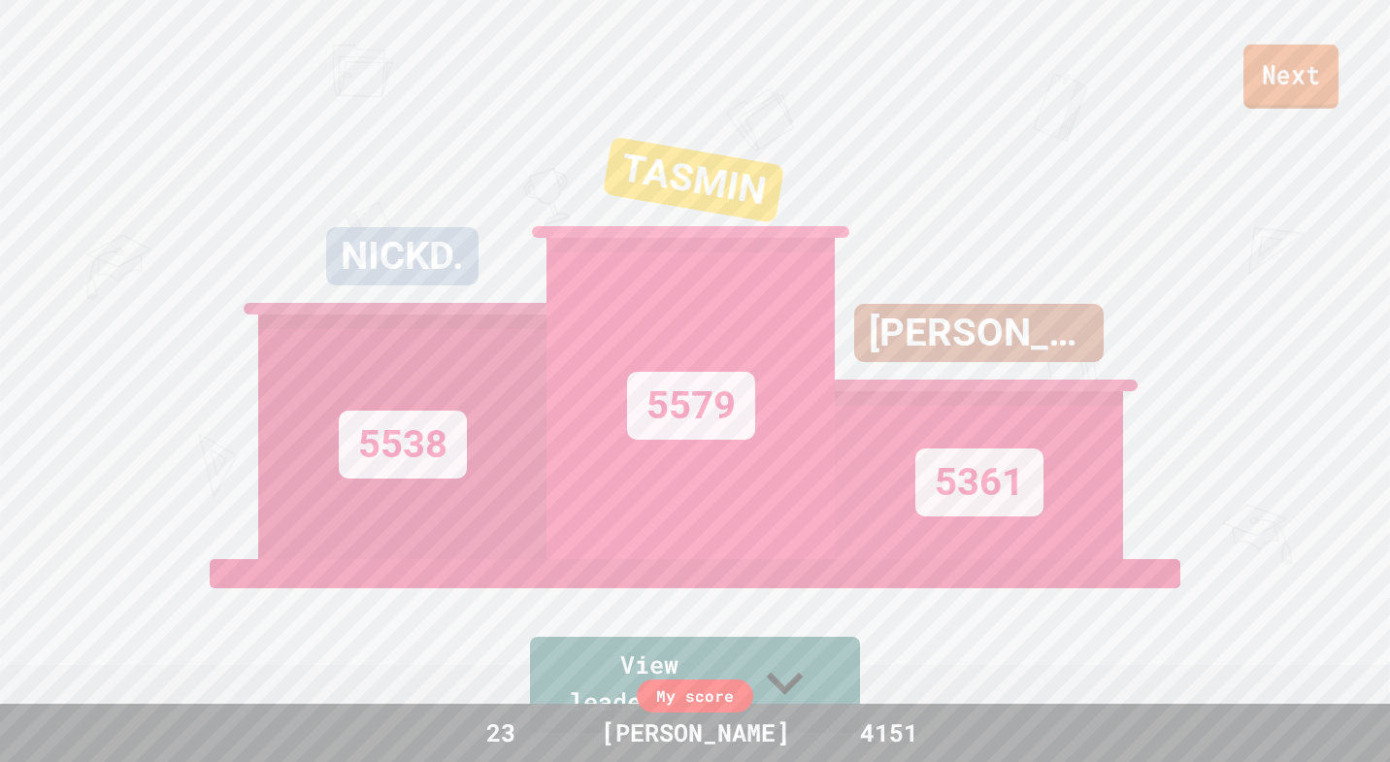
click at [1333, 100] on link "Next" at bounding box center [1291, 77] width 95 height 64
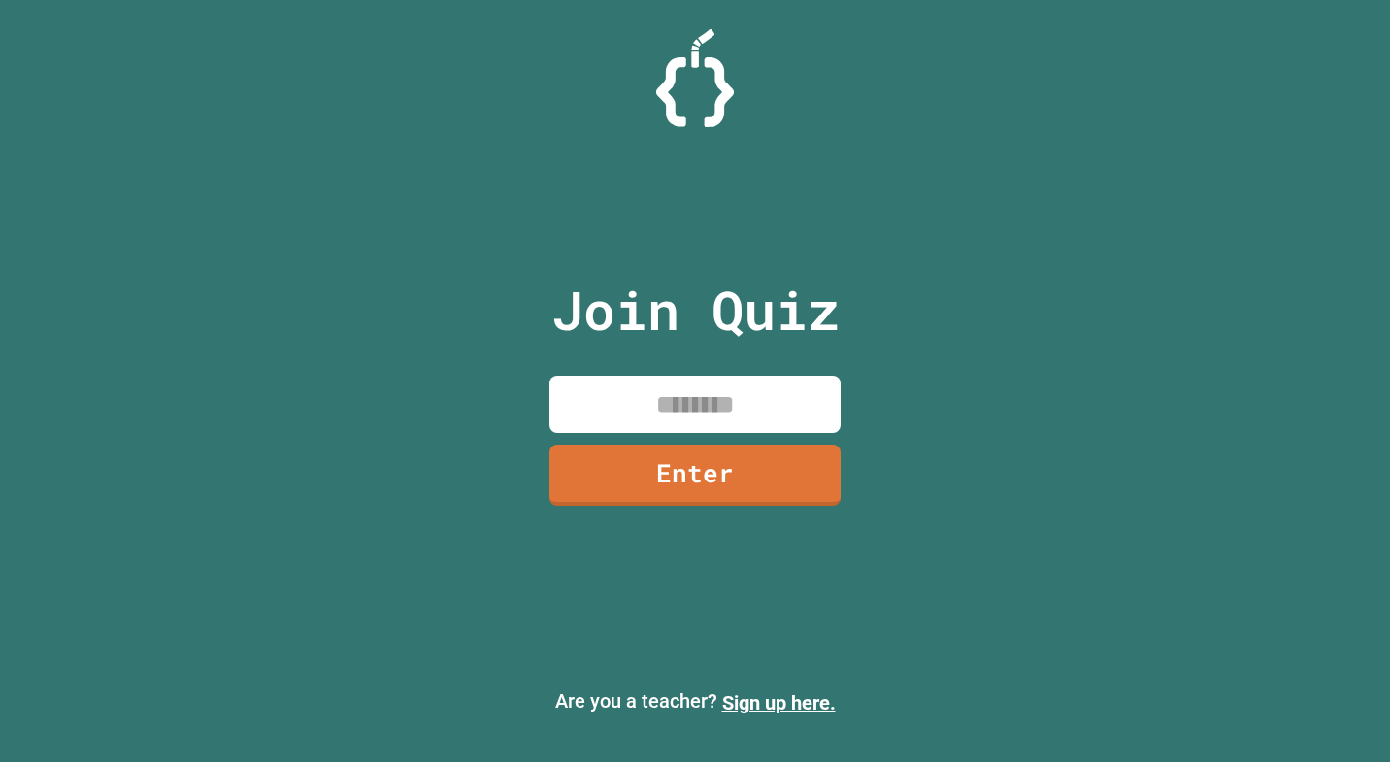
click at [717, 413] on input at bounding box center [694, 404] width 291 height 57
type input "********"
click at [799, 482] on link "Enter" at bounding box center [695, 474] width 295 height 64
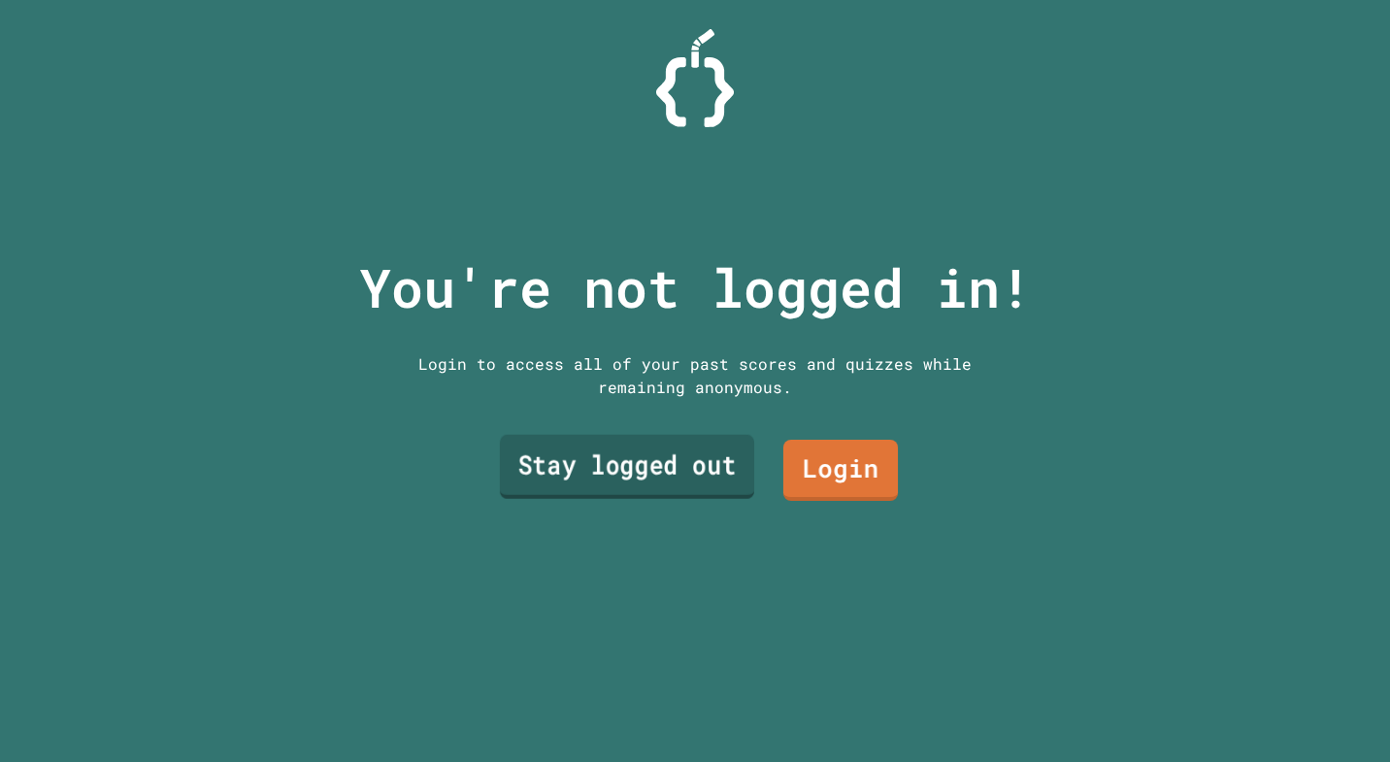
click at [660, 468] on link "Stay logged out" at bounding box center [627, 467] width 254 height 64
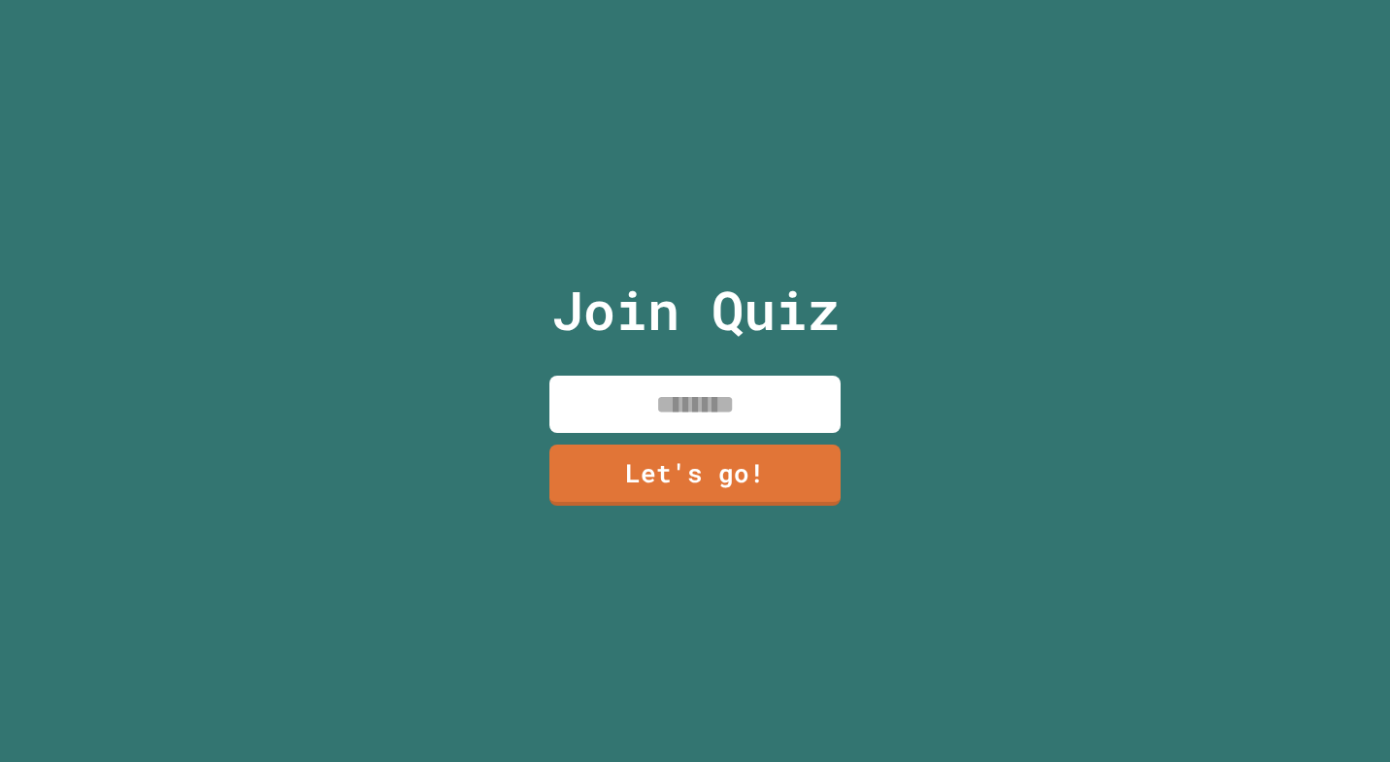
click at [654, 389] on input at bounding box center [694, 404] width 291 height 57
type input "*******"
click at [647, 477] on link "Let's go!" at bounding box center [695, 473] width 283 height 64
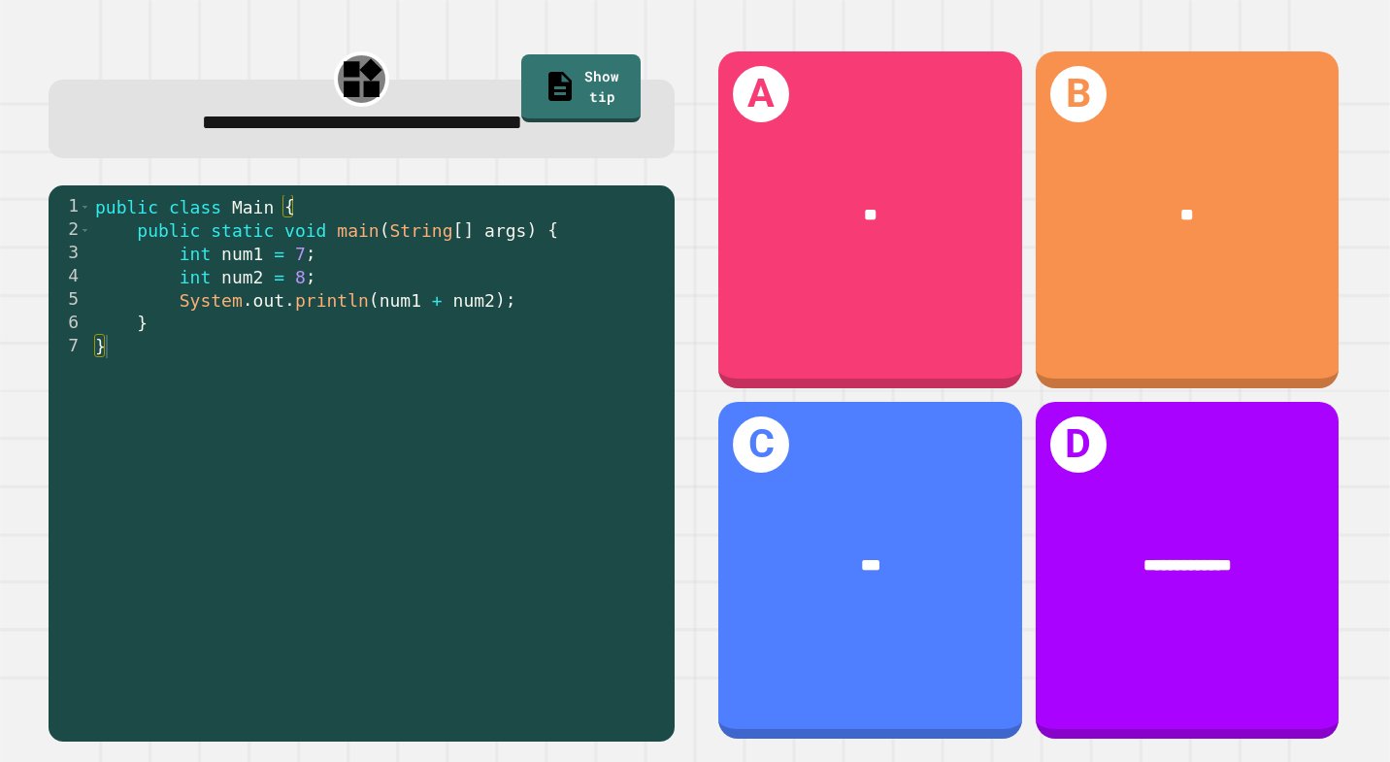
click at [512, 313] on div "public class Main { public static void main ( String [ ] args ) { int num1 = 7 …" at bounding box center [377, 474] width 573 height 559
click at [417, 359] on div "public class Main { public static void main ( String [ ] args ) { int num1 = 7 …" at bounding box center [377, 474] width 573 height 559
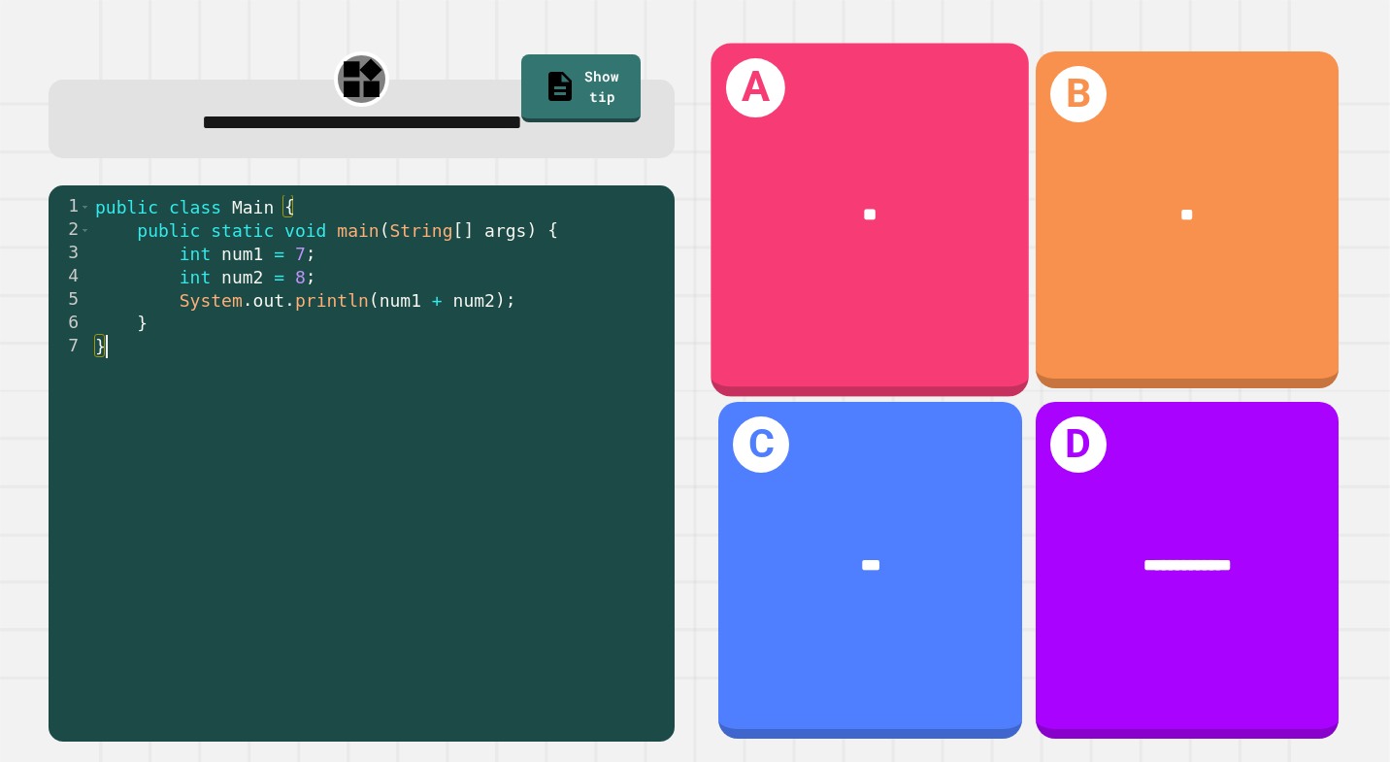
click at [840, 319] on div "A **" at bounding box center [871, 219] width 318 height 353
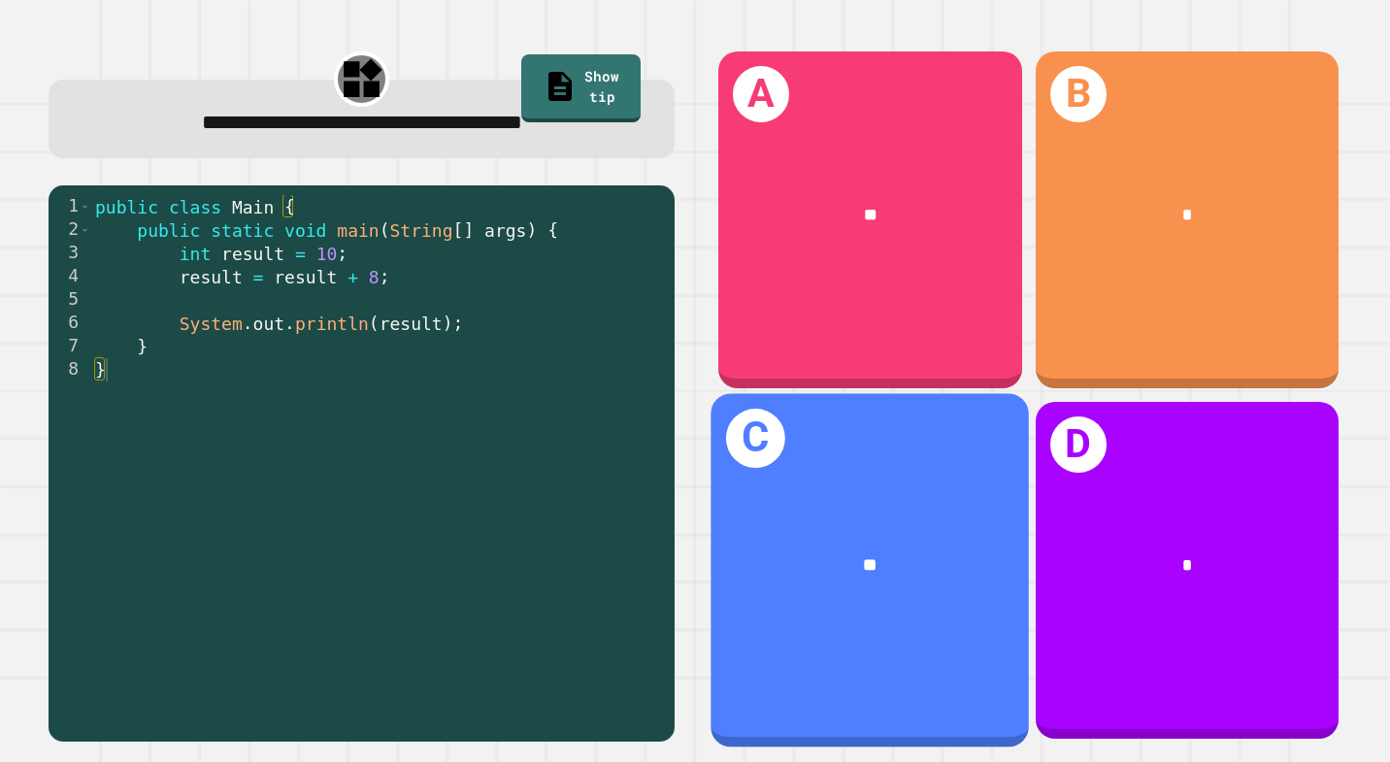
click at [897, 580] on div "**" at bounding box center [871, 564] width 318 height 97
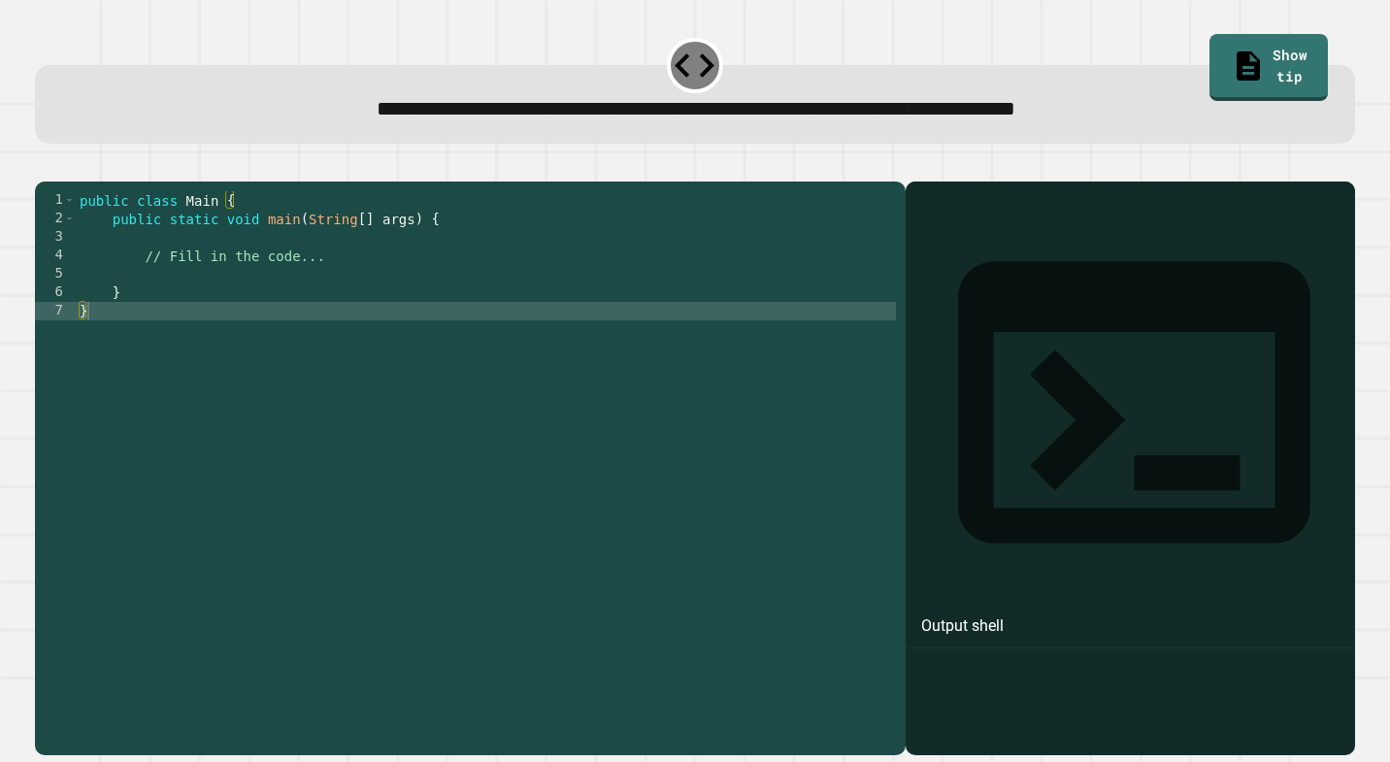
click at [334, 286] on div "public class Main { public static void main ( String [ ] args ) { // Fill in th…" at bounding box center [486, 467] width 820 height 553
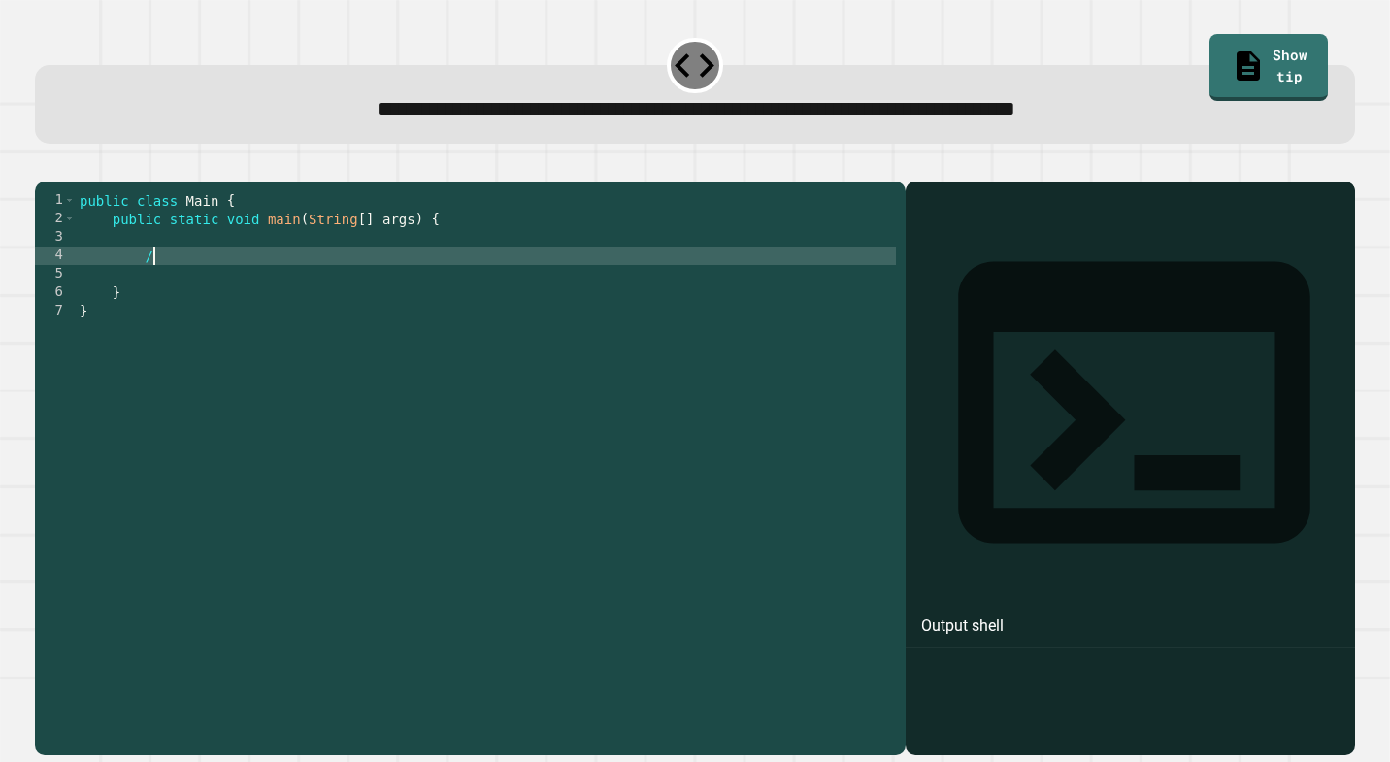
type textarea "*"
type textarea "**********"
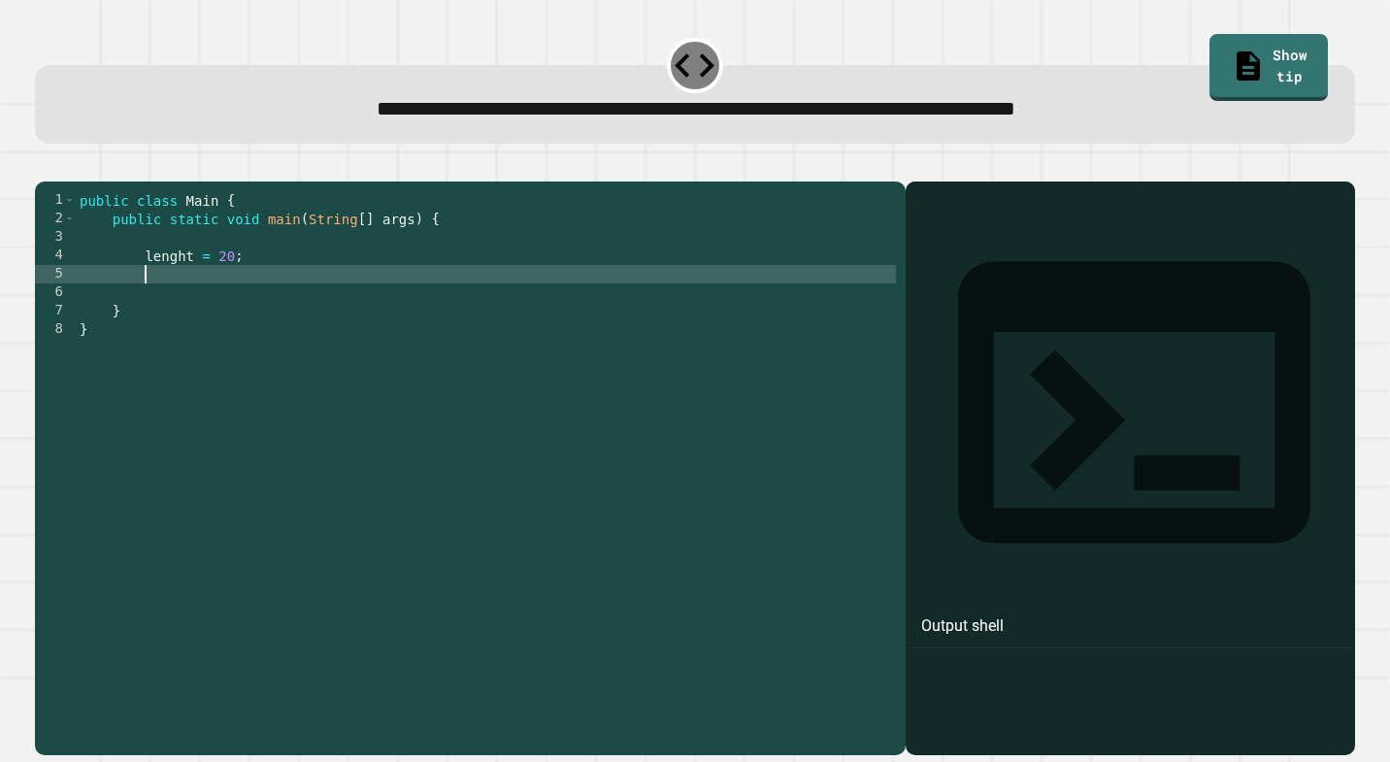
click at [195, 288] on div "public class Main { public static void main ( String [ ] args ) { lenght = 20 ;…" at bounding box center [486, 467] width 820 height 553
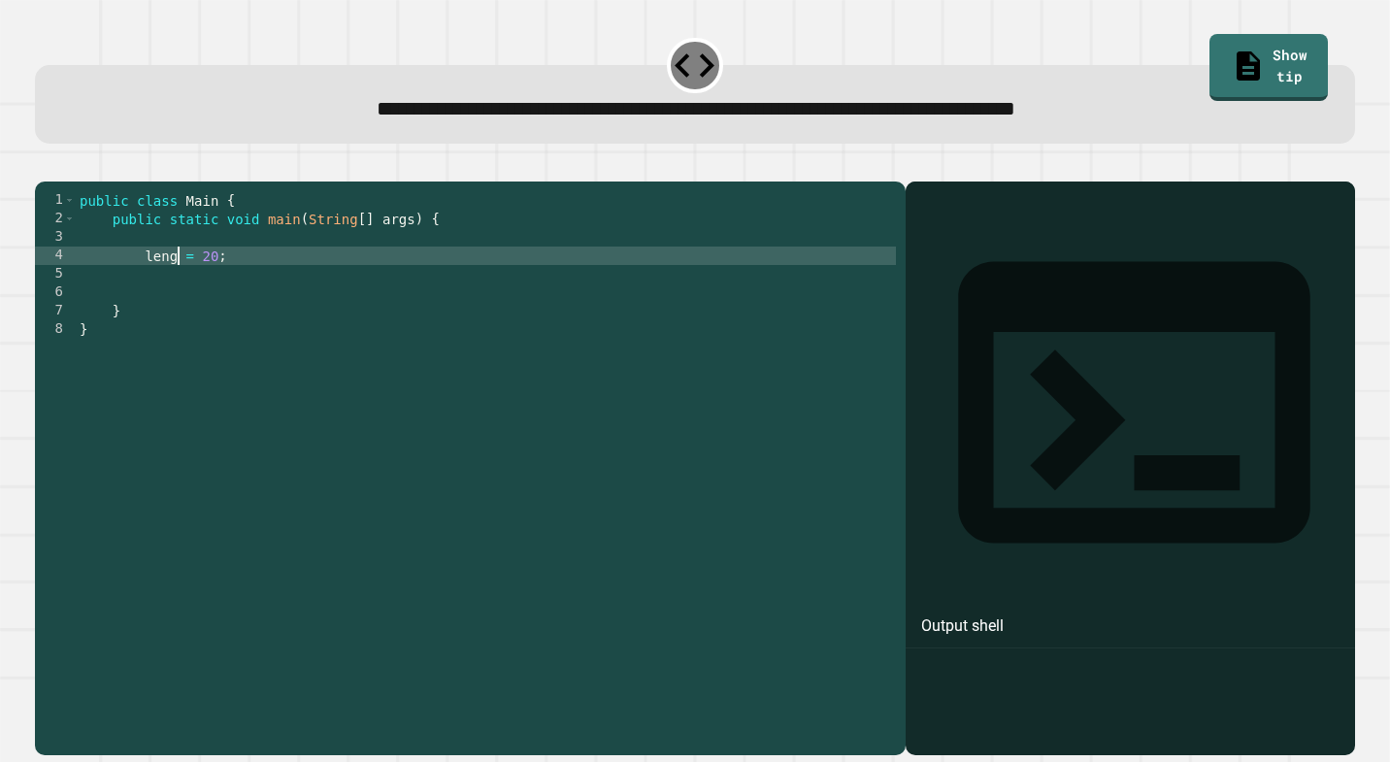
type textarea "**********"
click at [249, 288] on div "public class Main { public static void main ( String [ ] args ) { length = 20 ;…" at bounding box center [486, 467] width 820 height 553
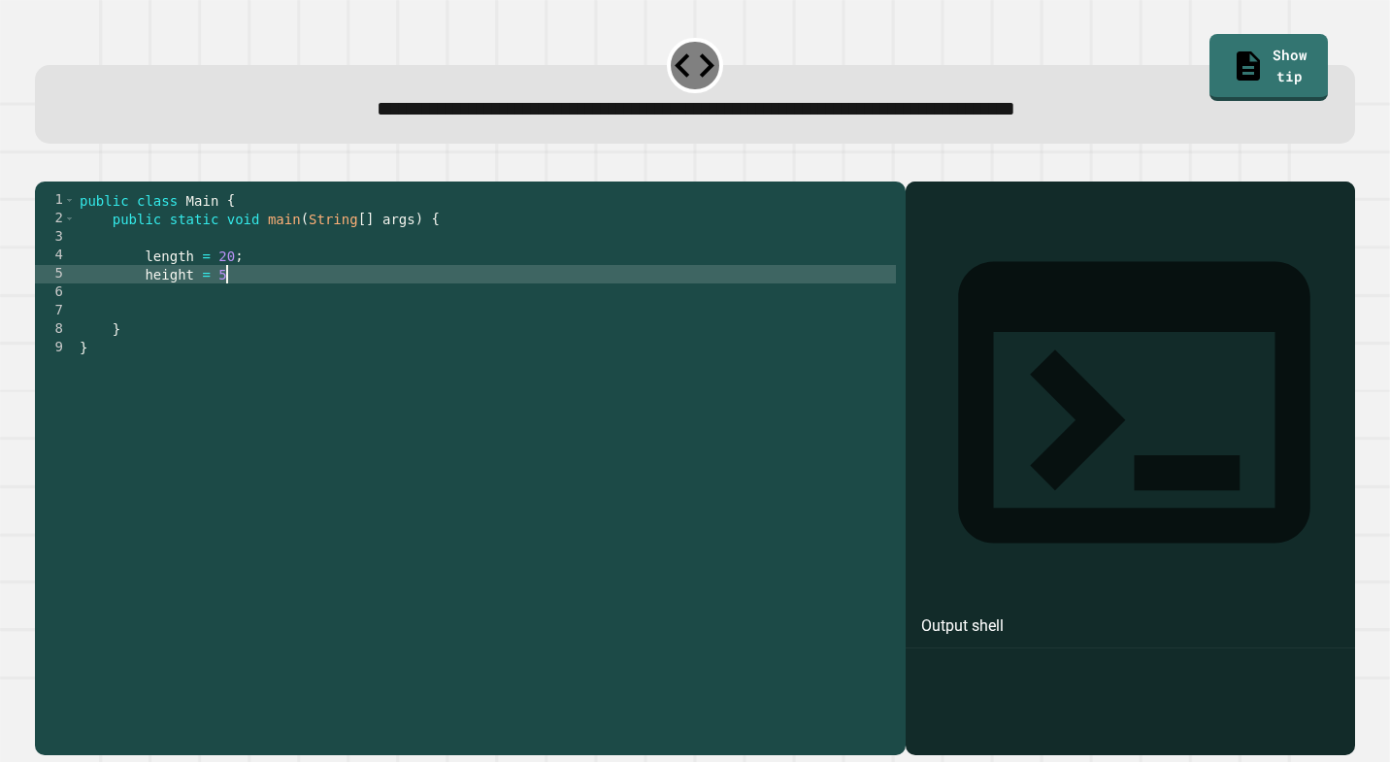
scroll to position [0, 10]
type textarea "**********"
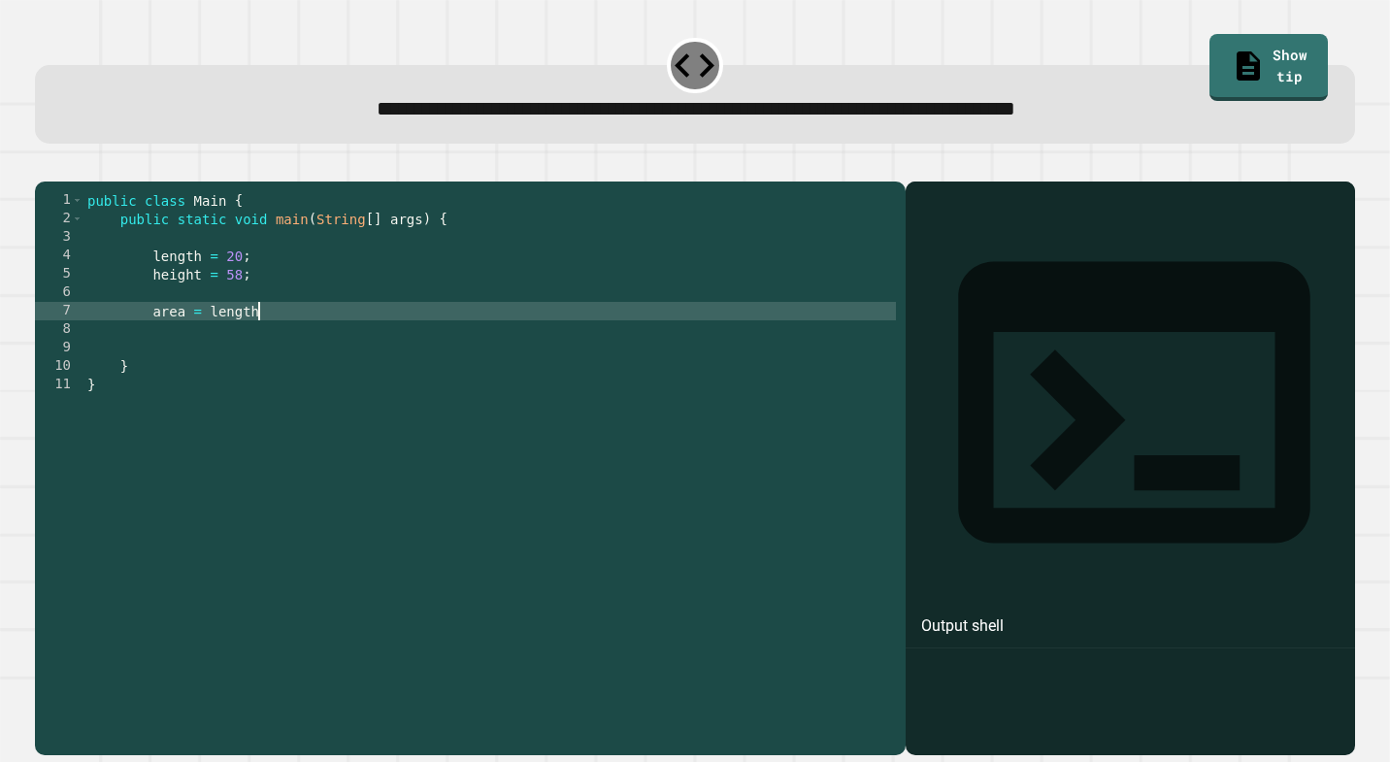
scroll to position [0, 12]
type textarea "**********"
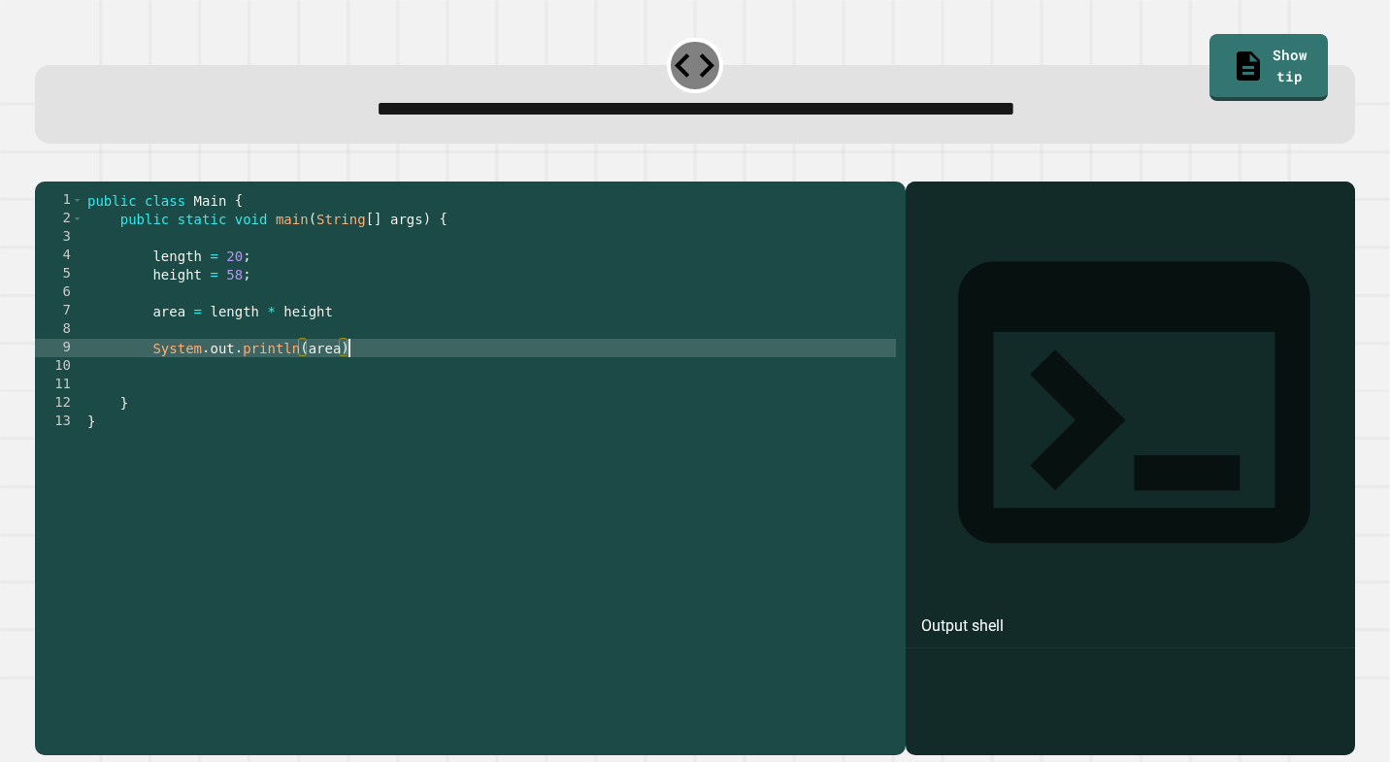
scroll to position [0, 17]
click at [150, 286] on div "public class Main { public static void main ( String [ ] args ) { length = 20 ;…" at bounding box center [489, 467] width 813 height 553
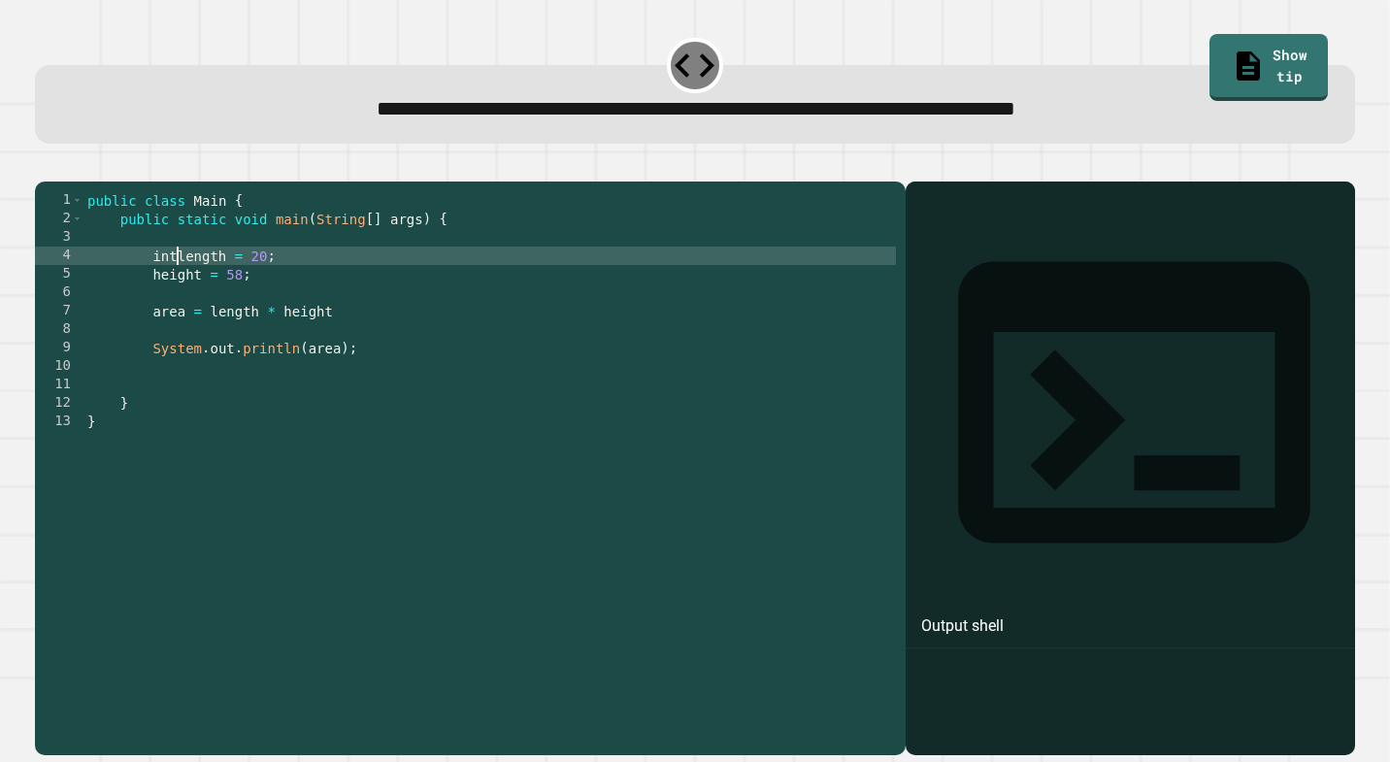
scroll to position [0, 6]
click at [152, 303] on div "public class Main { public static void main ( String [ ] args ) { int length = …" at bounding box center [489, 467] width 813 height 553
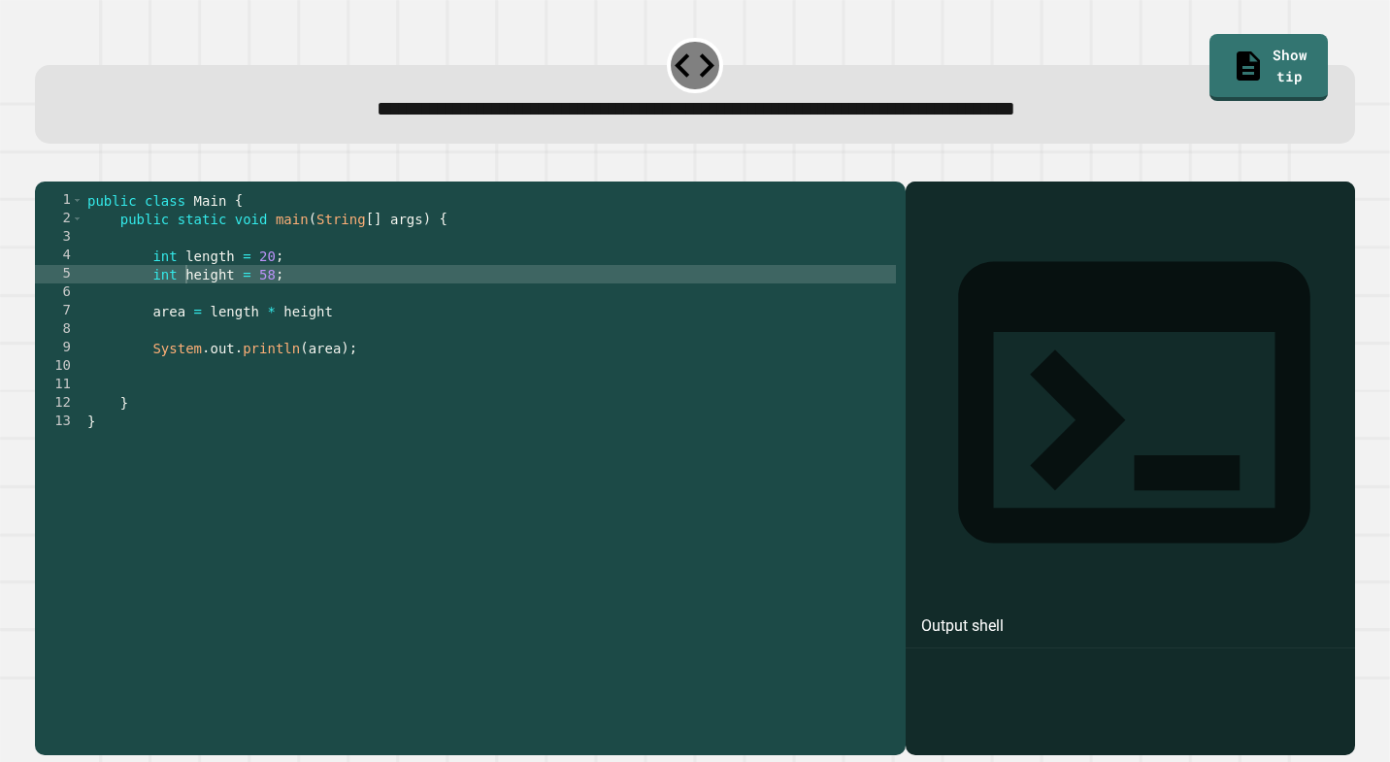
click at [45, 165] on icon "button" at bounding box center [45, 165] width 0 height 0
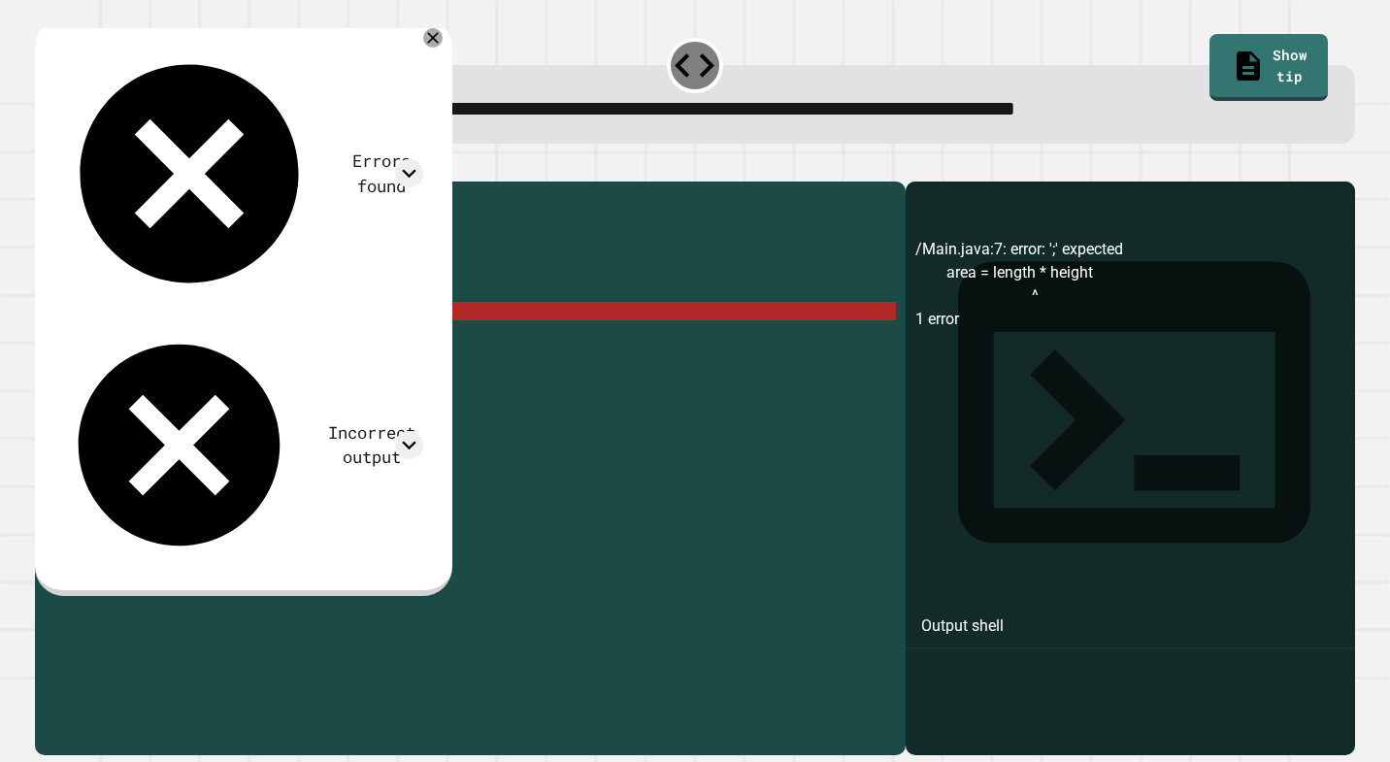
drag, startPoint x: 256, startPoint y: 345, endPoint x: 259, endPoint y: 354, distance: 10.1
click at [256, 345] on div "public class Main { public static void main ( String [ ] args ) { int length = …" at bounding box center [489, 467] width 813 height 553
click at [266, 344] on div "public class Main { public static void main ( String [ ] args ) { int length = …" at bounding box center [489, 467] width 813 height 553
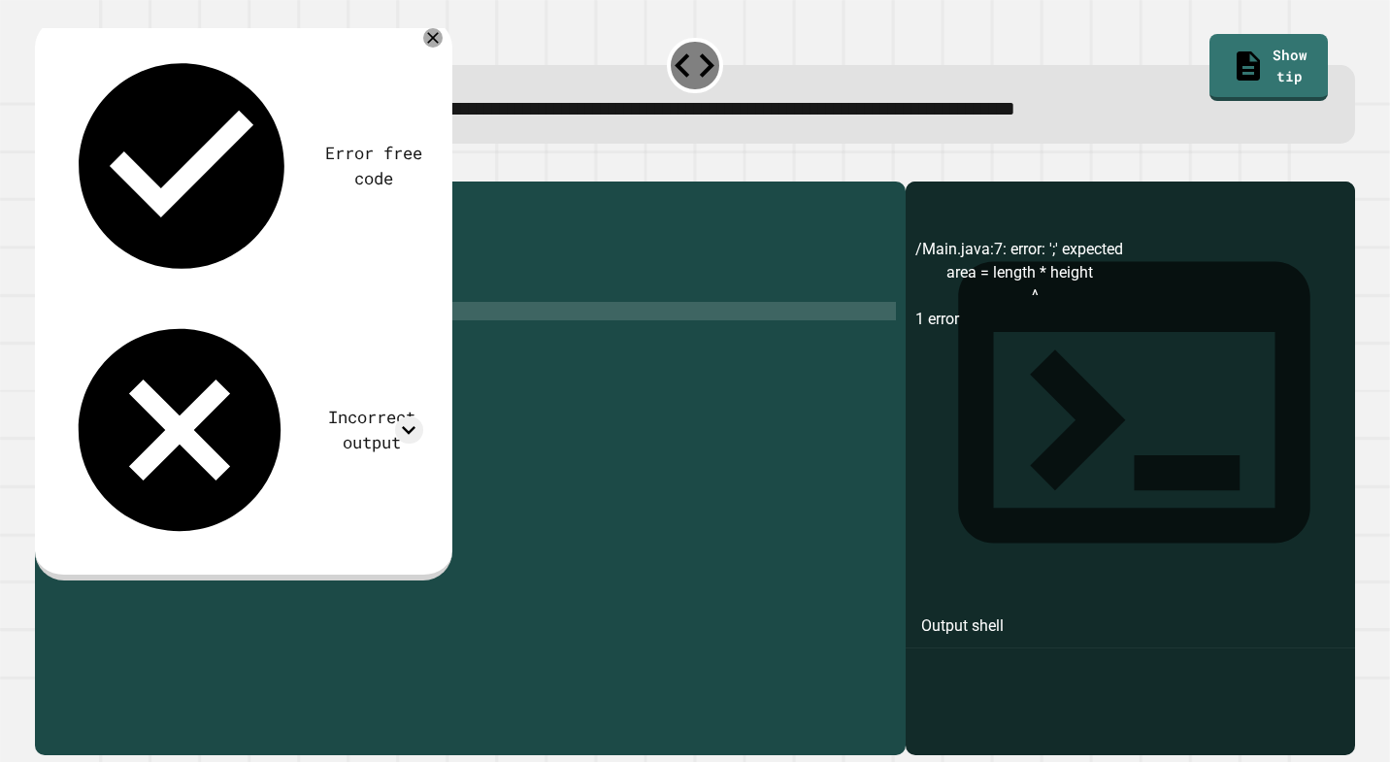
click at [276, 345] on div "public class Main { public static void main ( String [ ] args ) { int length = …" at bounding box center [489, 467] width 813 height 553
click at [259, 343] on div "public class Main { public static void main ( String [ ] args ) { int length = …" at bounding box center [489, 467] width 813 height 553
click at [277, 344] on div "public class Main { public static void main ( String [ ] args ) { int length = …" at bounding box center [489, 467] width 813 height 553
click at [45, 165] on icon "button" at bounding box center [45, 165] width 0 height 0
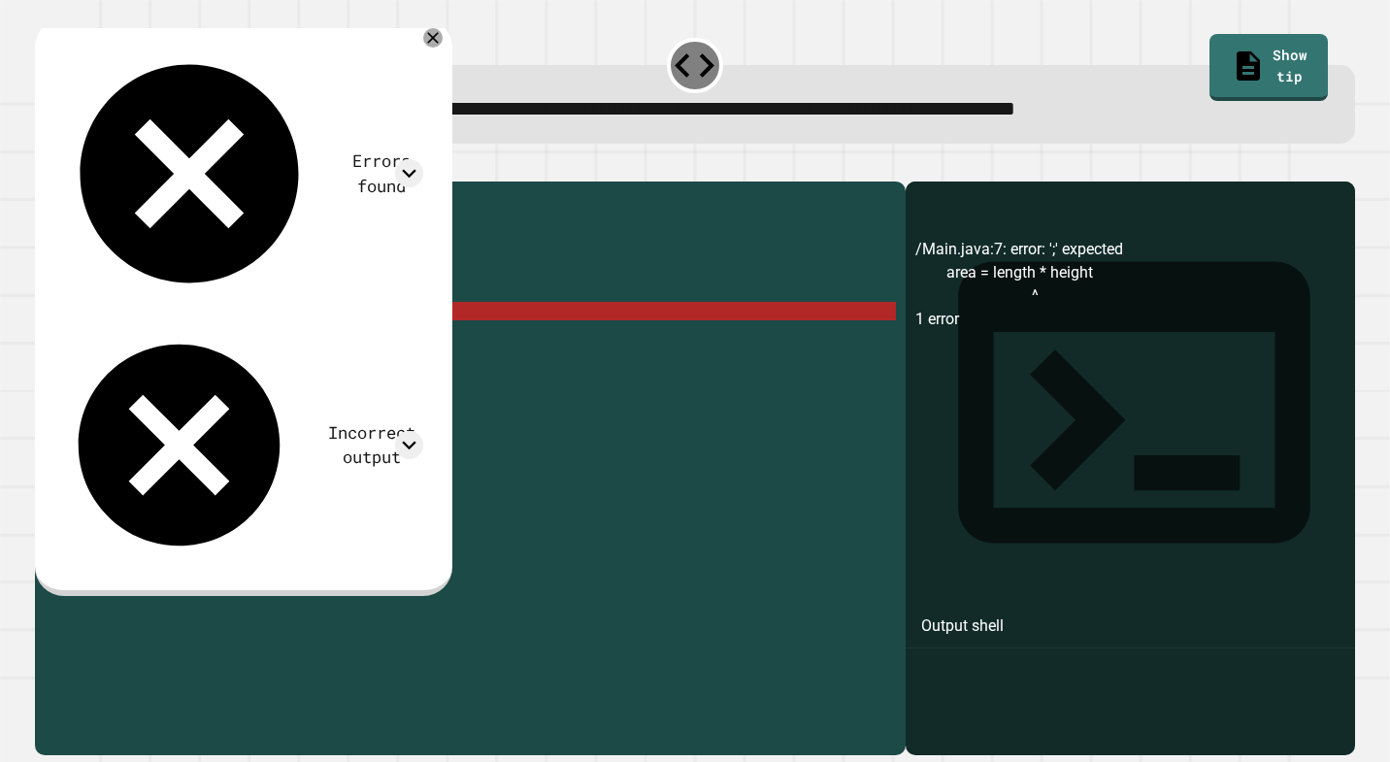
click at [207, 342] on div "public class Main { public static void main ( String [ ] args ) { int length = …" at bounding box center [489, 467] width 813 height 553
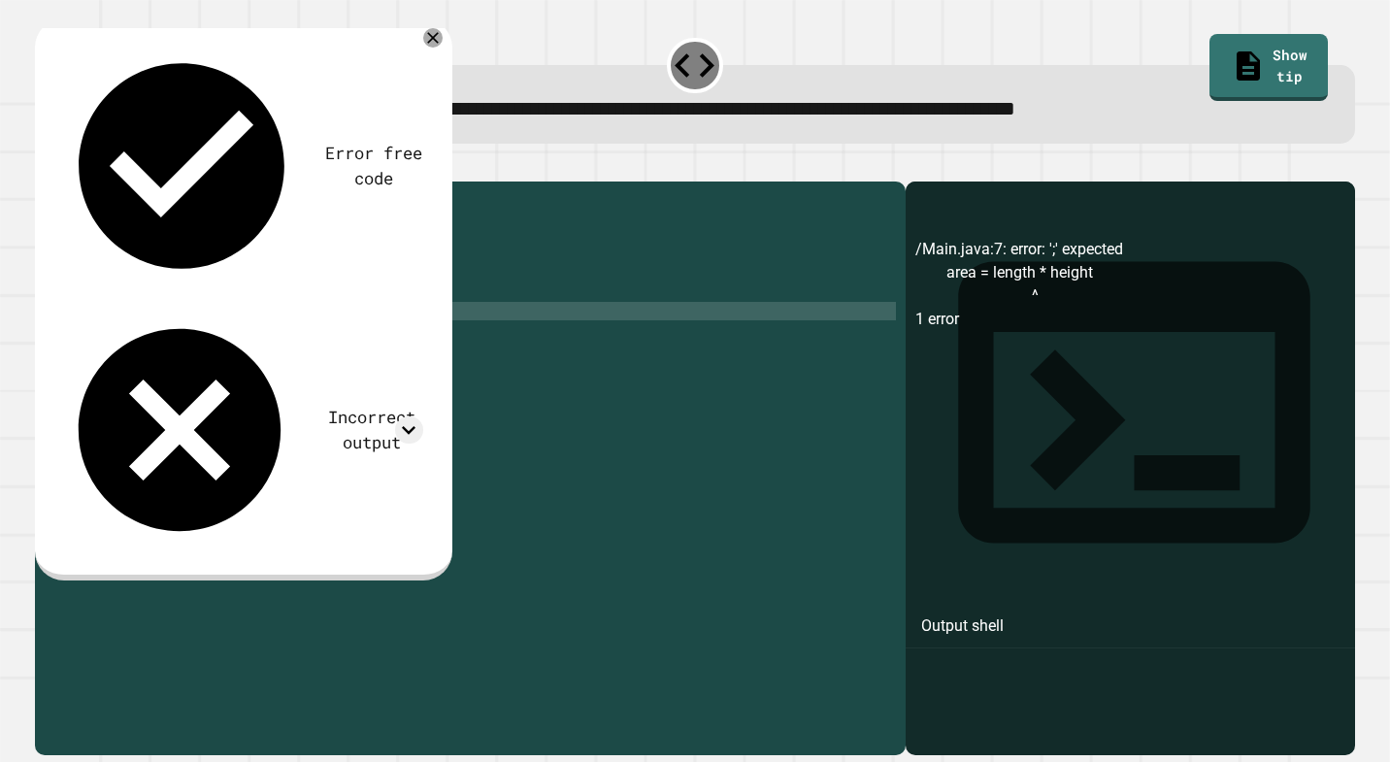
scroll to position [0, 13]
click at [299, 333] on div "public class Main { public static void main ( String [ ] args ) { int length = …" at bounding box center [489, 467] width 813 height 553
click at [363, 341] on div "public class Main { public static void main ( String [ ] args ) { int length = …" at bounding box center [489, 467] width 813 height 553
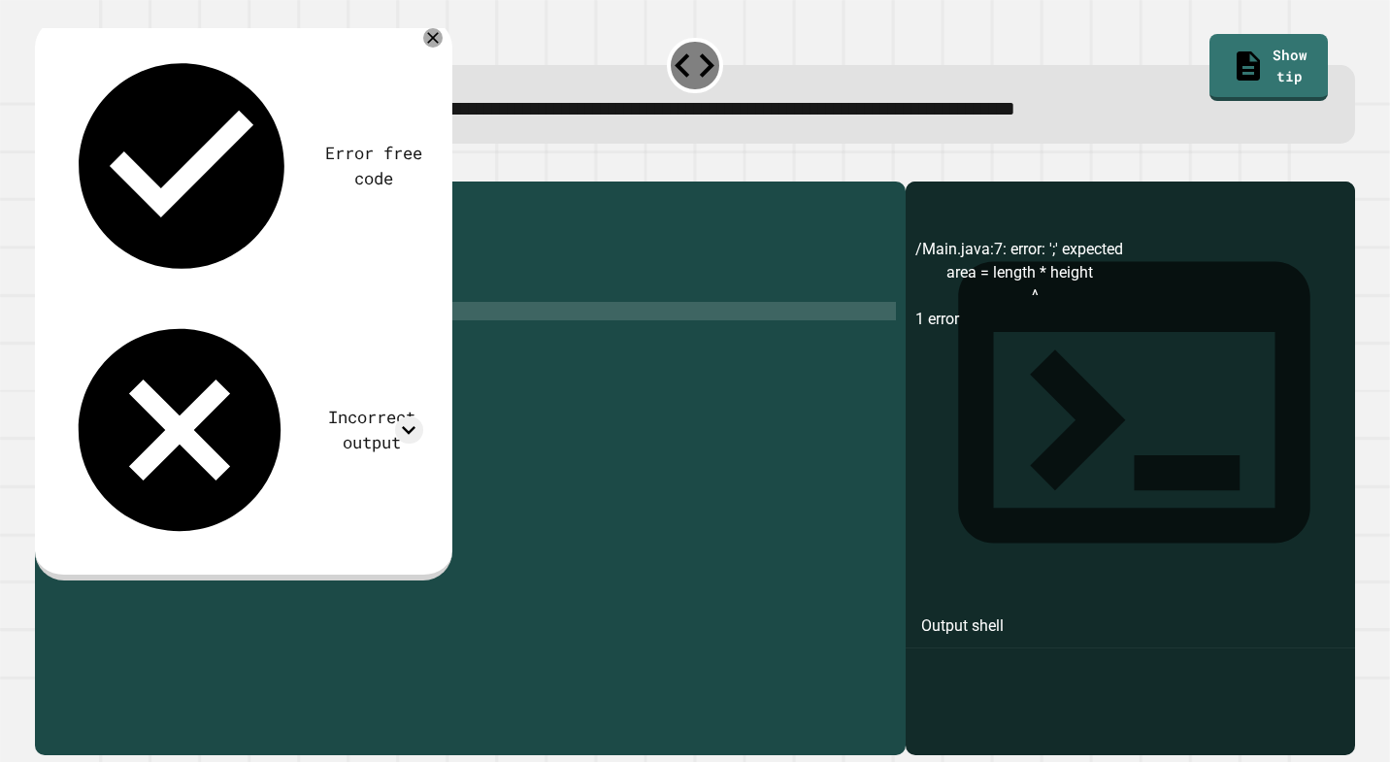
click at [371, 346] on div "public class Main { public static void main ( String [ ] args ) { int length = …" at bounding box center [489, 467] width 813 height 553
type textarea "**********"
click at [45, 165] on icon "button" at bounding box center [45, 165] width 0 height 0
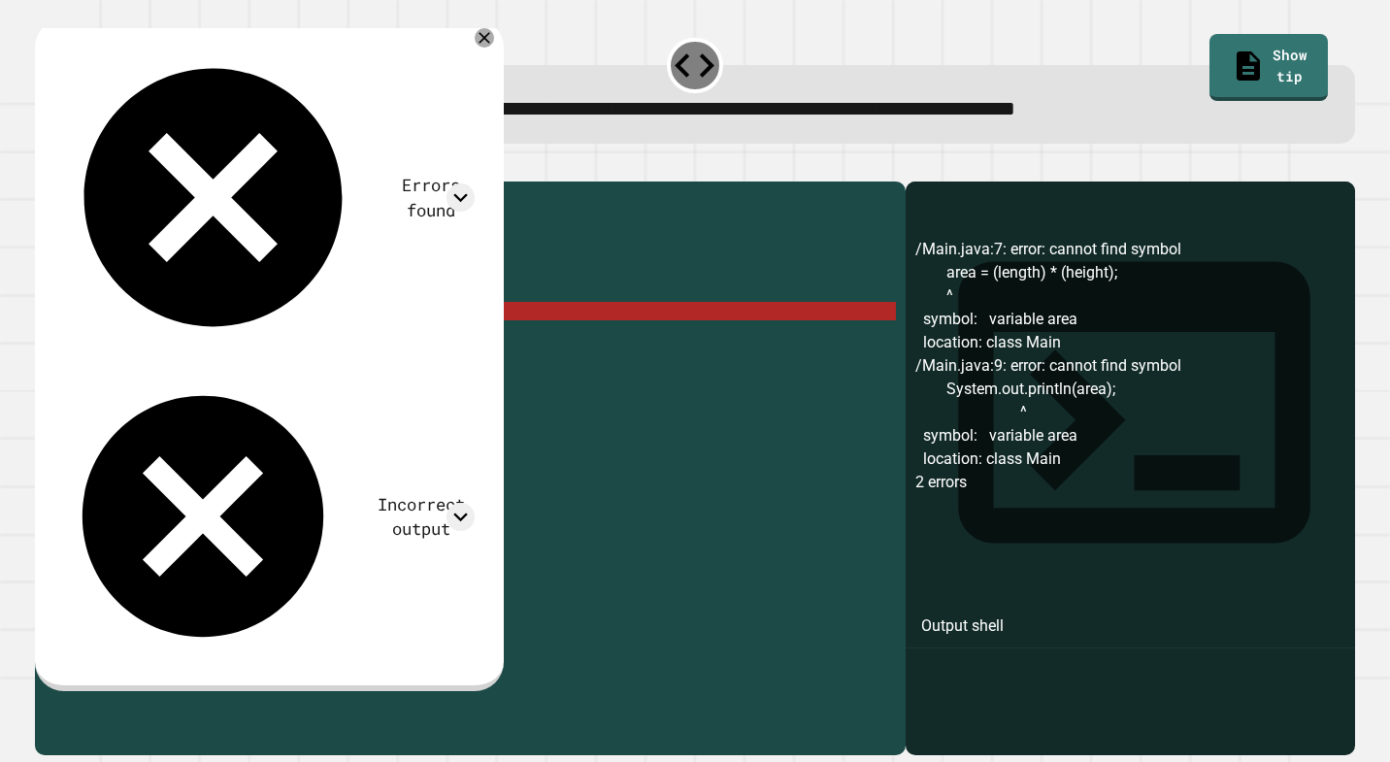
click at [368, 343] on div "public class Main { public static void main ( String [ ] args ) { int length = …" at bounding box center [489, 467] width 813 height 553
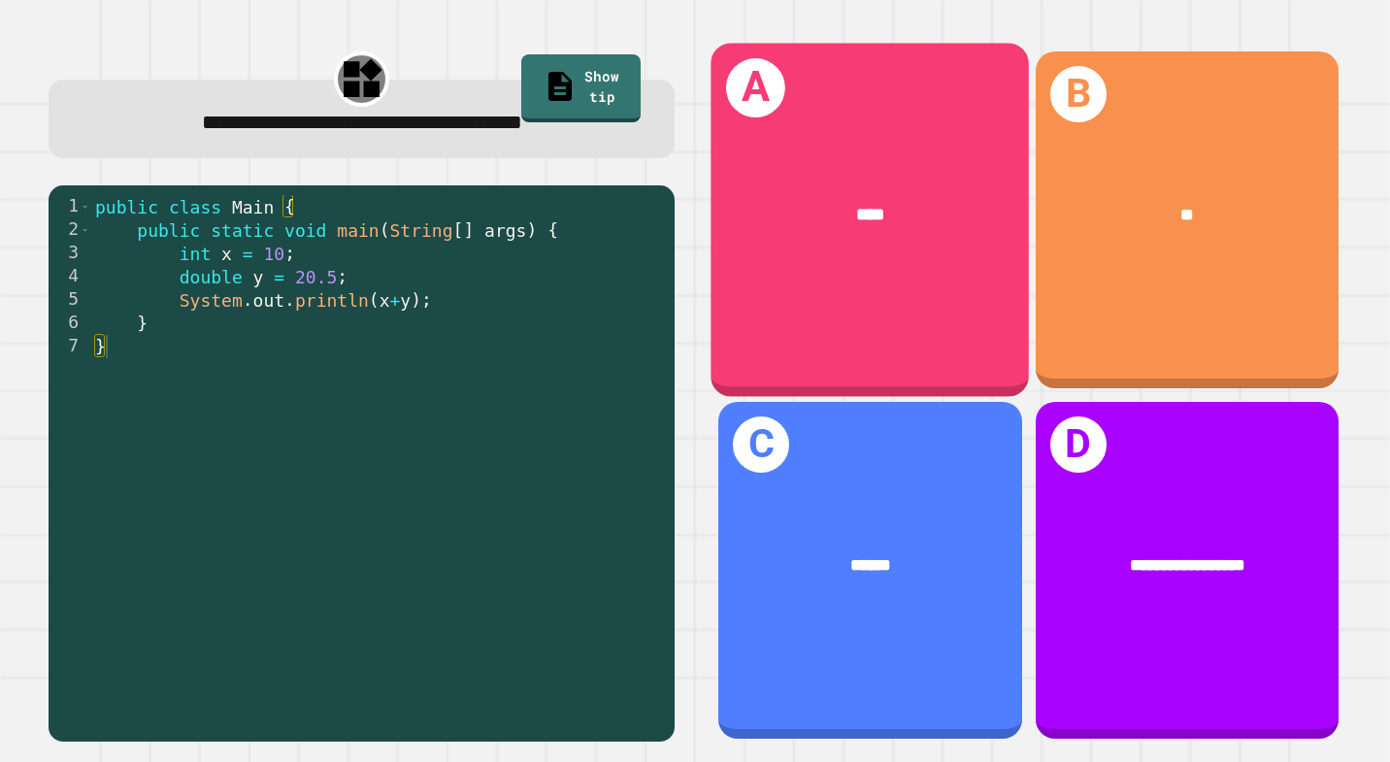
click at [903, 300] on div "A ****" at bounding box center [871, 219] width 318 height 353
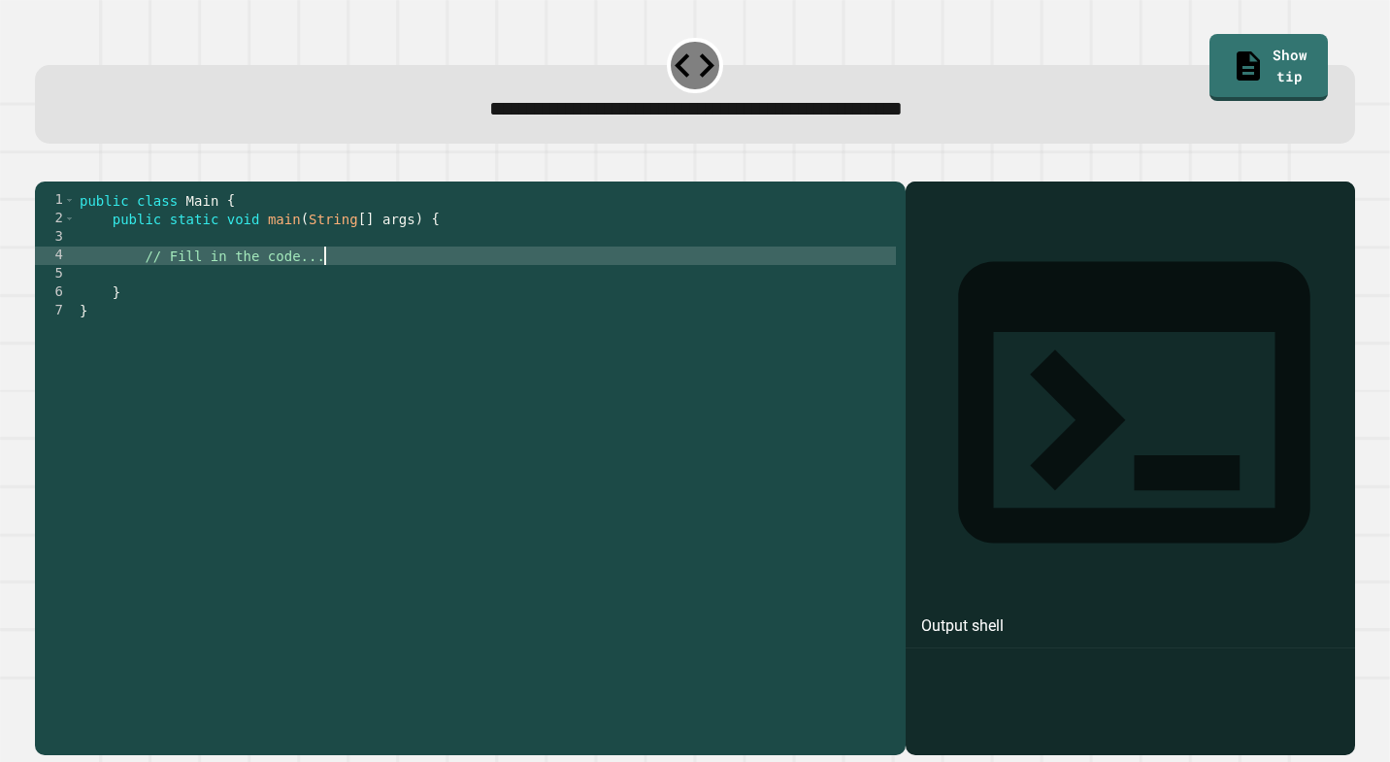
click at [333, 284] on div "public class Main { public static void main ( String [ ] args ) { // Fill in th…" at bounding box center [486, 467] width 820 height 553
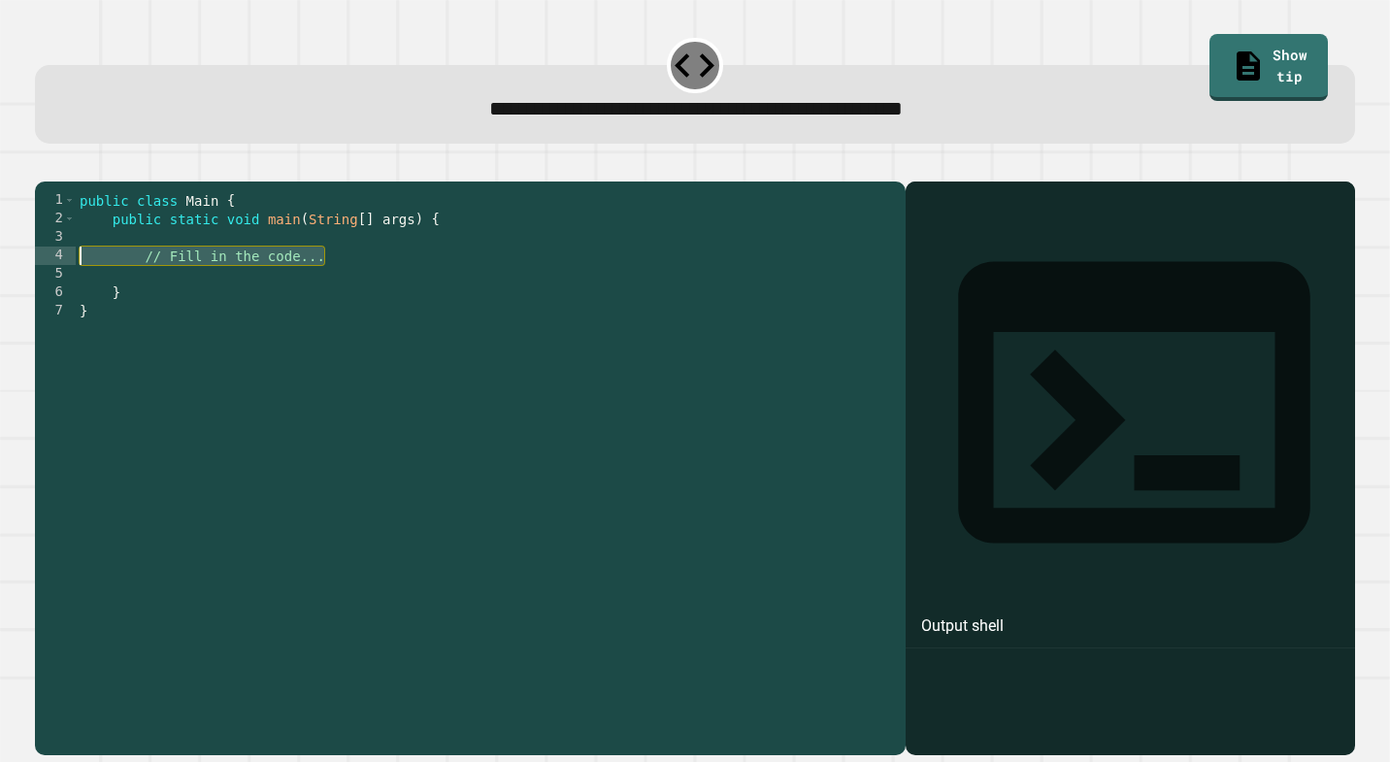
drag, startPoint x: 333, startPoint y: 284, endPoint x: 146, endPoint y: 287, distance: 187.4
click at [146, 287] on div "public class Main { public static void main ( String [ ] args ) { // Fill in th…" at bounding box center [486, 467] width 820 height 553
type textarea "*"
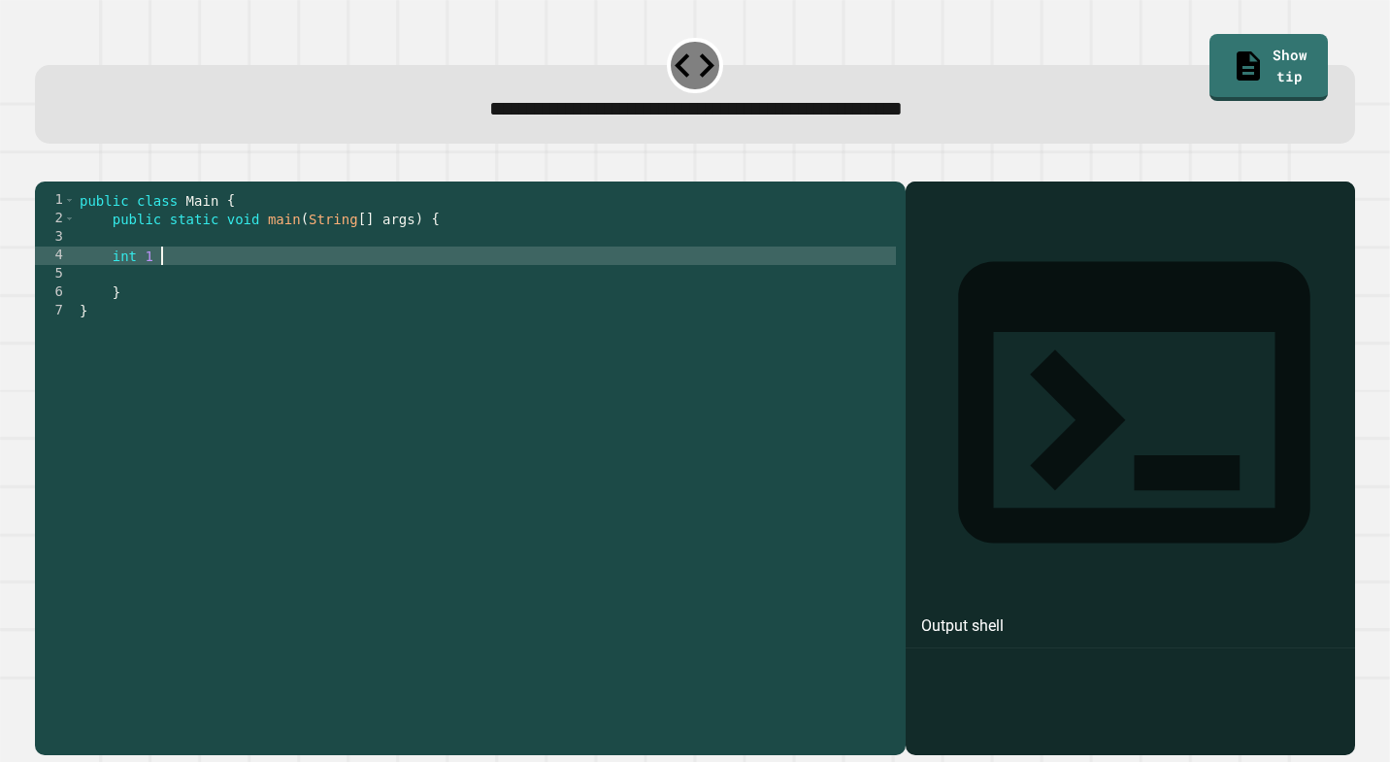
scroll to position [0, 6]
type textarea "*"
type textarea "**********"
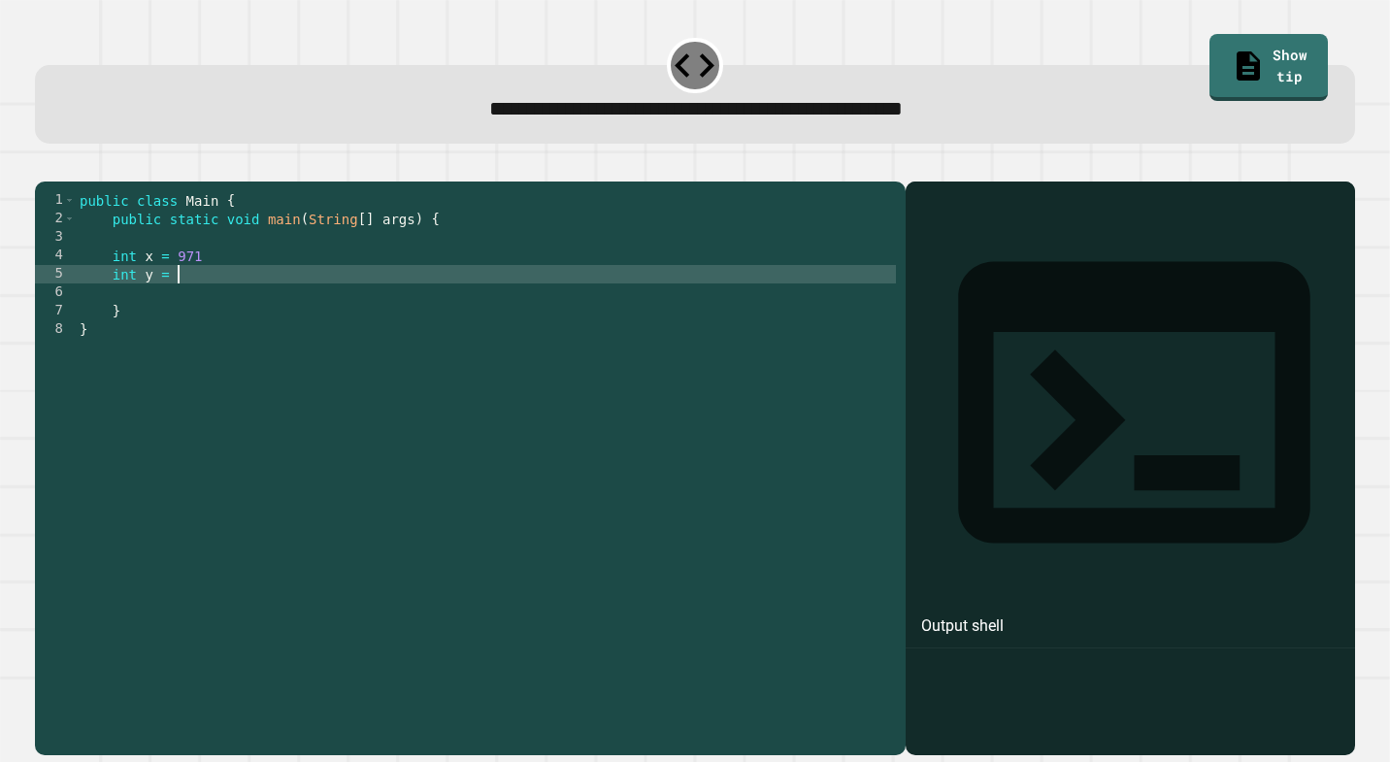
type textarea "*********"
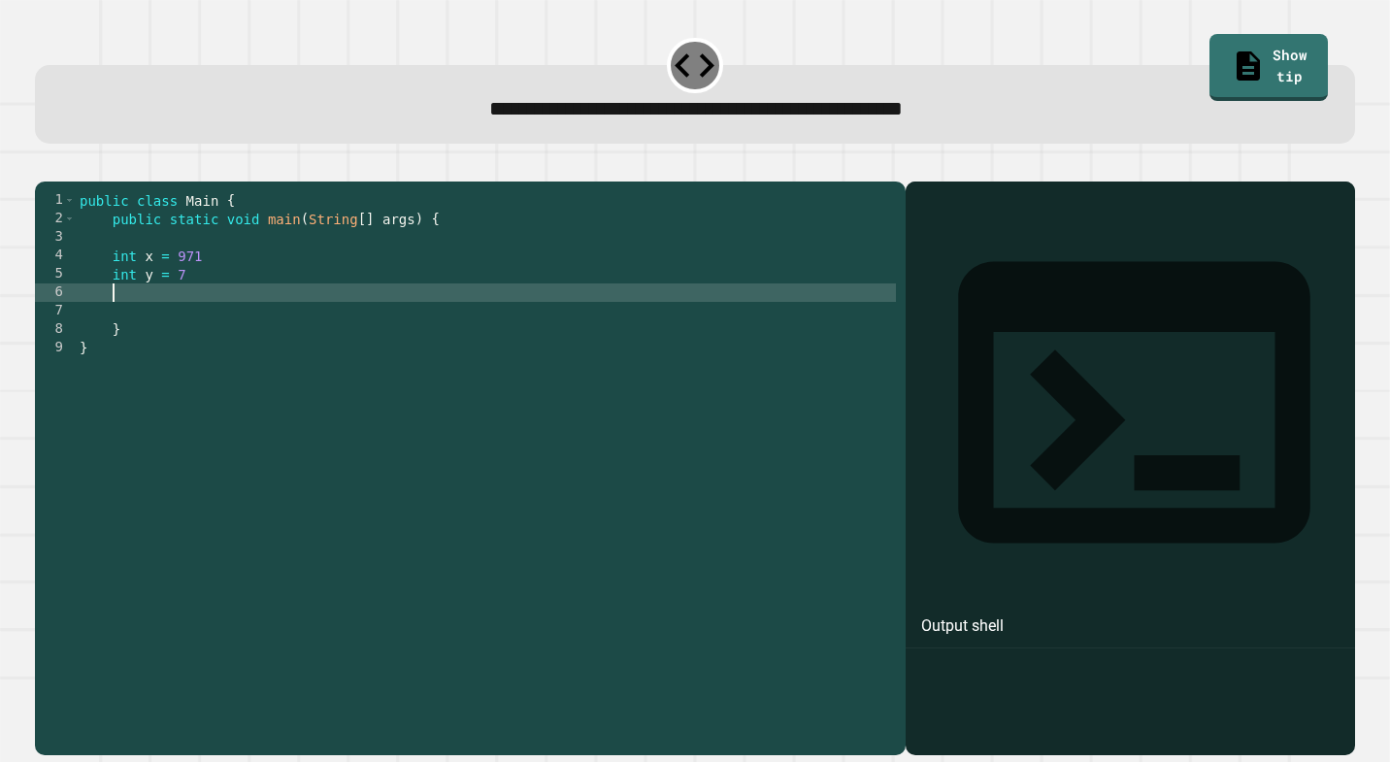
scroll to position [0, 1]
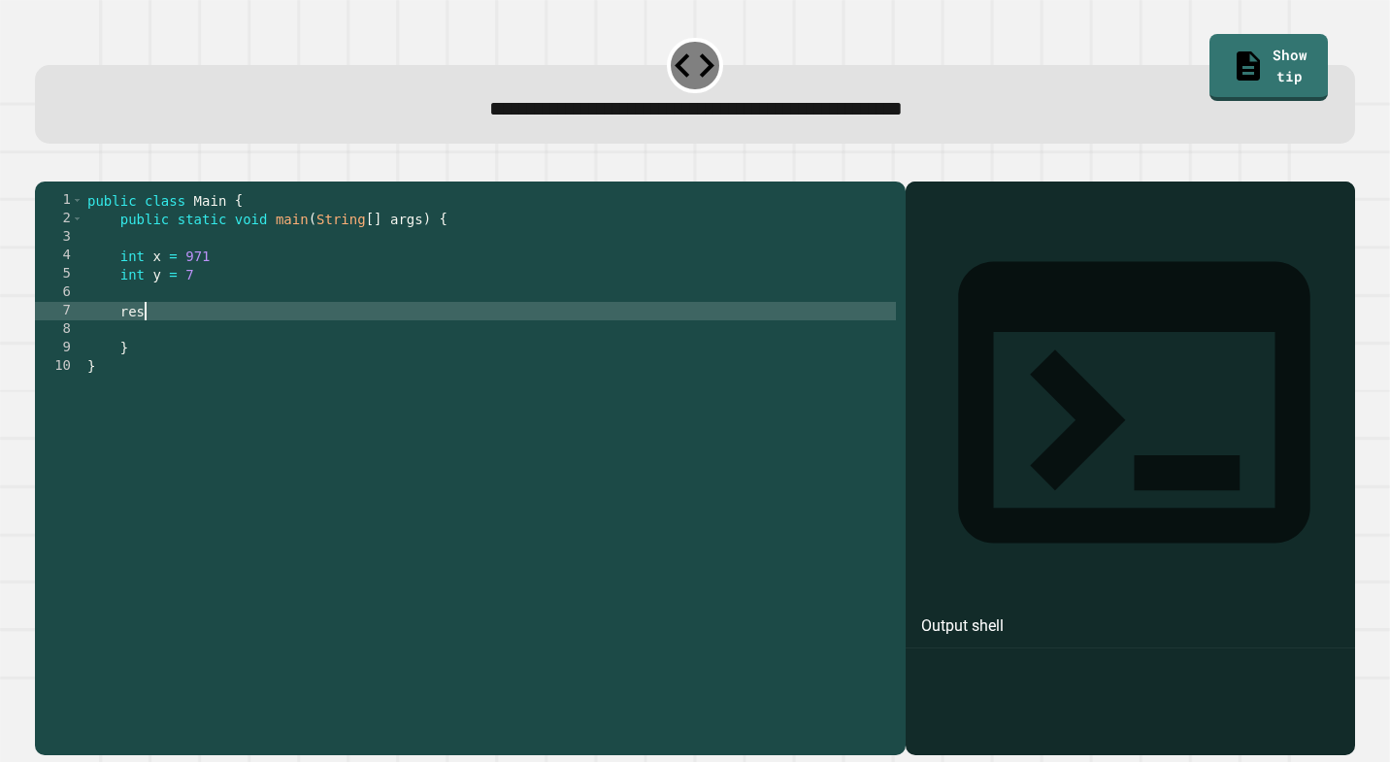
type textarea "*"
click at [208, 300] on div "public class Main { public static void main ( String [ ] args ) { int x = 971 i…" at bounding box center [489, 467] width 813 height 553
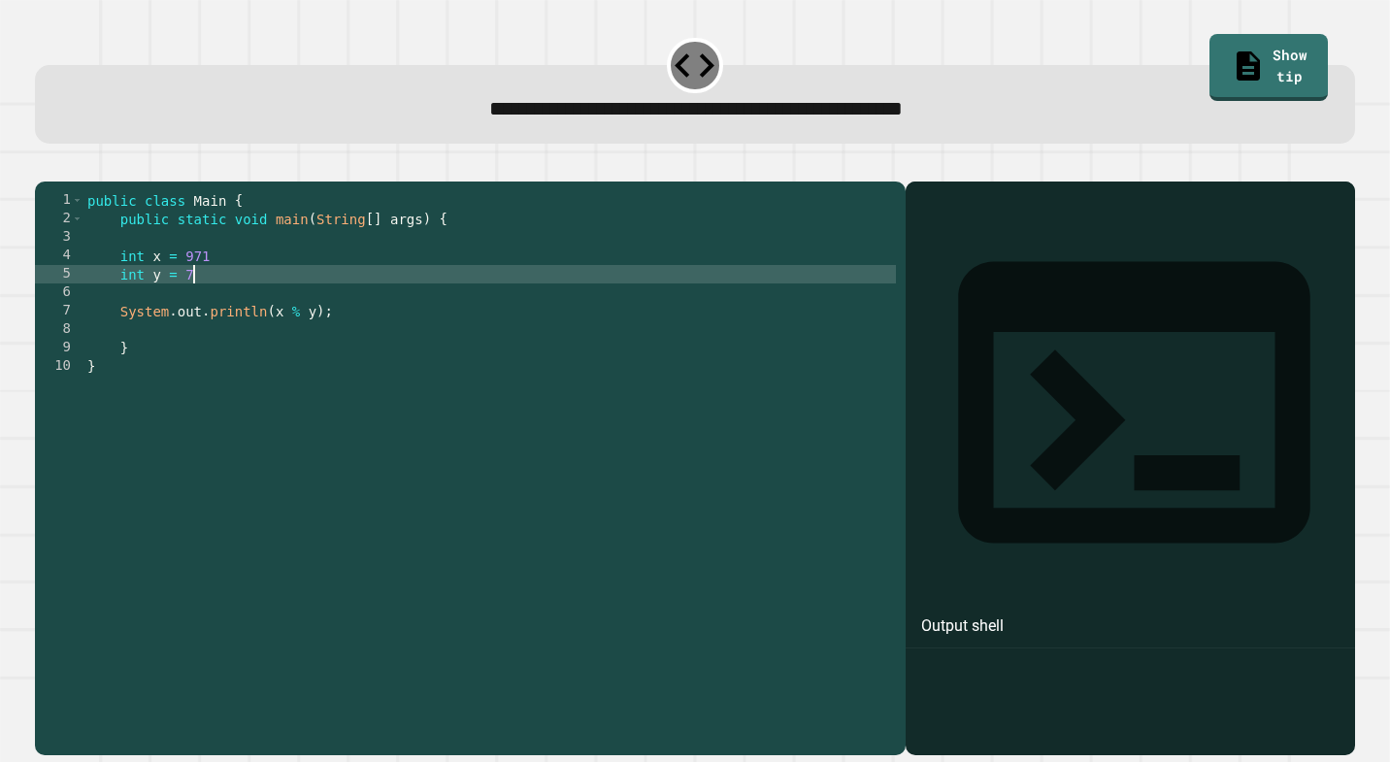
scroll to position [0, 7]
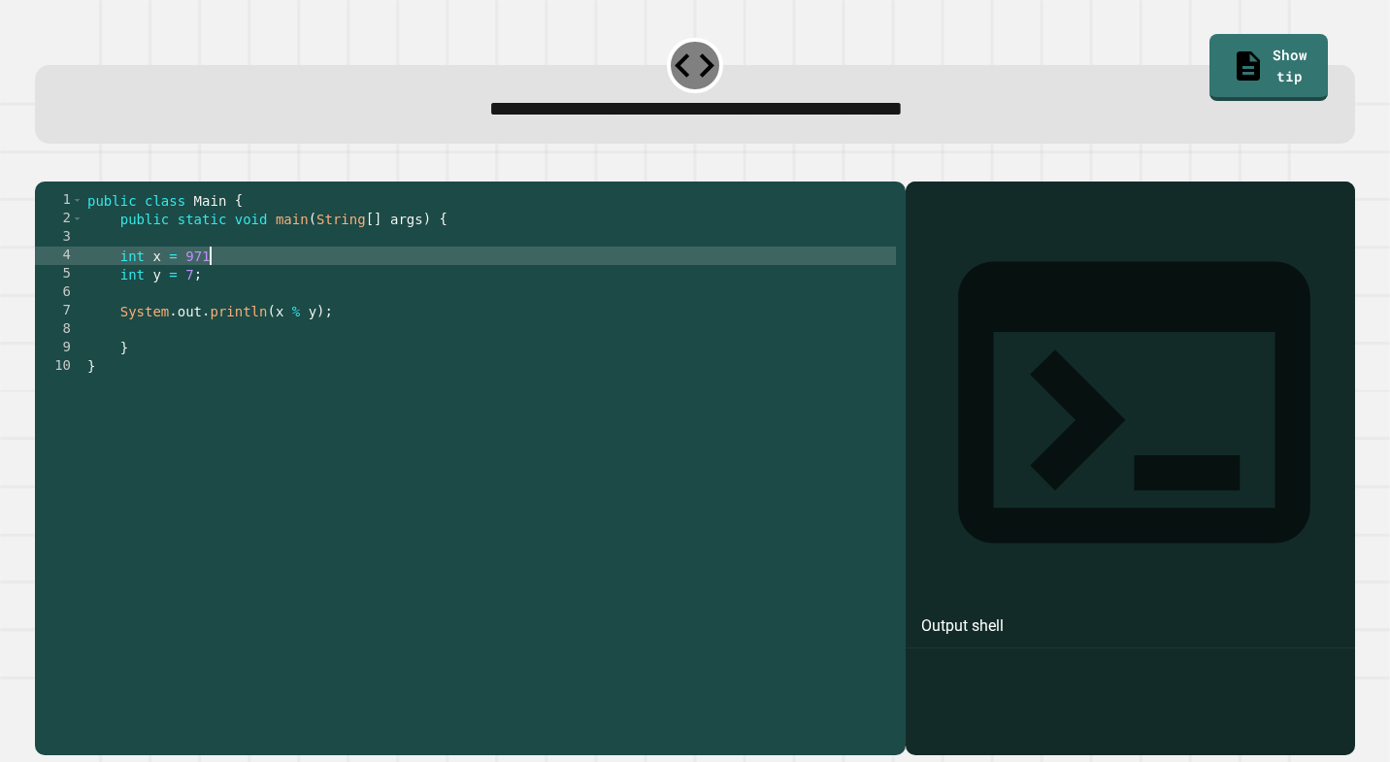
click at [211, 276] on div "public class Main { public static void main ( String [ ] args ) { int x = 971 i…" at bounding box center [489, 467] width 813 height 553
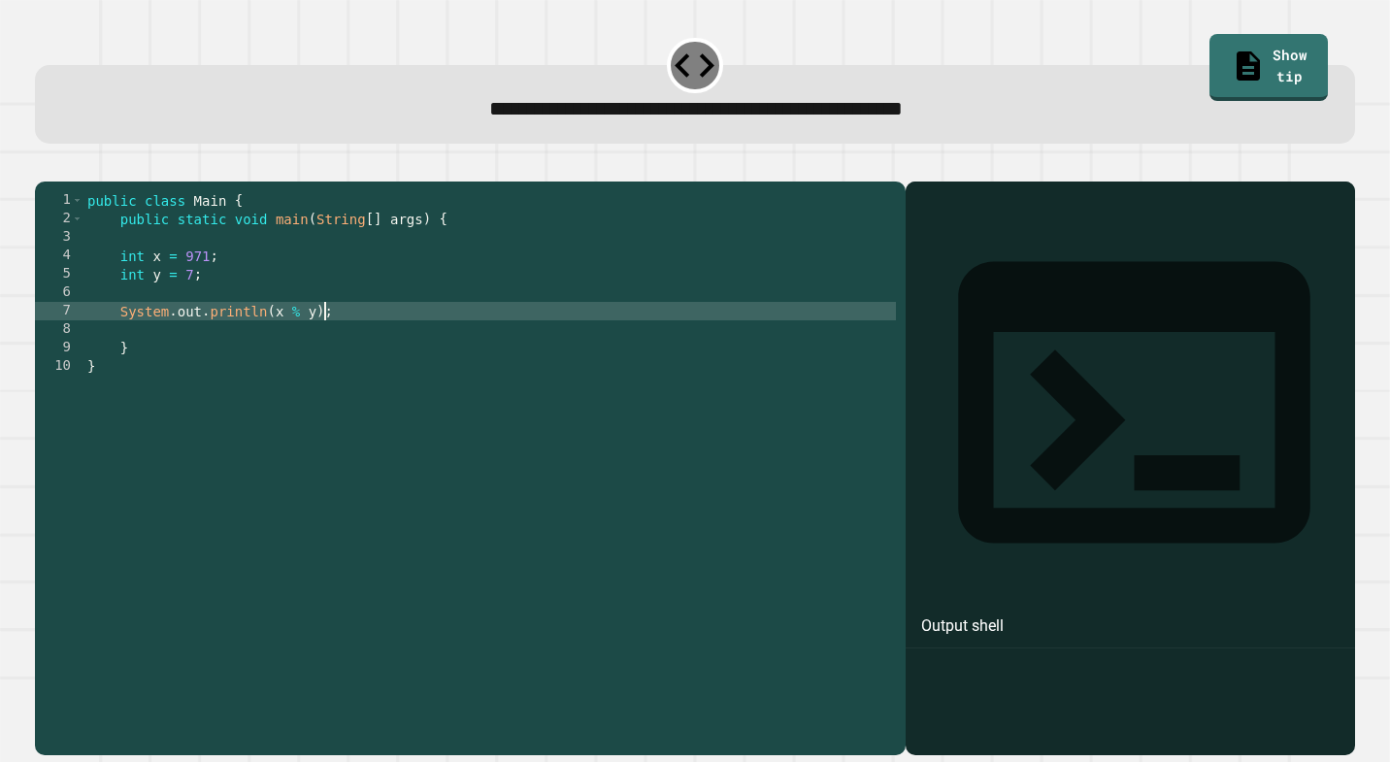
click at [321, 344] on div "public class Main { public static void main ( String [ ] args ) { int x = 971 ;…" at bounding box center [489, 467] width 813 height 553
type textarea "**********"
click at [45, 165] on icon "button" at bounding box center [45, 165] width 0 height 0
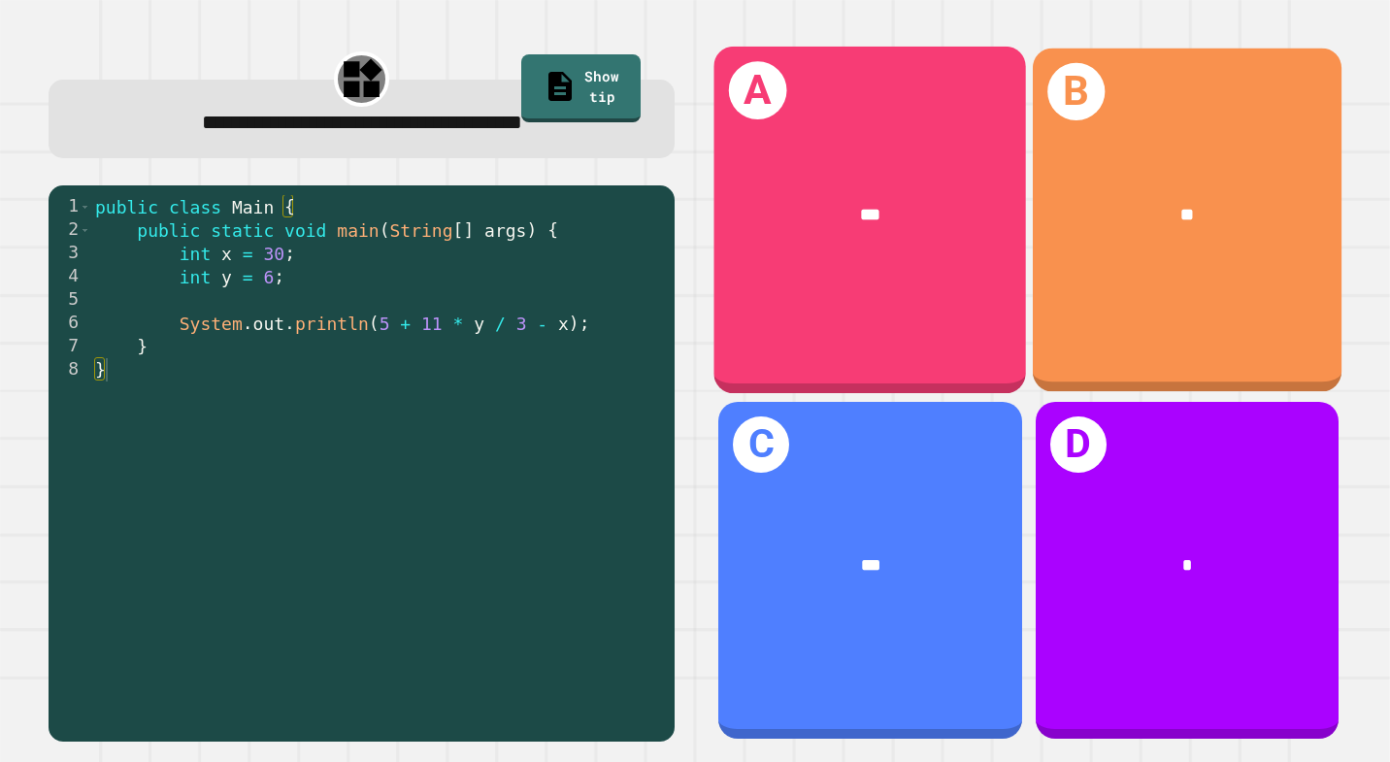
click at [1181, 210] on span "**" at bounding box center [1187, 214] width 14 height 17
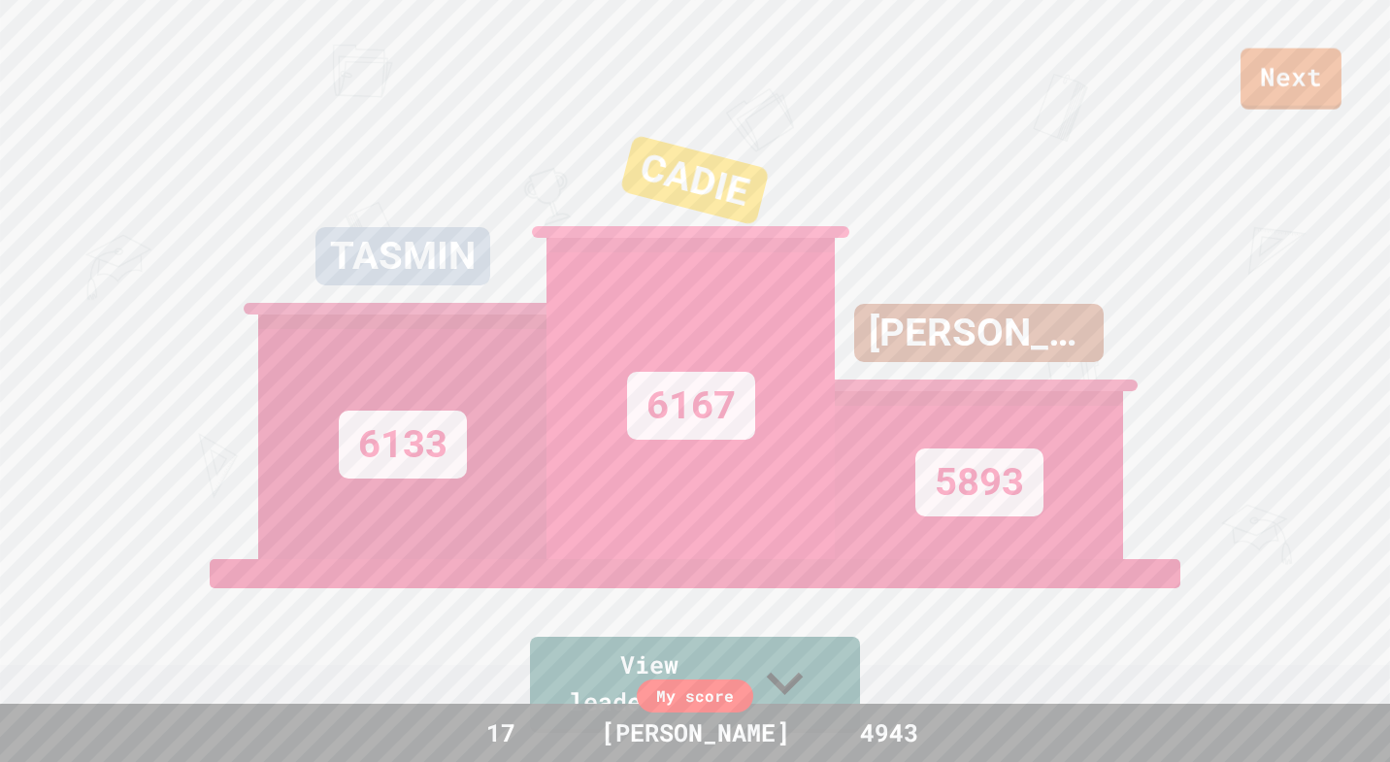
click at [1283, 47] on div "Next" at bounding box center [695, 55] width 1390 height 110
click at [1286, 62] on link "Next" at bounding box center [1291, 77] width 93 height 64
